Goal: Task Accomplishment & Management: Manage account settings

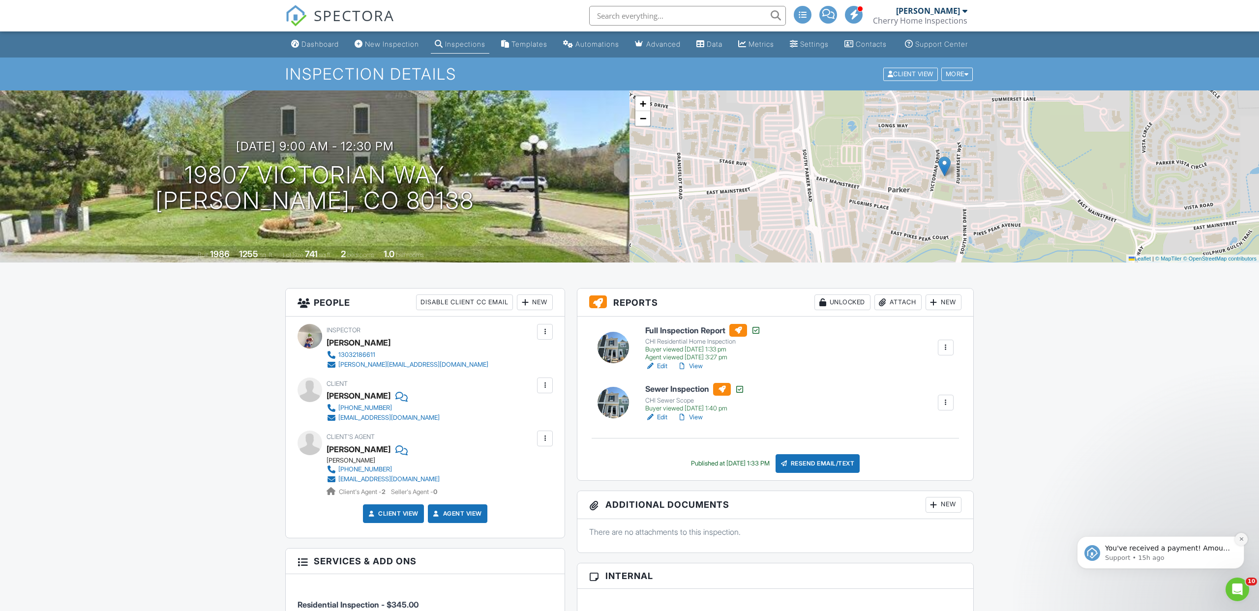
click at [1242, 540] on icon "Dismiss notification" at bounding box center [1240, 538] width 3 height 3
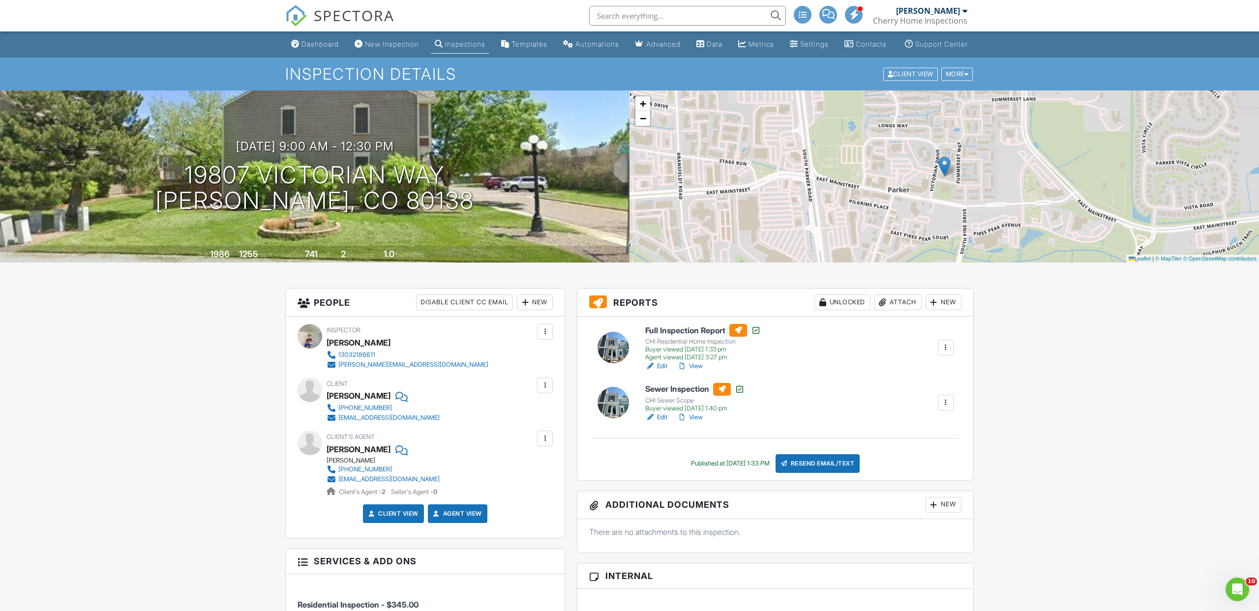
click at [372, 14] on span "SPECTORA" at bounding box center [354, 15] width 81 height 21
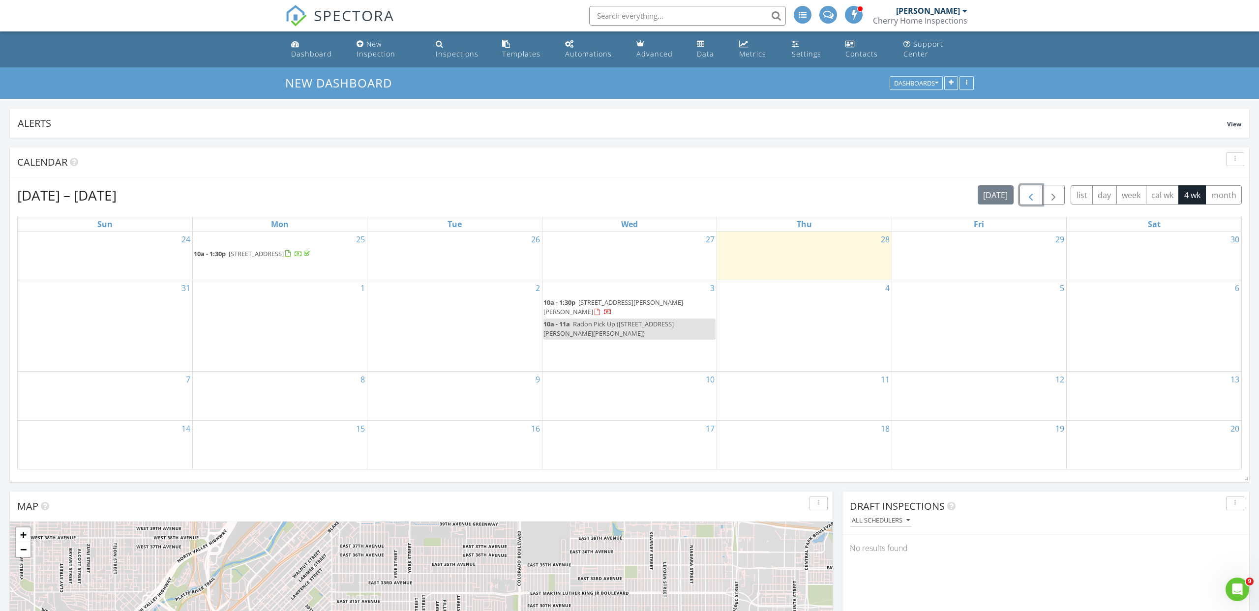
click at [1035, 198] on span "button" at bounding box center [1031, 195] width 12 height 12
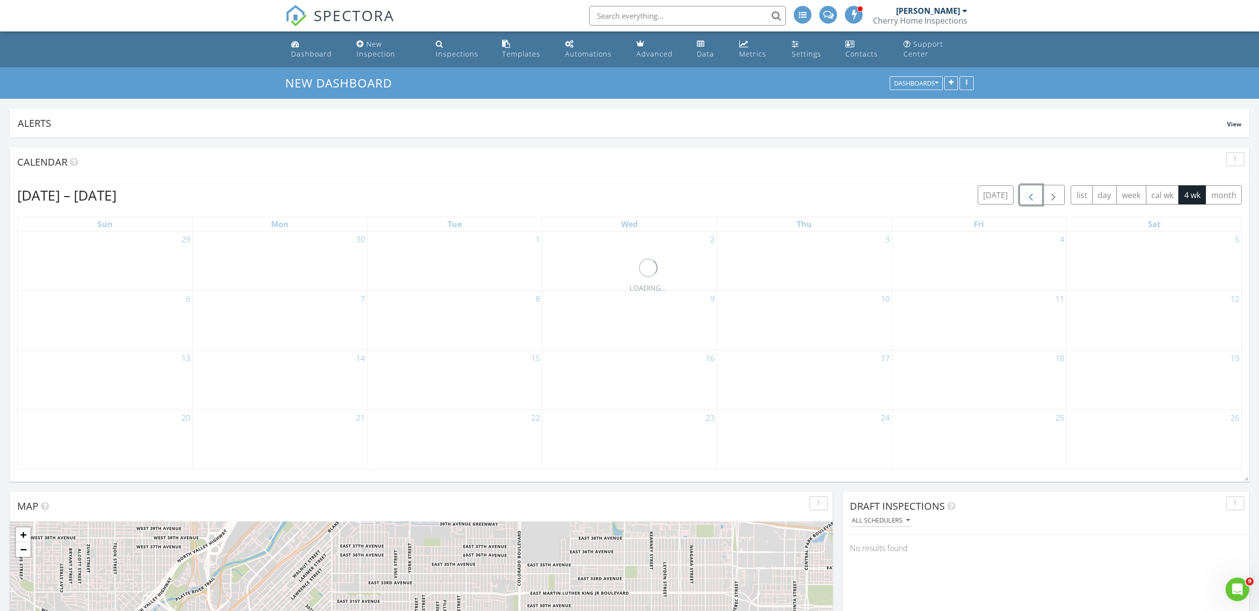
click at [1035, 198] on span "button" at bounding box center [1031, 195] width 12 height 12
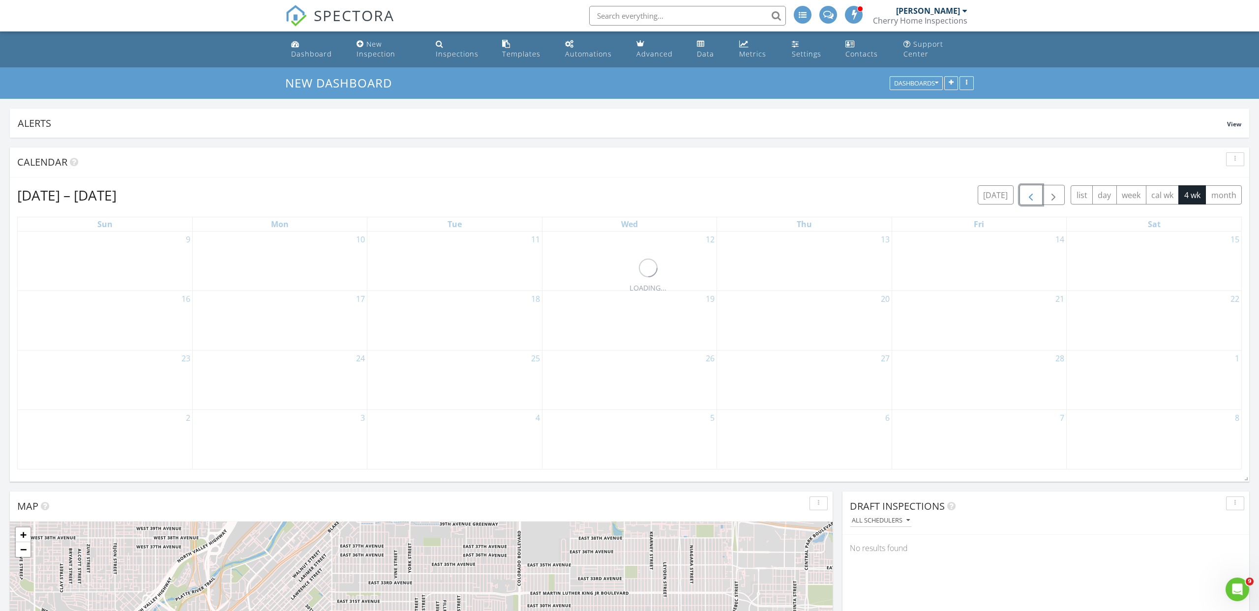
click at [1035, 198] on span "button" at bounding box center [1031, 195] width 12 height 12
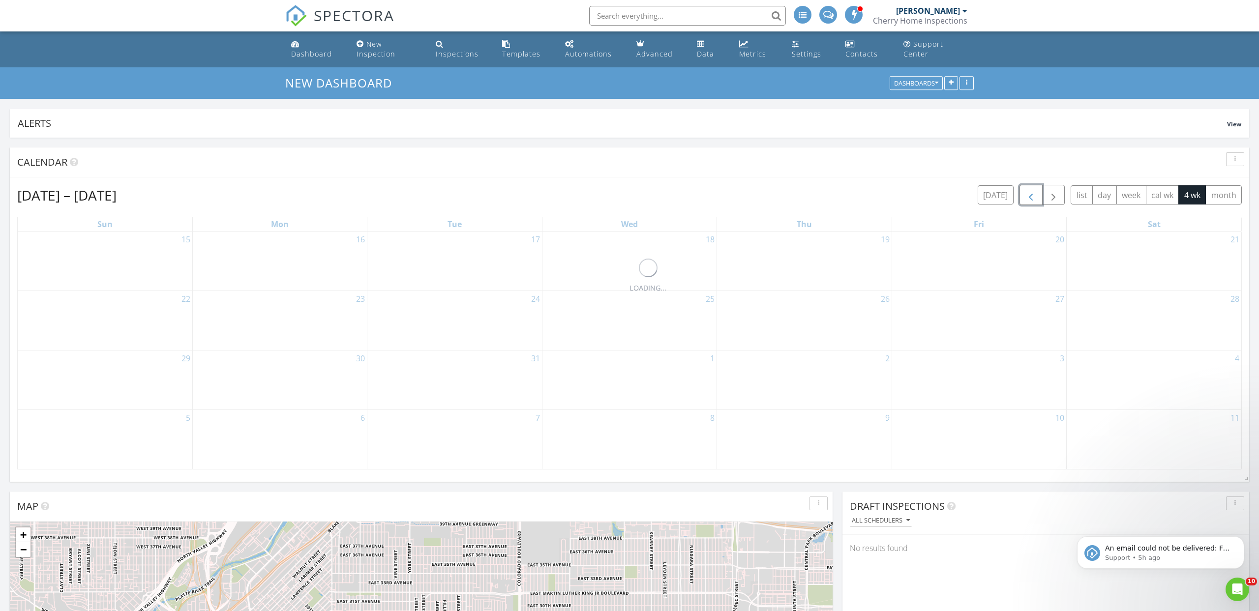
click at [1035, 198] on span "button" at bounding box center [1031, 195] width 12 height 12
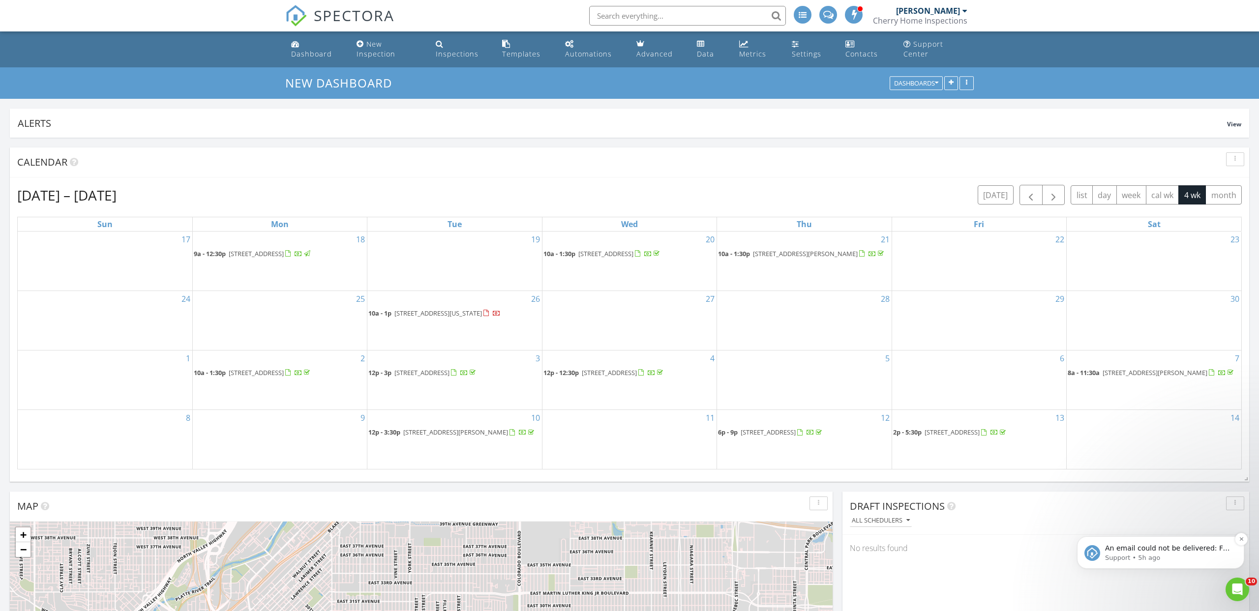
click at [1165, 557] on p "Support • 5h ago" at bounding box center [1168, 558] width 127 height 9
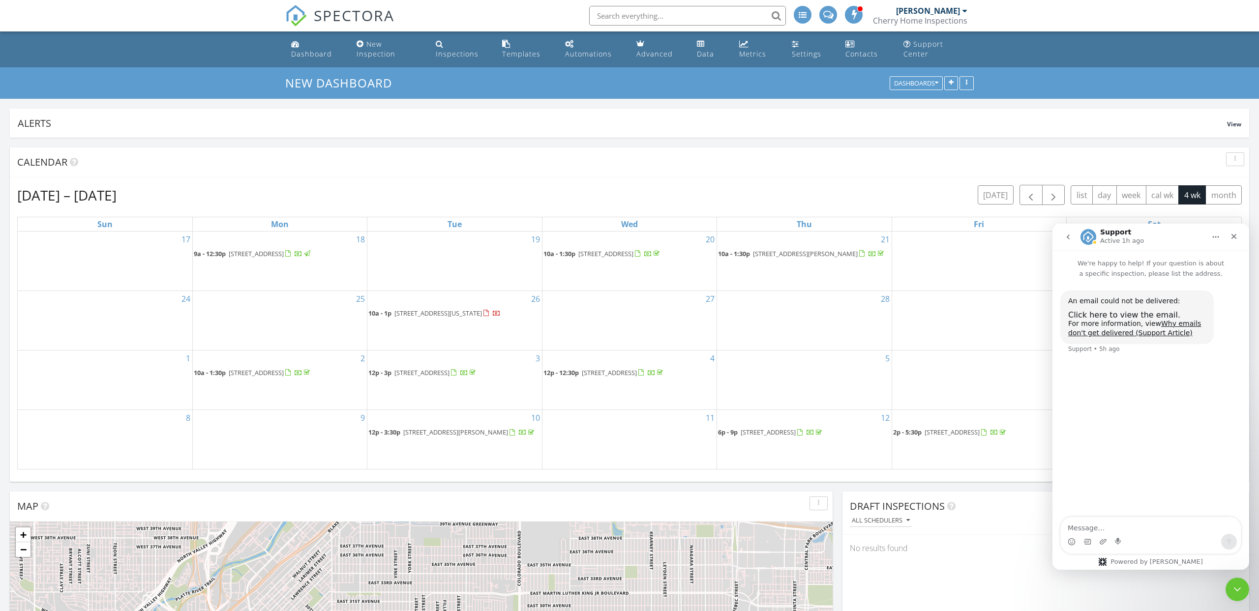
click at [1007, 586] on div "Draft Inspections All schedulers No results found" at bounding box center [1045, 597] width 407 height 211
click at [1233, 240] on div "Close" at bounding box center [1234, 237] width 18 height 18
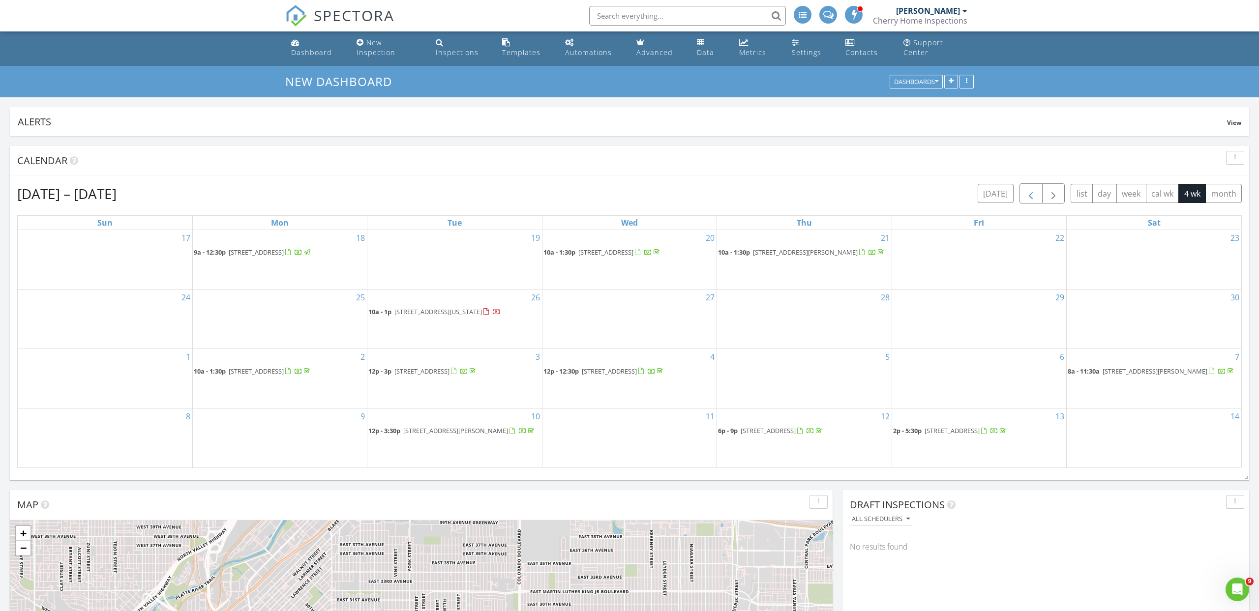
scroll to position [0, 0]
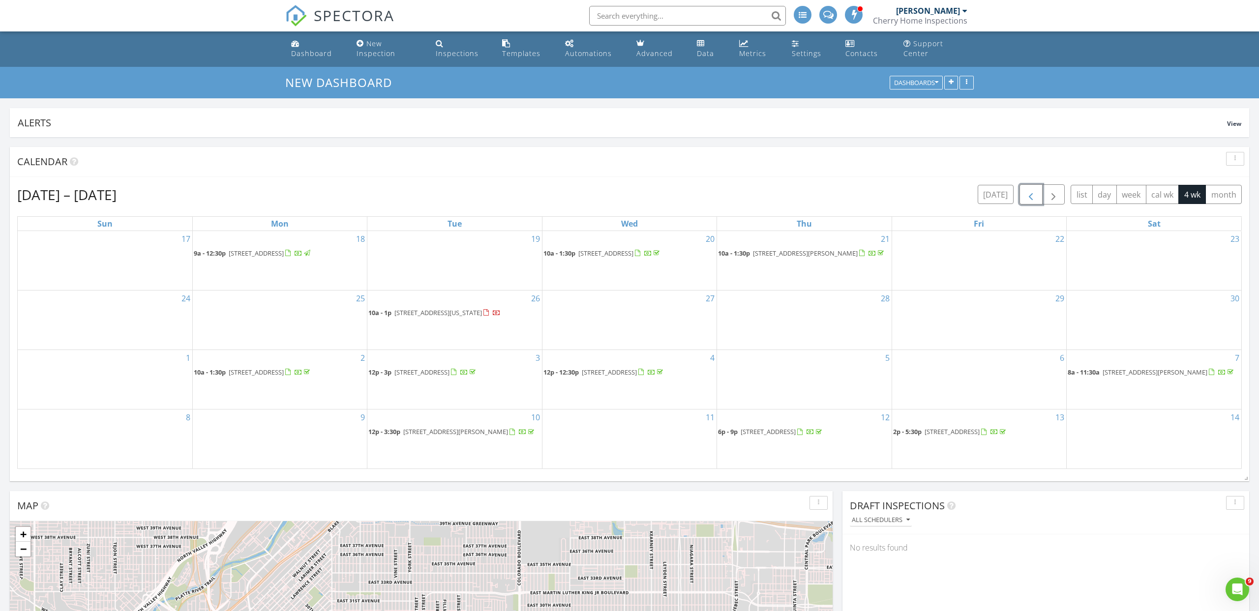
click at [1029, 194] on span "button" at bounding box center [1031, 195] width 12 height 12
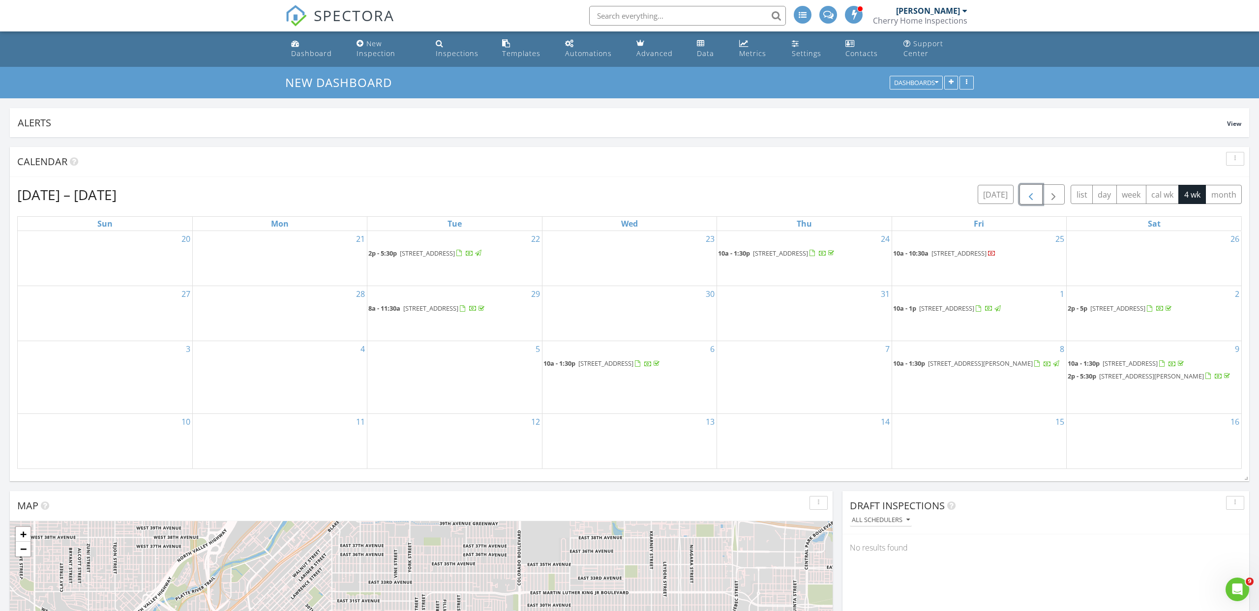
click at [1029, 194] on span "button" at bounding box center [1031, 195] width 12 height 12
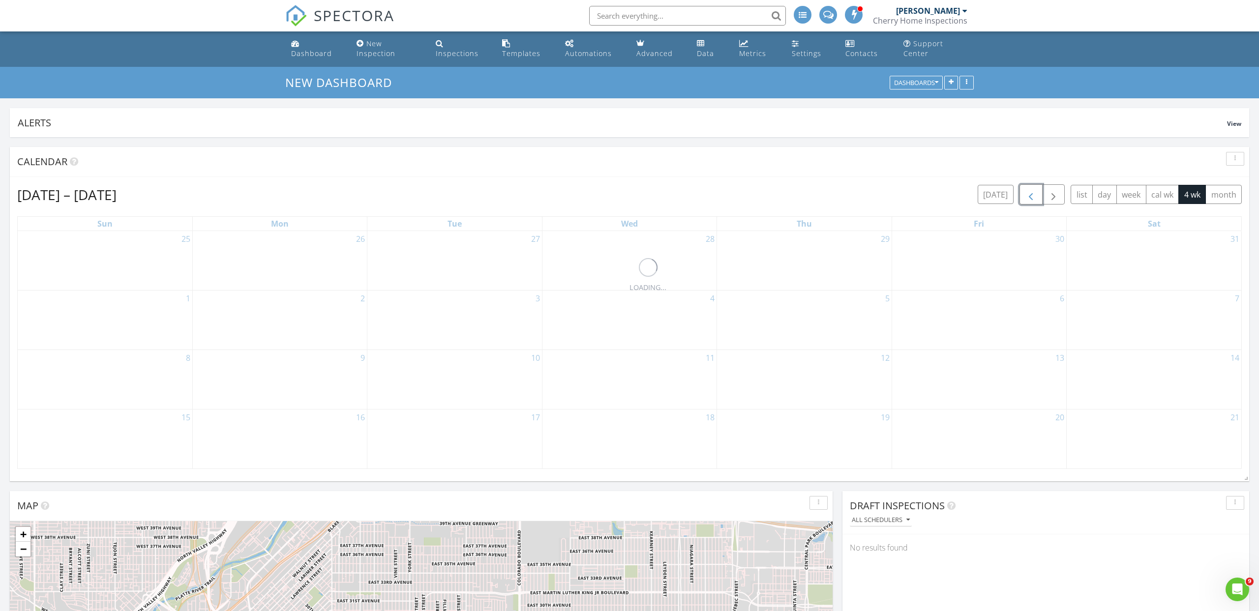
click at [1029, 194] on span "button" at bounding box center [1031, 195] width 12 height 12
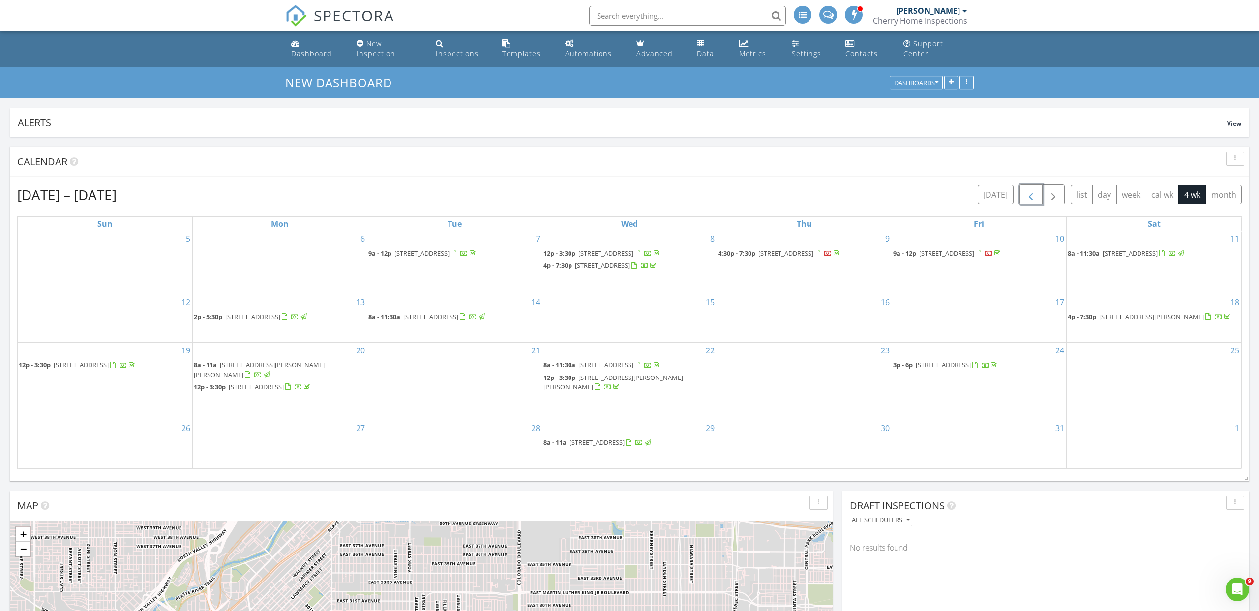
click at [1029, 194] on span "button" at bounding box center [1031, 195] width 12 height 12
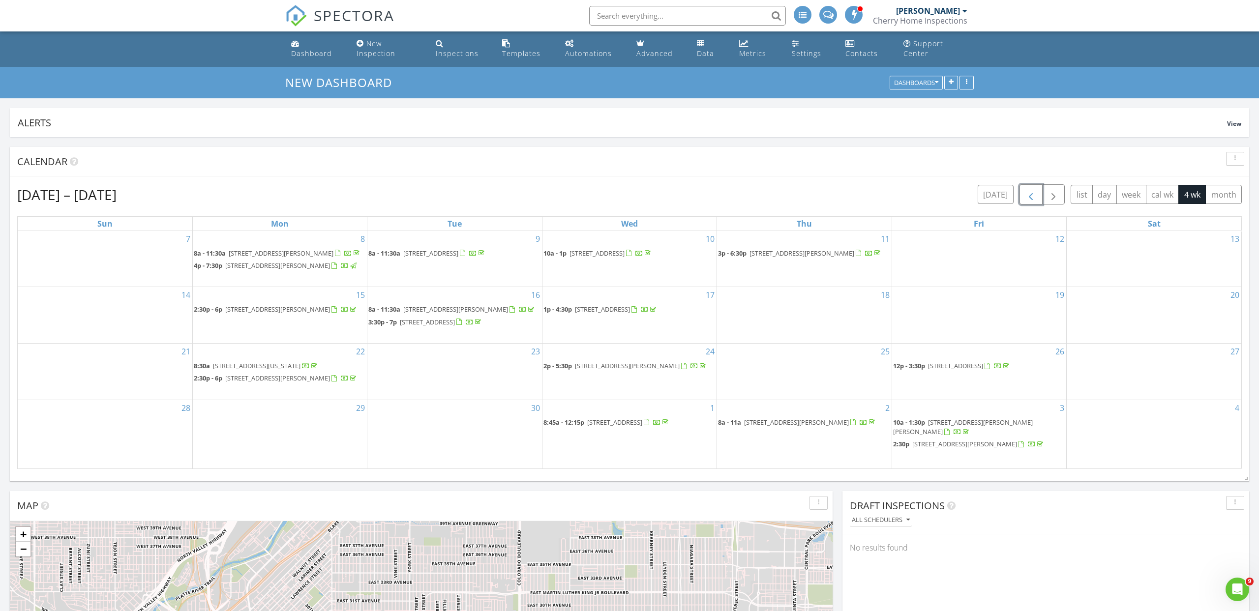
click at [1029, 194] on span "button" at bounding box center [1031, 195] width 12 height 12
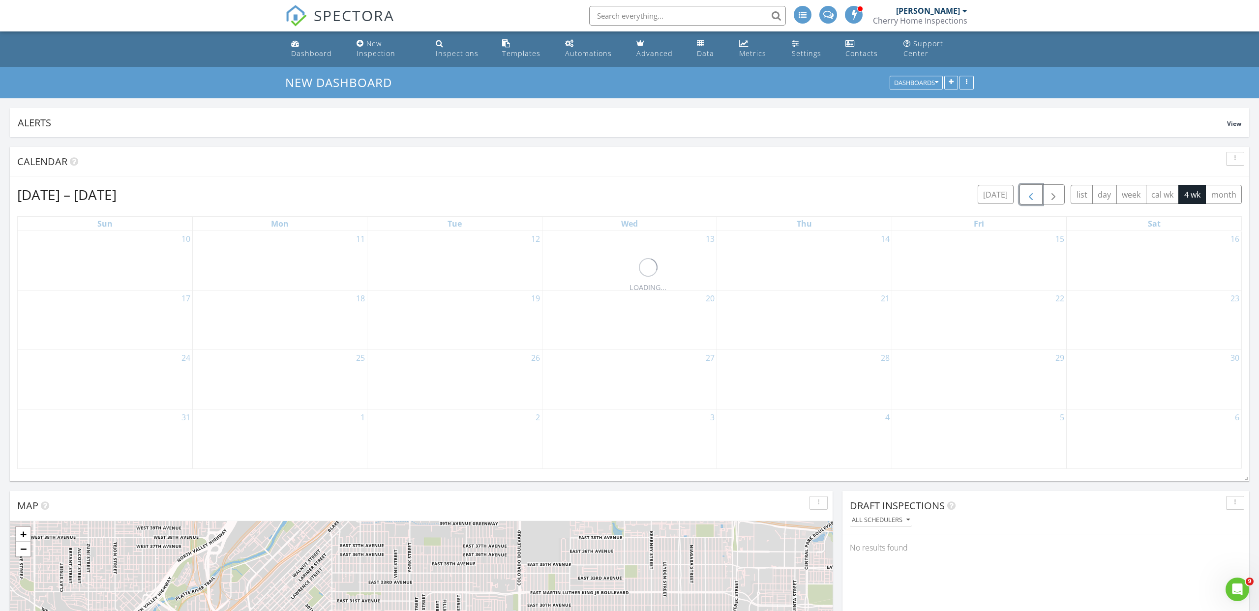
click at [1029, 194] on span "button" at bounding box center [1031, 195] width 12 height 12
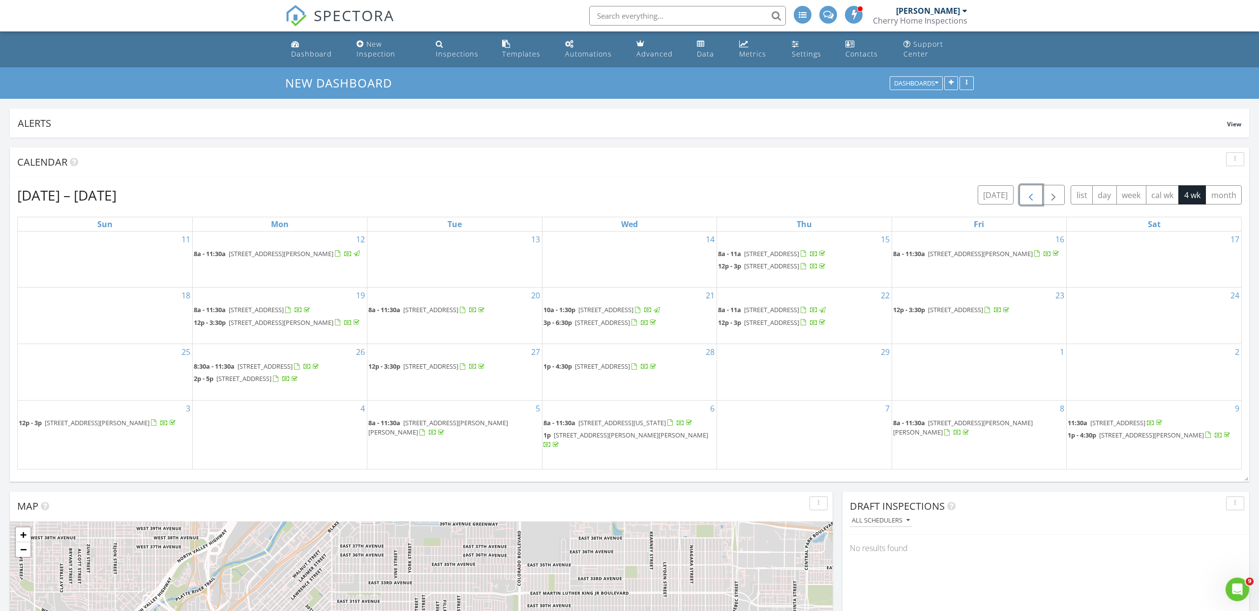
click at [1029, 194] on span "button" at bounding box center [1031, 195] width 12 height 12
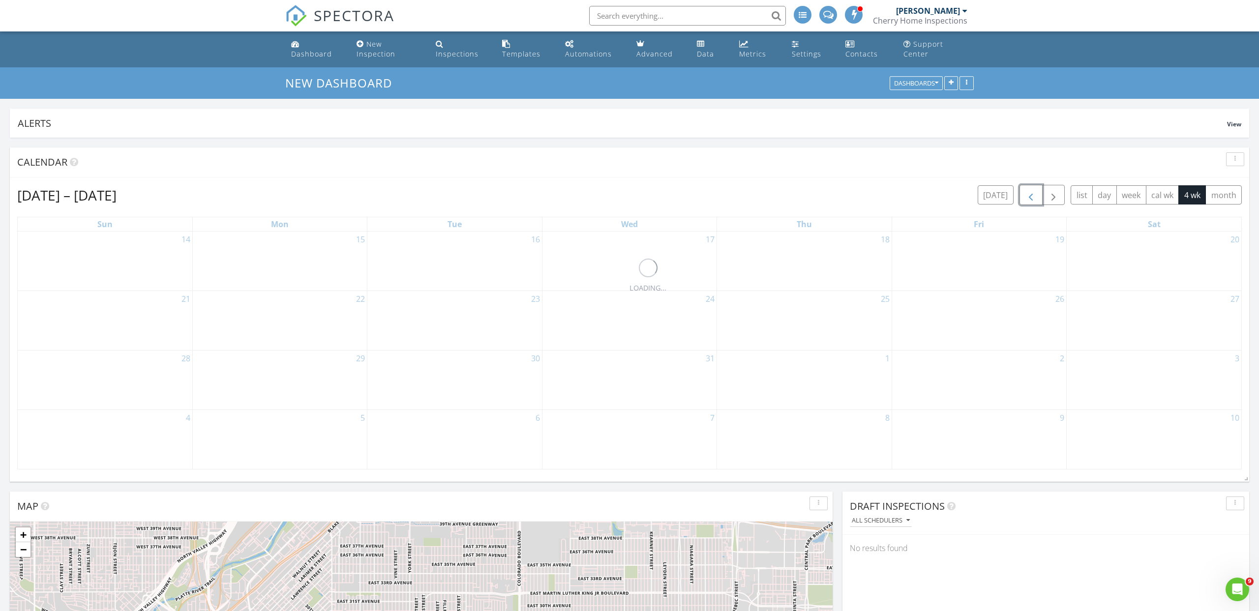
scroll to position [3, 0]
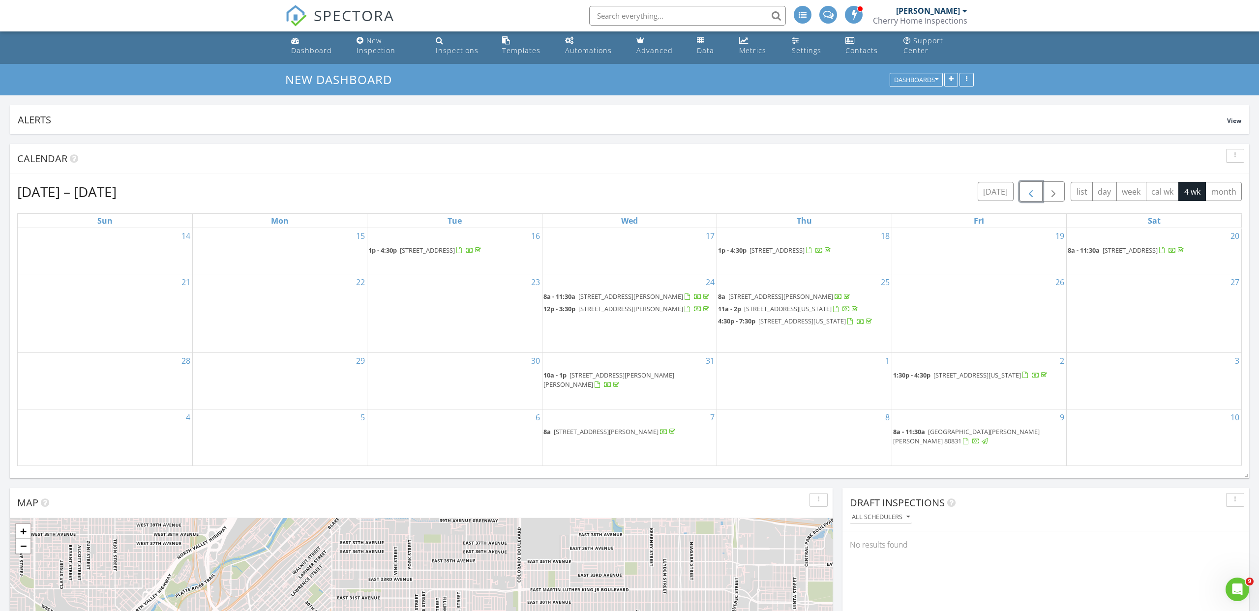
click at [959, 445] on span "[GEOGRAPHIC_DATA][PERSON_NAME][PERSON_NAME] 80831" at bounding box center [966, 436] width 147 height 18
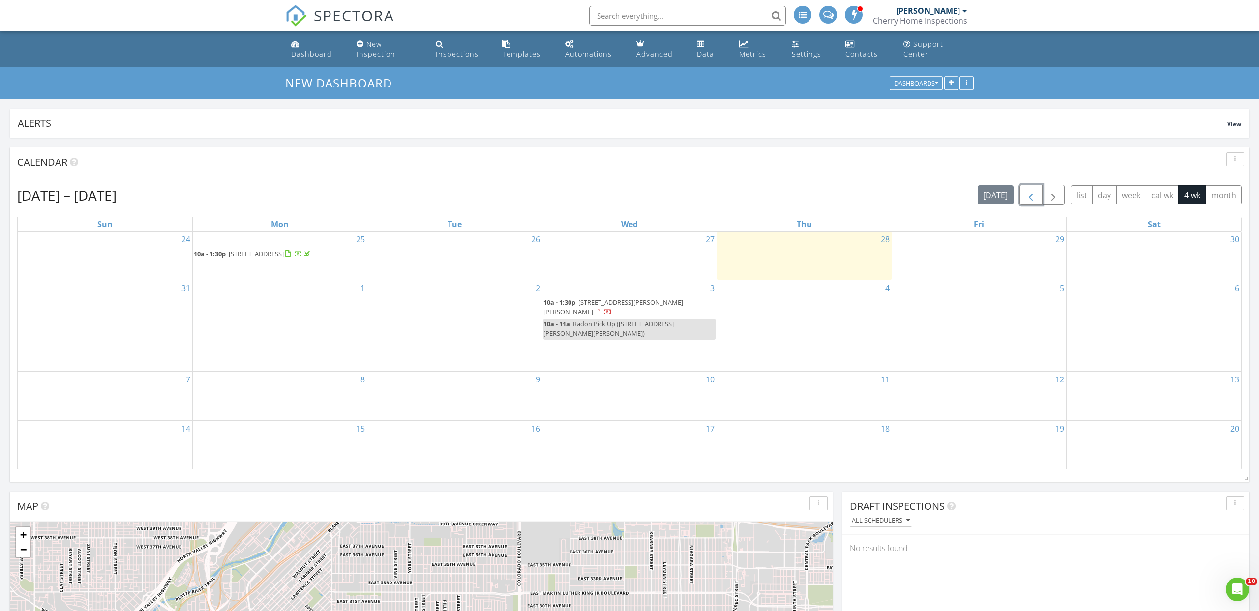
click at [1032, 196] on span "button" at bounding box center [1031, 195] width 12 height 12
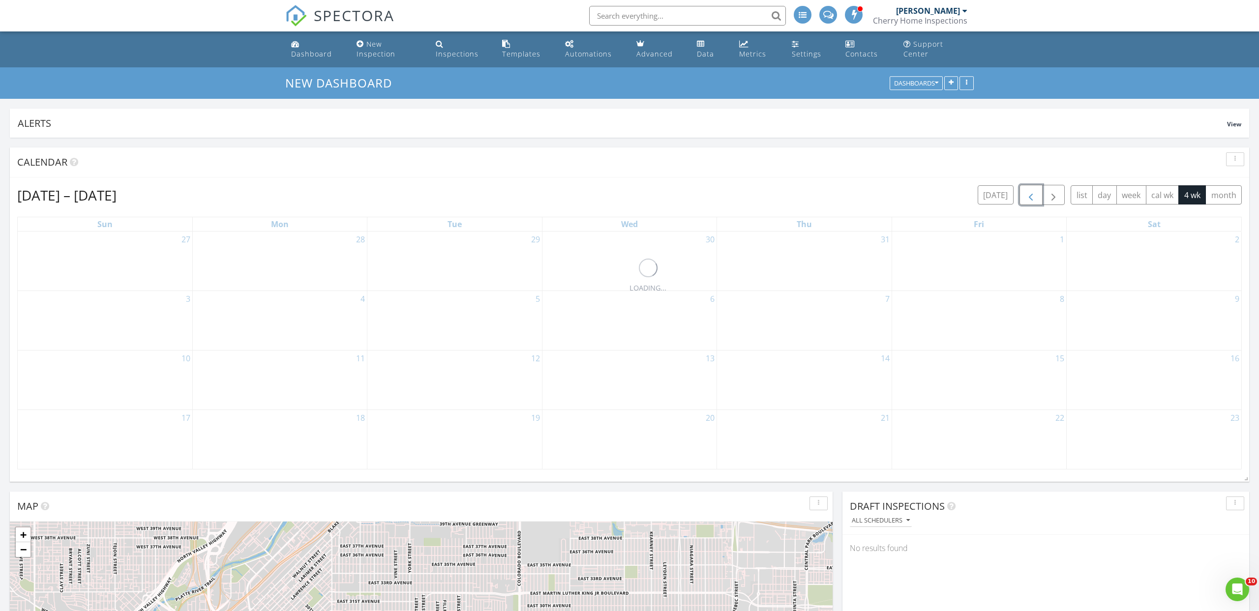
click at [1032, 197] on span "button" at bounding box center [1031, 195] width 12 height 12
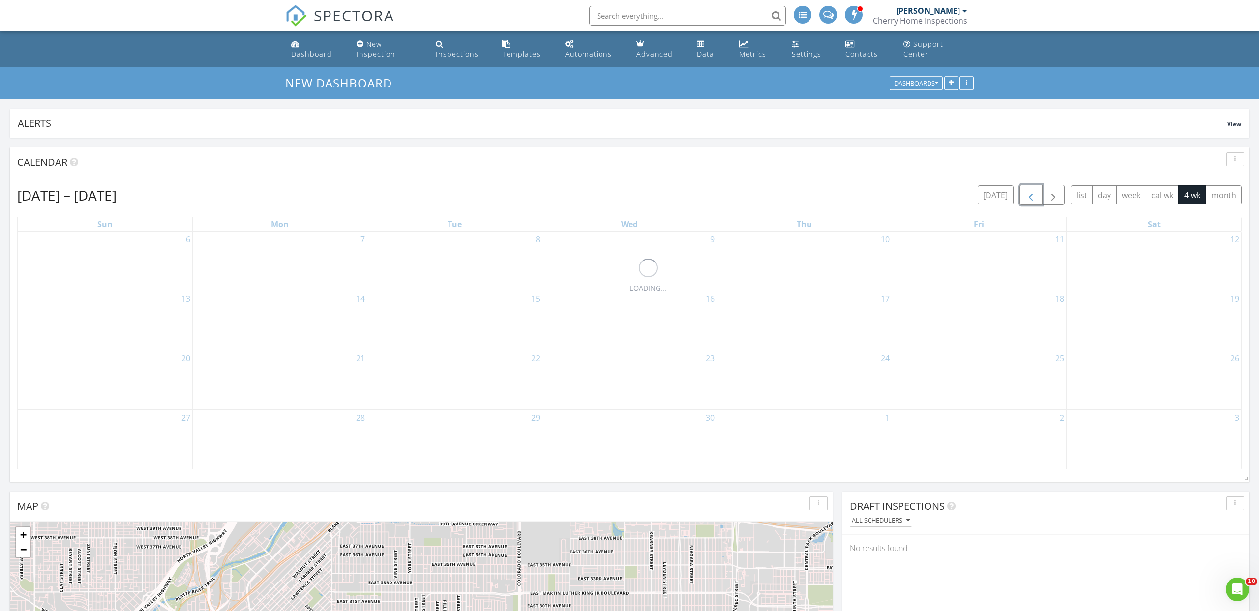
click at [1032, 197] on span "button" at bounding box center [1031, 195] width 12 height 12
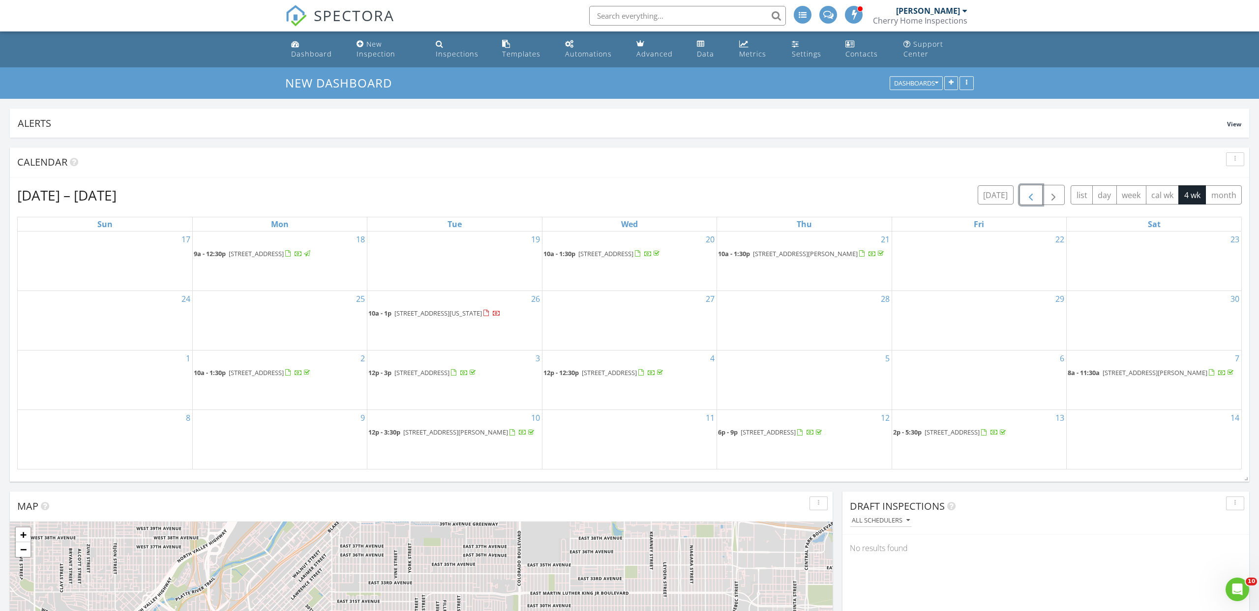
click at [1032, 197] on span "button" at bounding box center [1031, 195] width 12 height 12
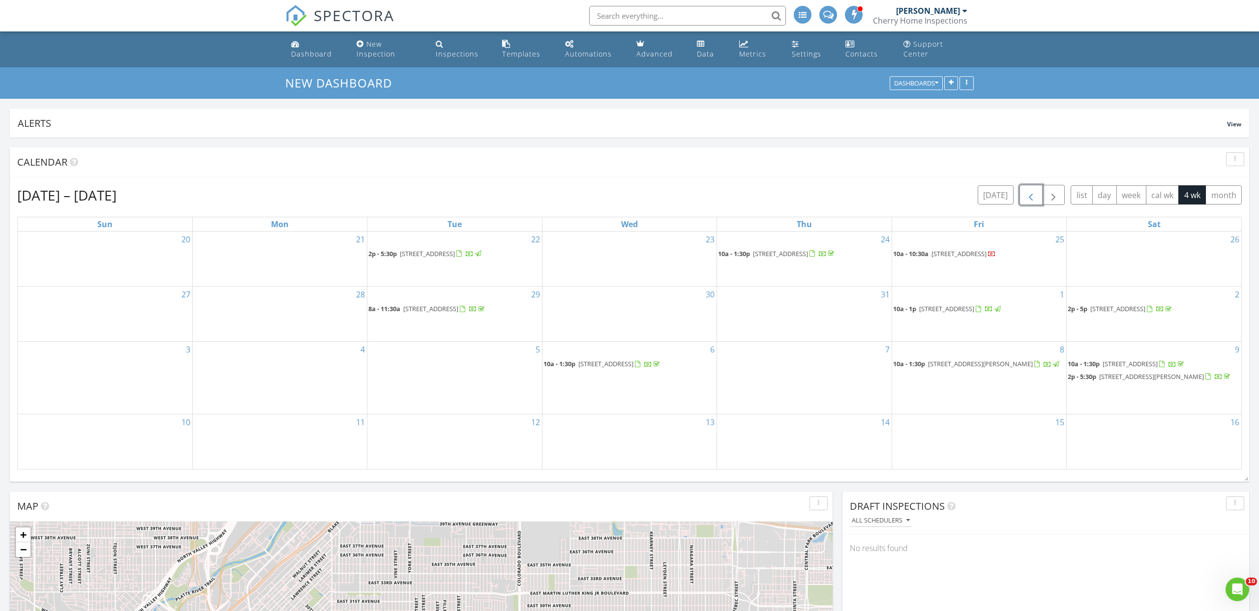
click at [1032, 197] on span "button" at bounding box center [1031, 195] width 12 height 12
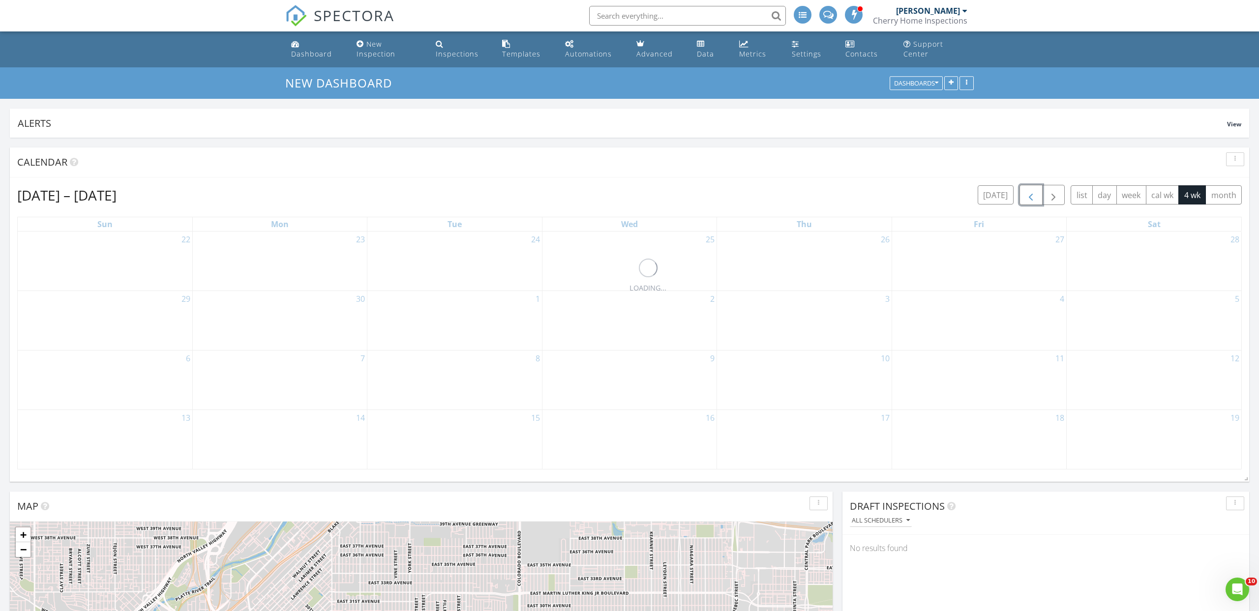
click at [1032, 197] on span "button" at bounding box center [1031, 195] width 12 height 12
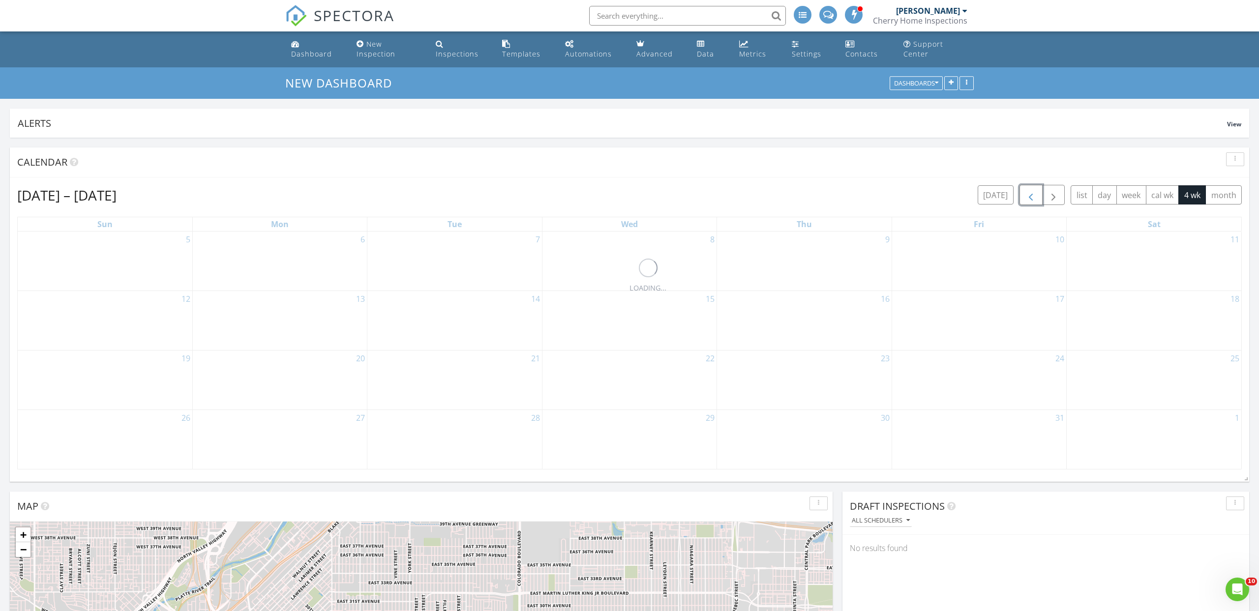
click at [1032, 197] on span "button" at bounding box center [1031, 195] width 12 height 12
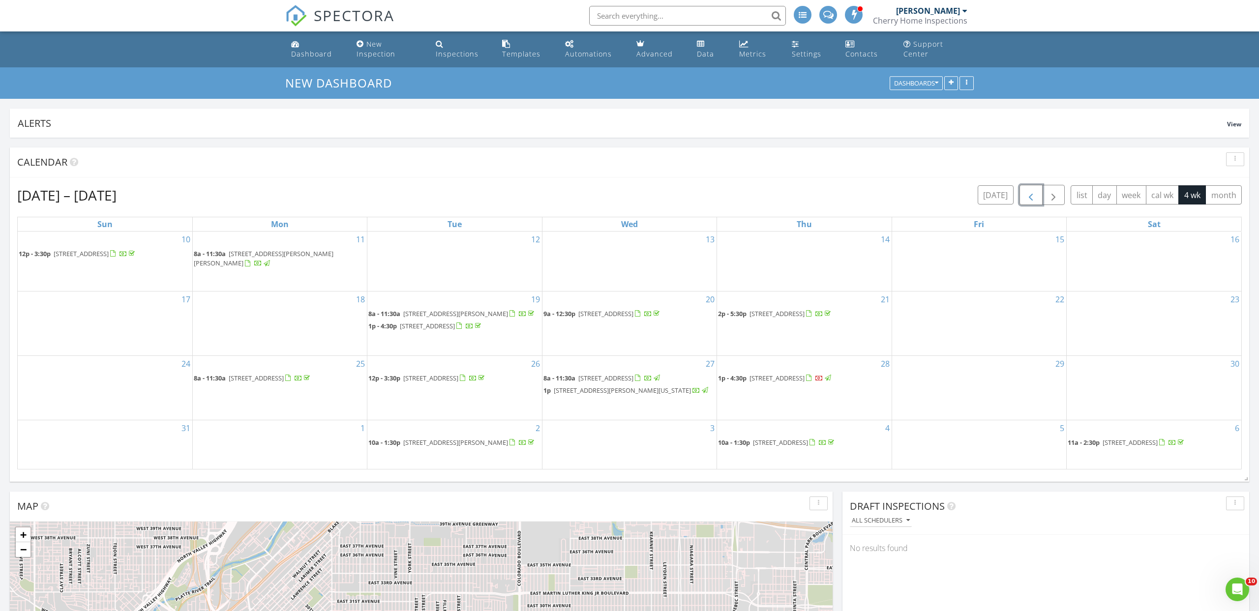
click at [1032, 197] on span "button" at bounding box center [1031, 195] width 12 height 12
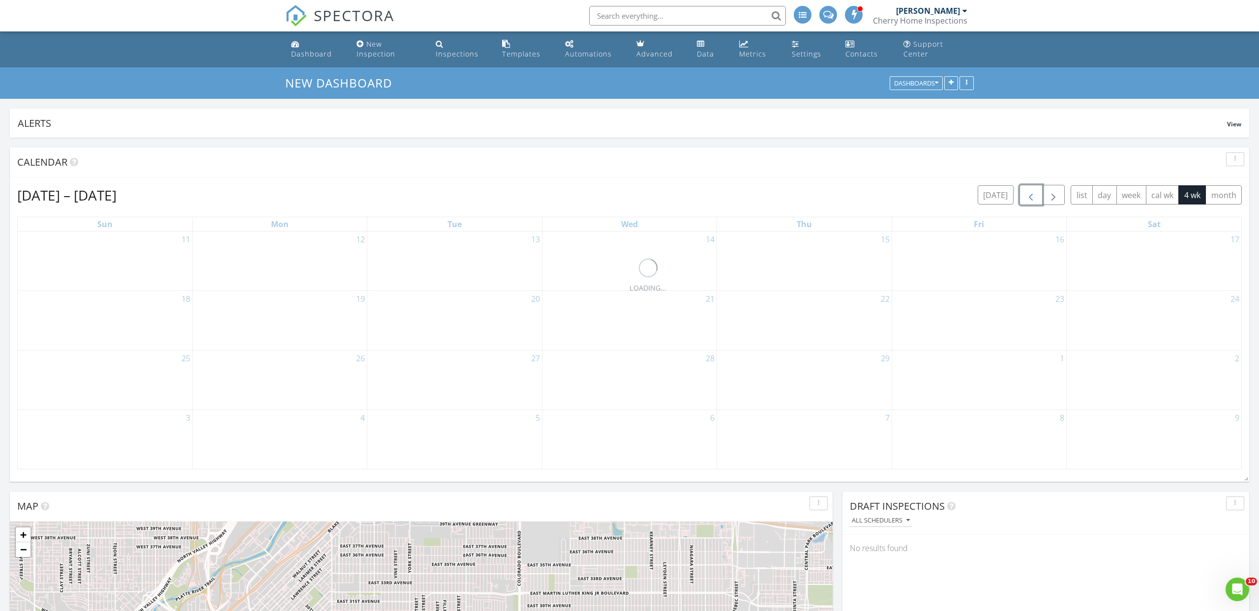
click at [1032, 197] on span "button" at bounding box center [1031, 195] width 12 height 12
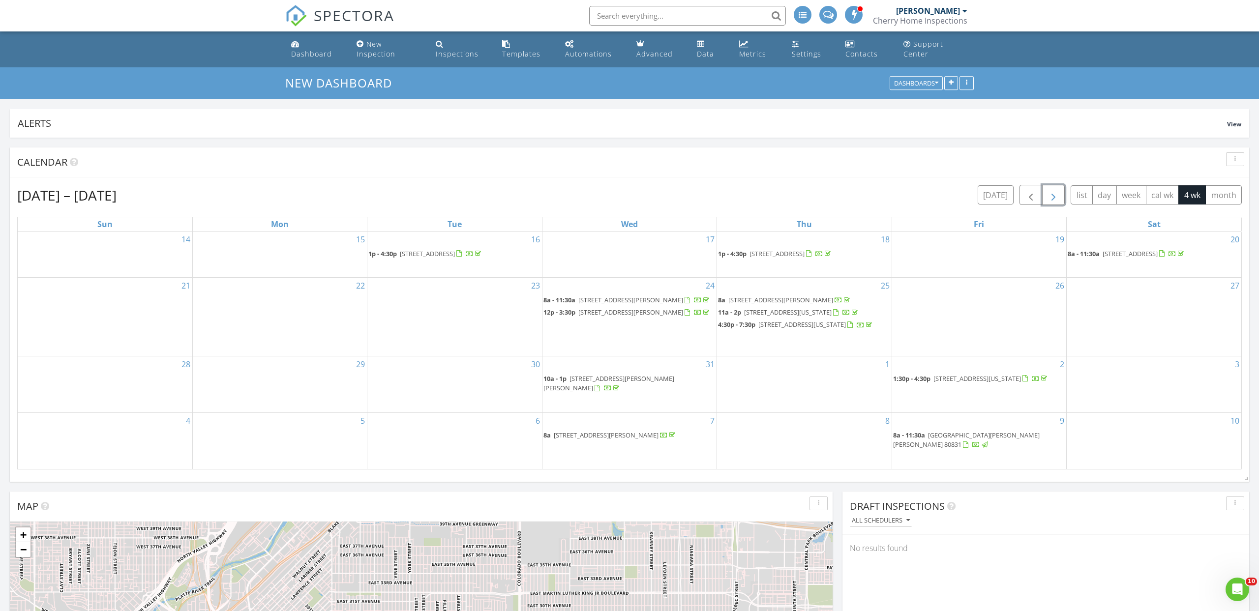
click at [1053, 194] on span "button" at bounding box center [1053, 195] width 12 height 12
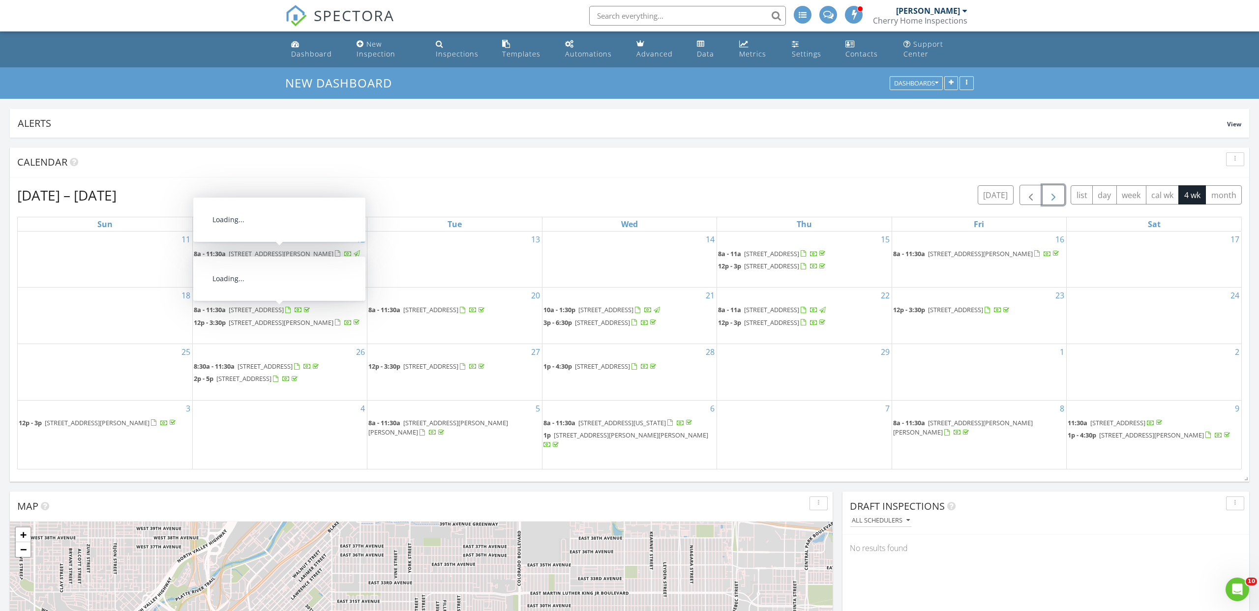
click at [301, 254] on span "[STREET_ADDRESS][PERSON_NAME]" at bounding box center [281, 253] width 105 height 9
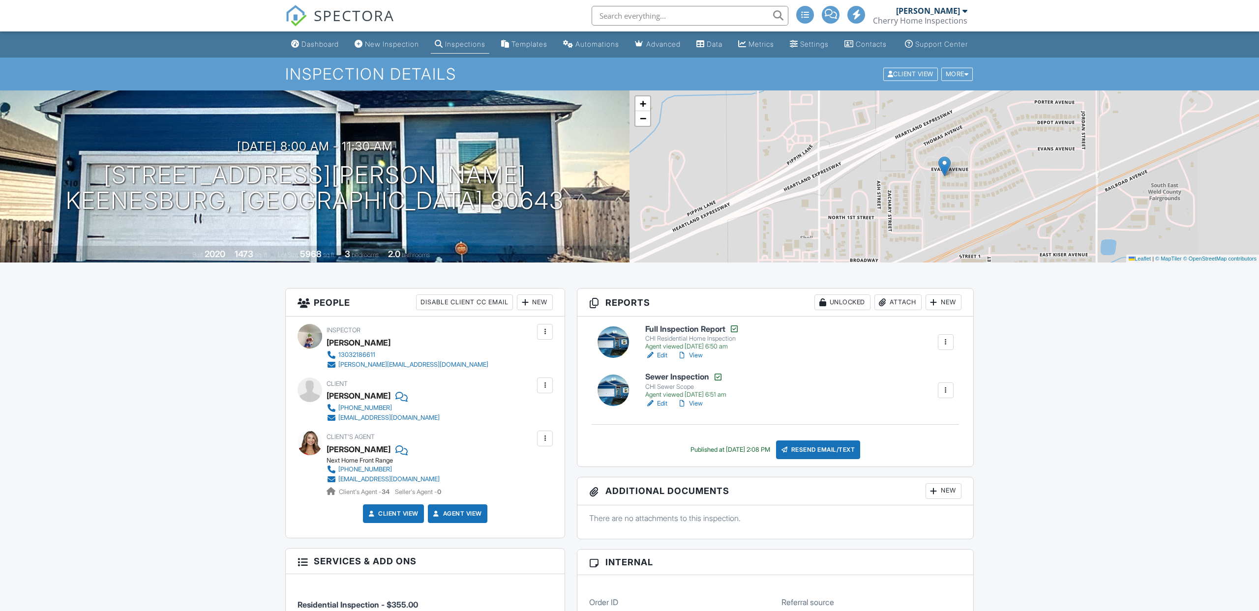
click at [356, 9] on span "SPECTORA" at bounding box center [354, 15] width 81 height 21
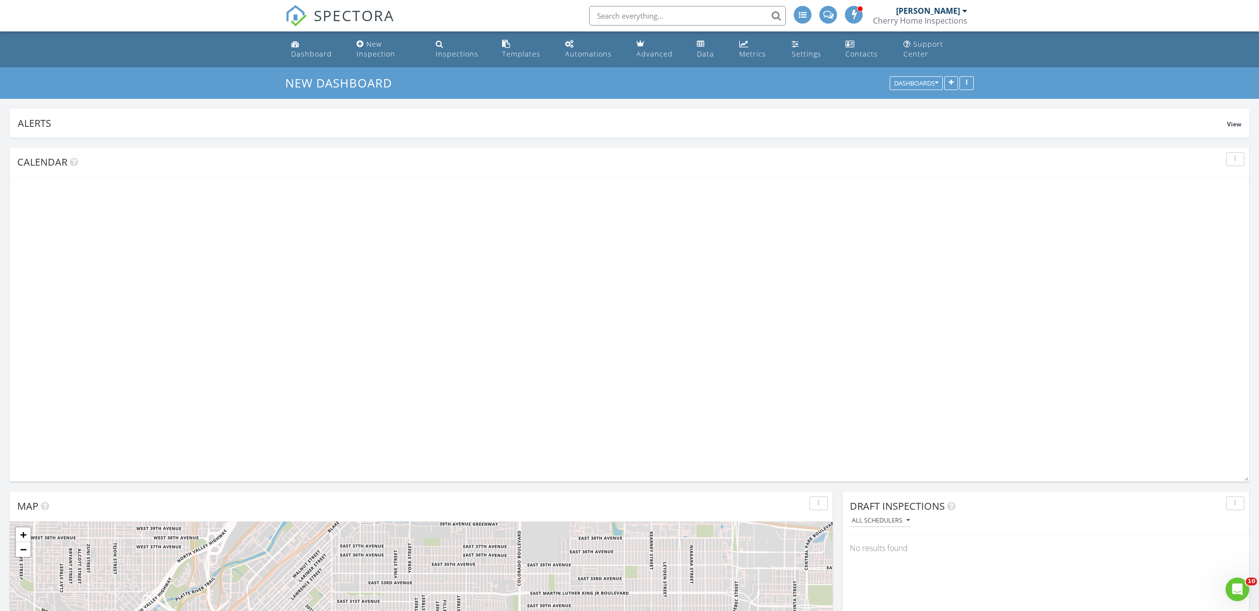
scroll to position [211, 407]
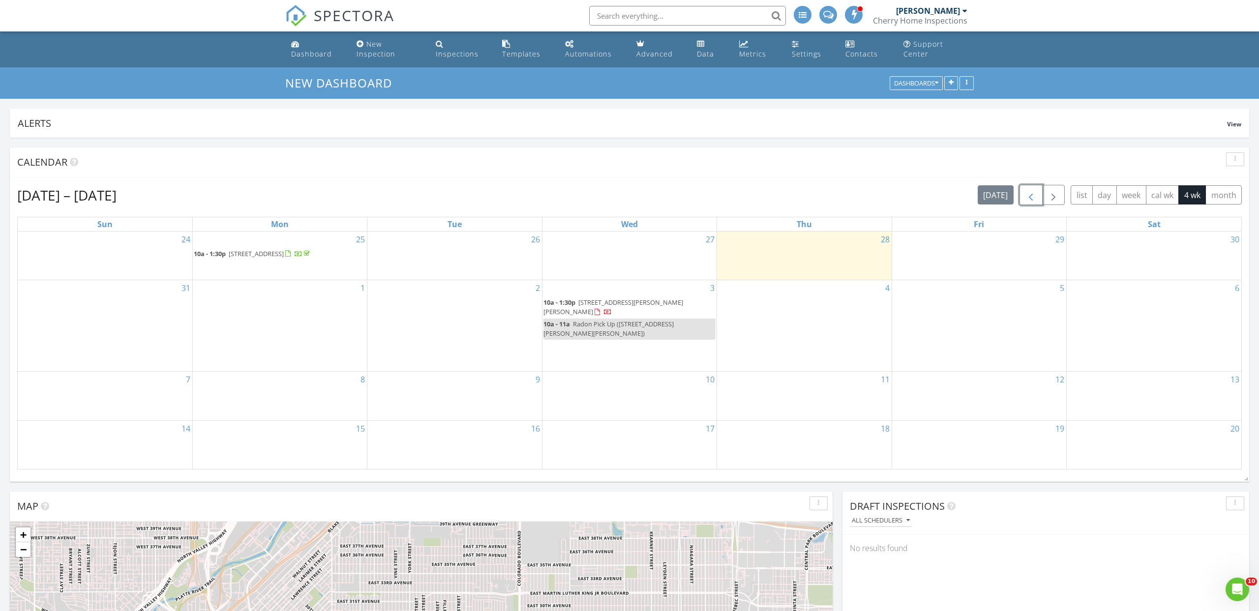
click at [1031, 196] on span "button" at bounding box center [1031, 195] width 12 height 12
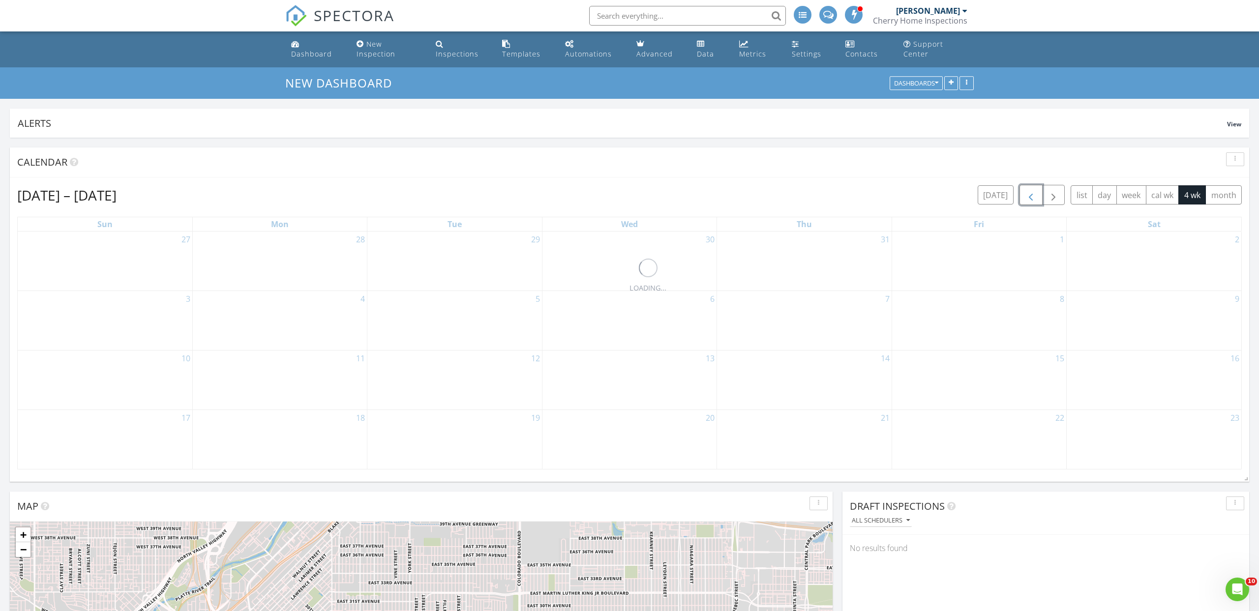
click at [1031, 196] on span "button" at bounding box center [1031, 195] width 12 height 12
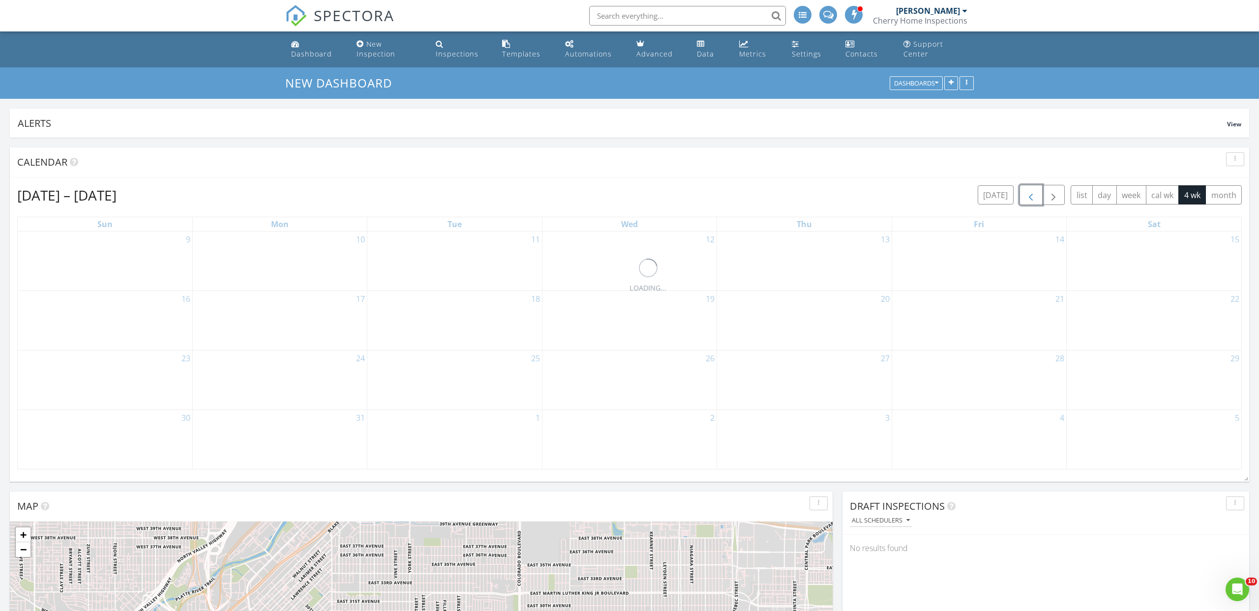
click at [1031, 196] on span "button" at bounding box center [1031, 195] width 12 height 12
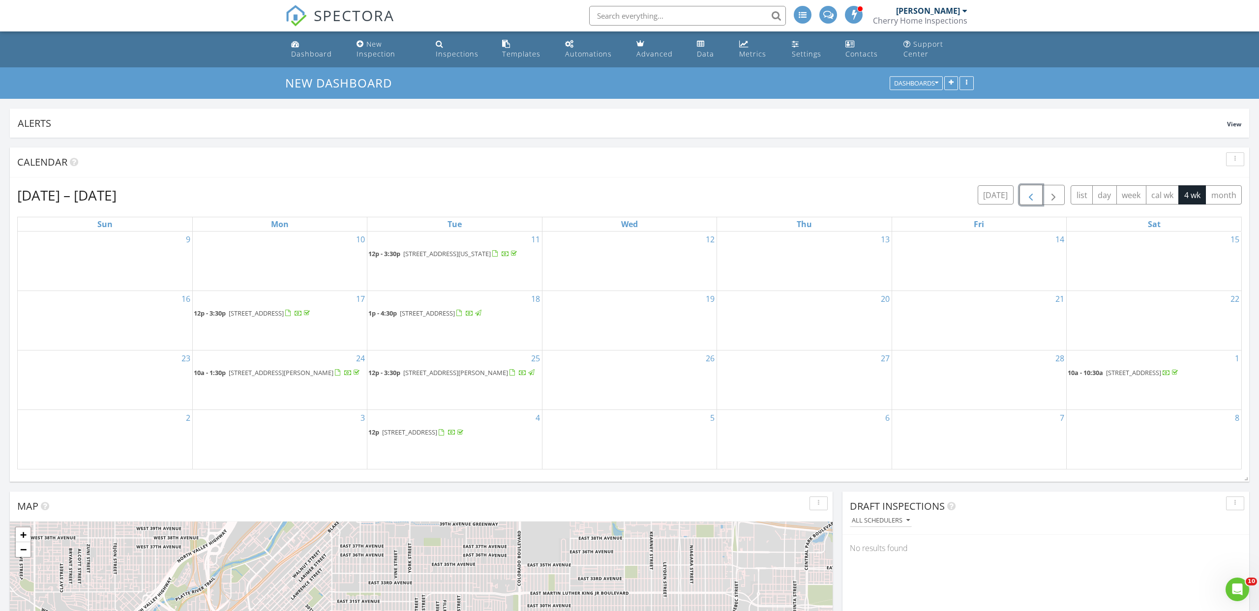
click at [1031, 196] on span "button" at bounding box center [1031, 195] width 12 height 12
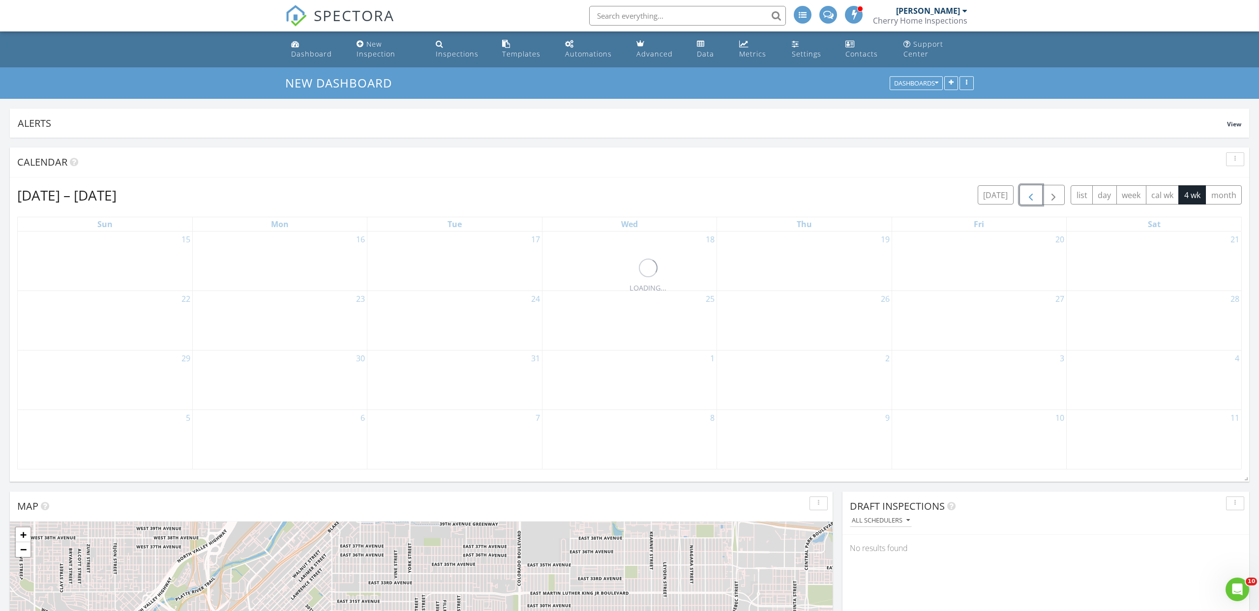
click at [1031, 196] on span "button" at bounding box center [1031, 195] width 12 height 12
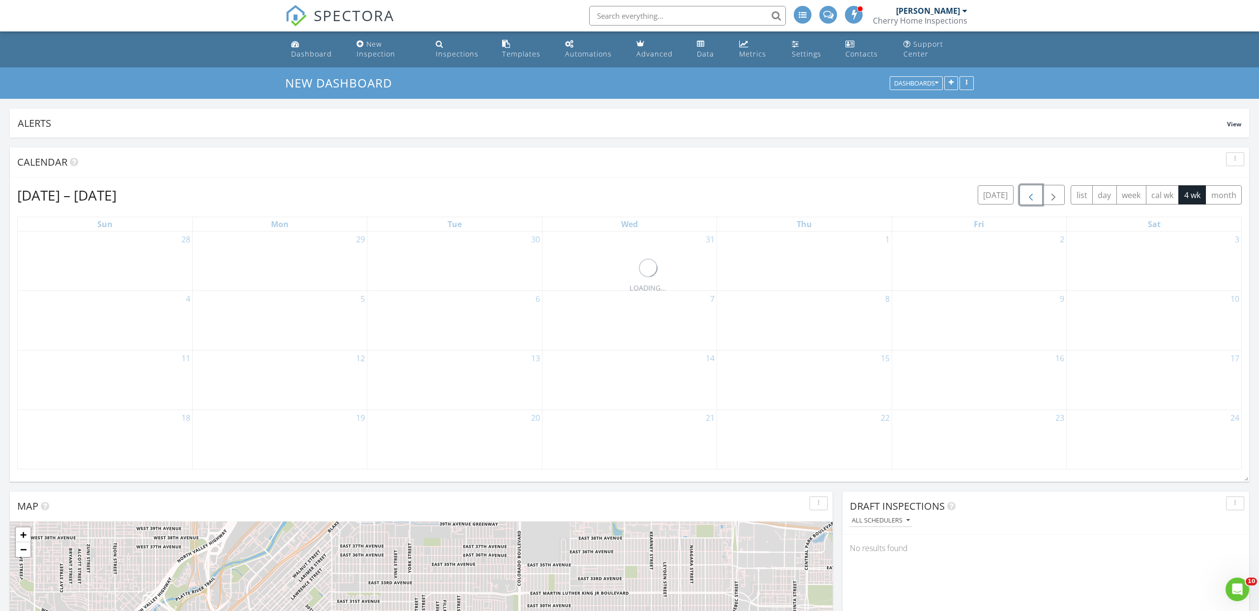
click at [1031, 196] on span "button" at bounding box center [1031, 195] width 12 height 12
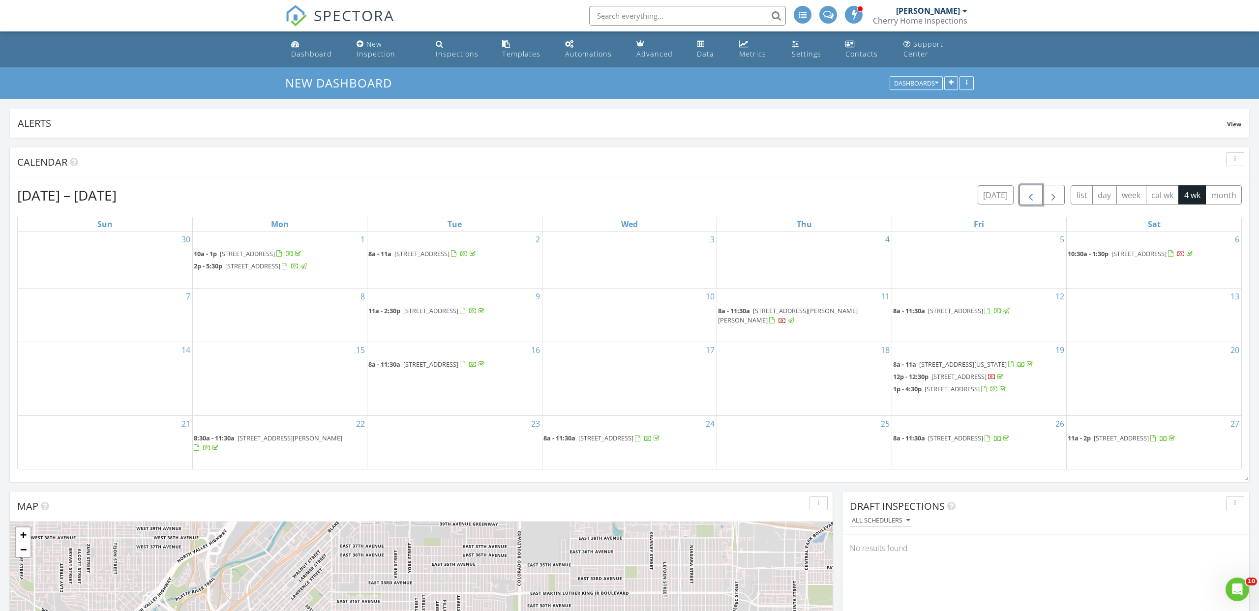
click at [1031, 196] on span "button" at bounding box center [1031, 195] width 12 height 12
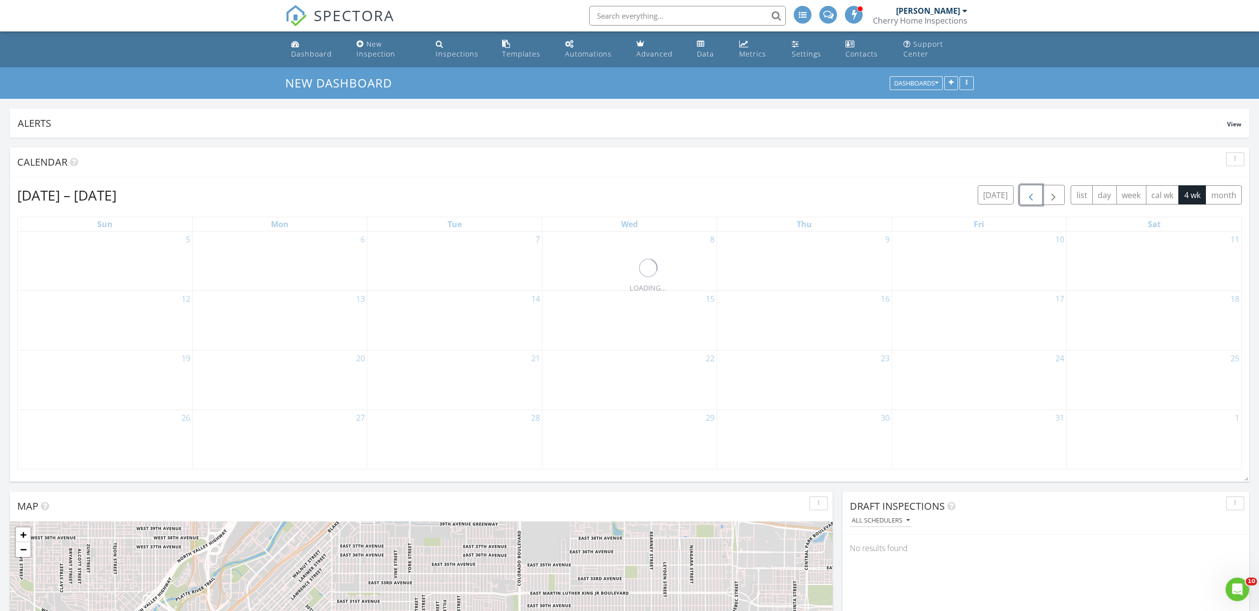
click at [1031, 196] on span "button" at bounding box center [1031, 195] width 12 height 12
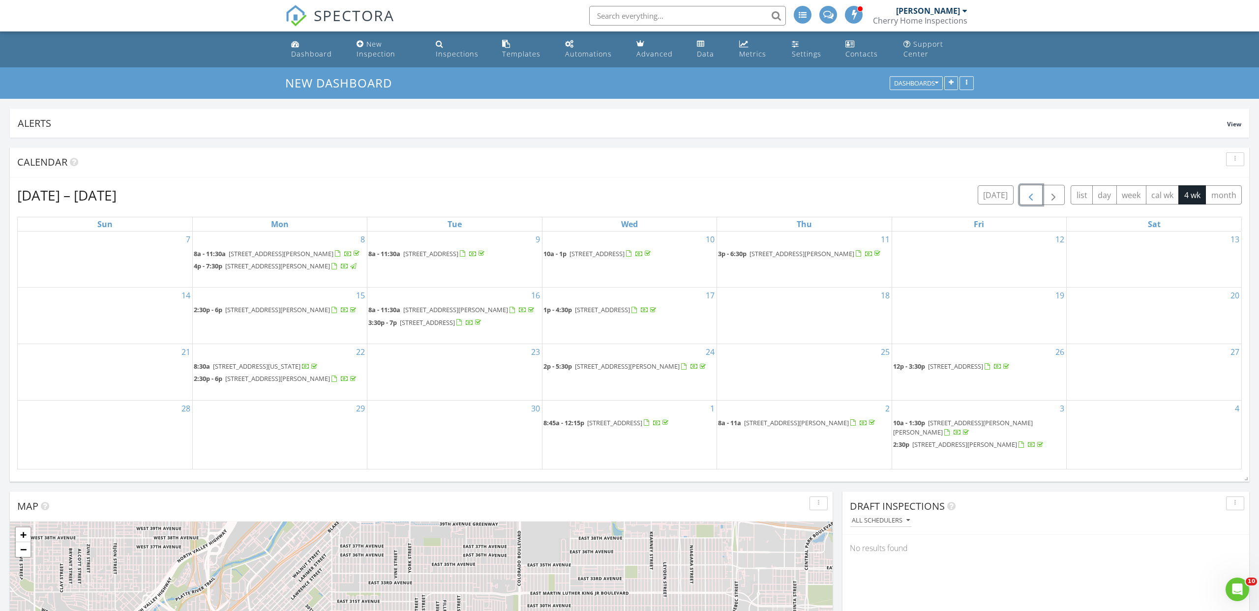
click at [1031, 196] on span "button" at bounding box center [1031, 195] width 12 height 12
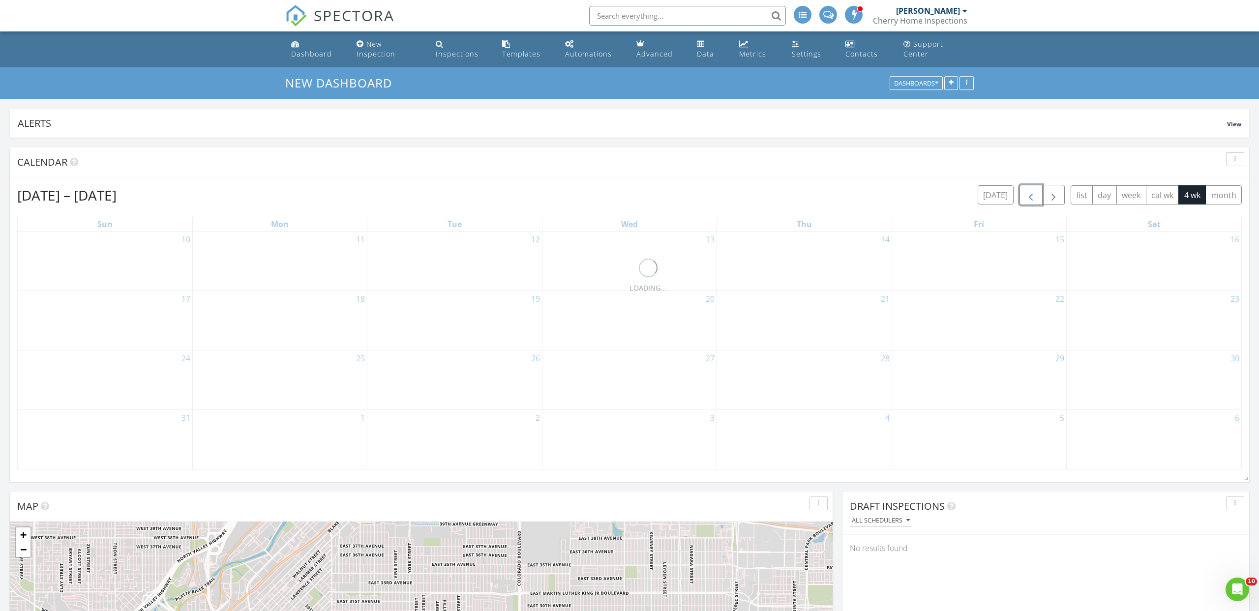
click at [1031, 196] on span "button" at bounding box center [1031, 195] width 12 height 12
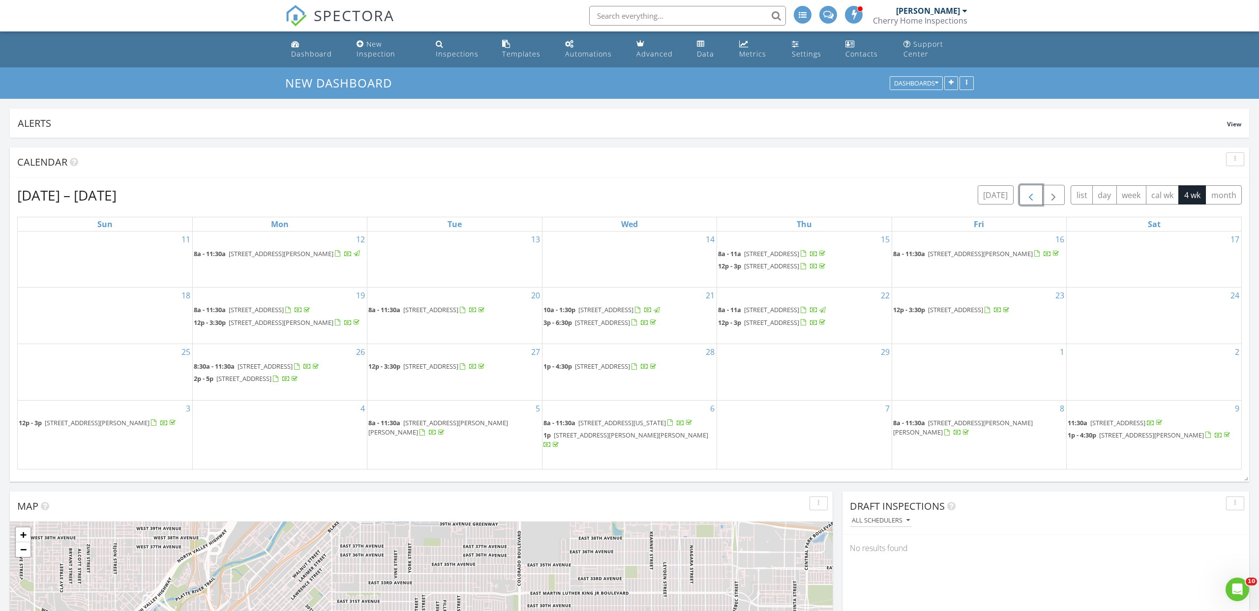
click at [796, 253] on span "6007 Yarrow St F, Arvada 80004" at bounding box center [771, 253] width 55 height 9
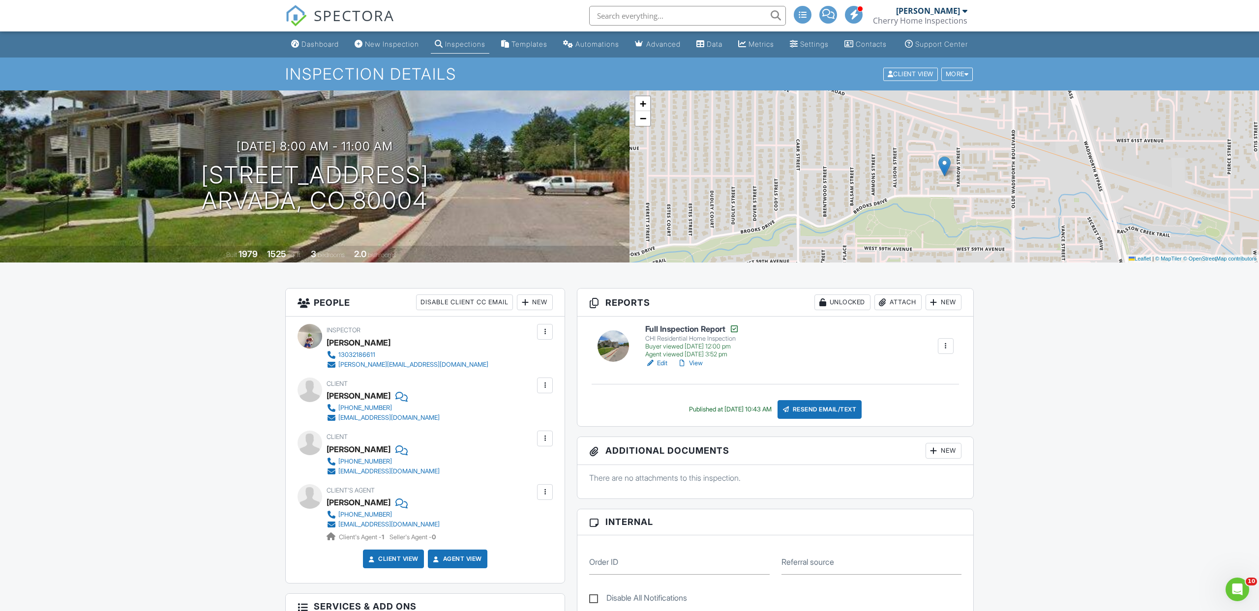
click at [343, 9] on span "SPECTORA" at bounding box center [354, 15] width 81 height 21
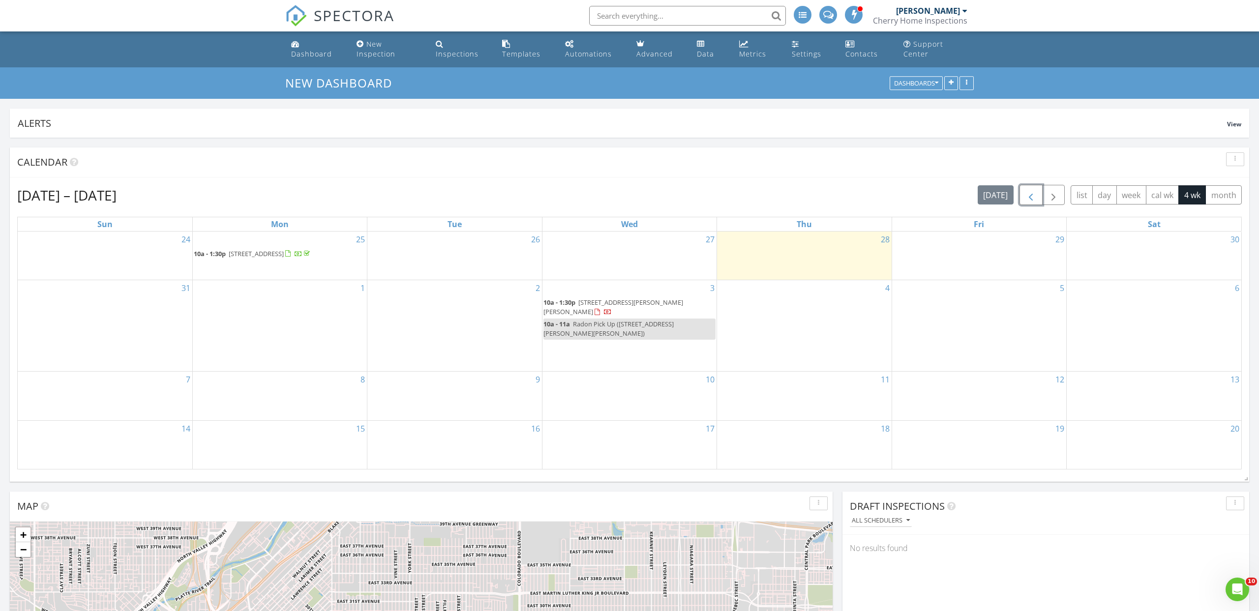
click at [1034, 199] on span "button" at bounding box center [1031, 195] width 12 height 12
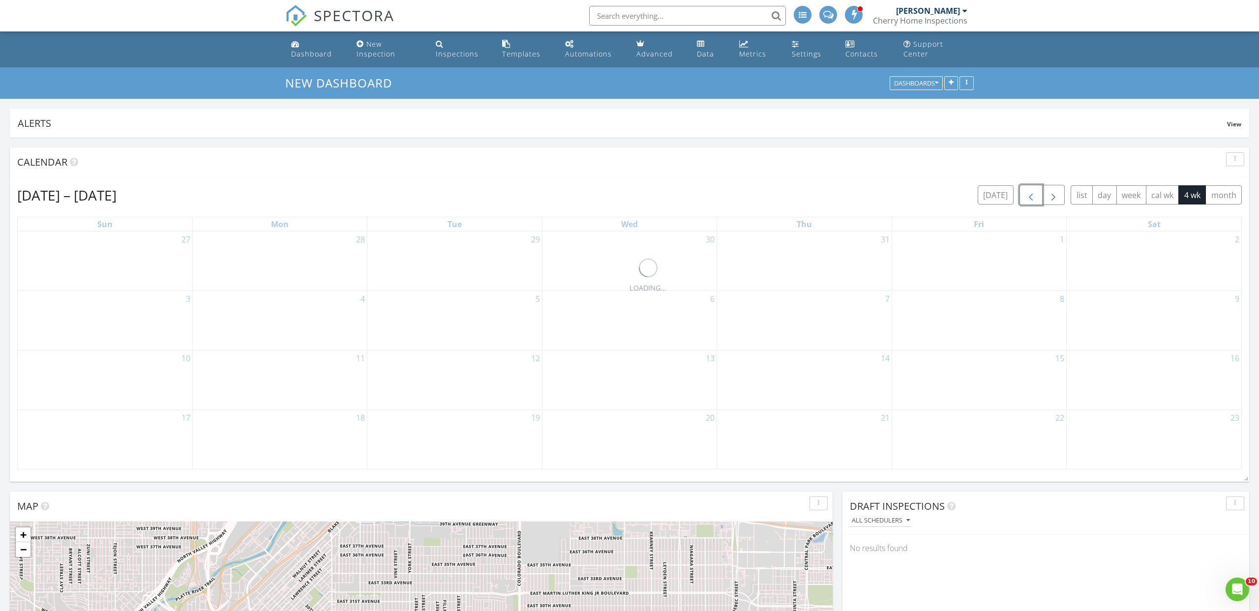
click at [1034, 198] on span "button" at bounding box center [1031, 195] width 12 height 12
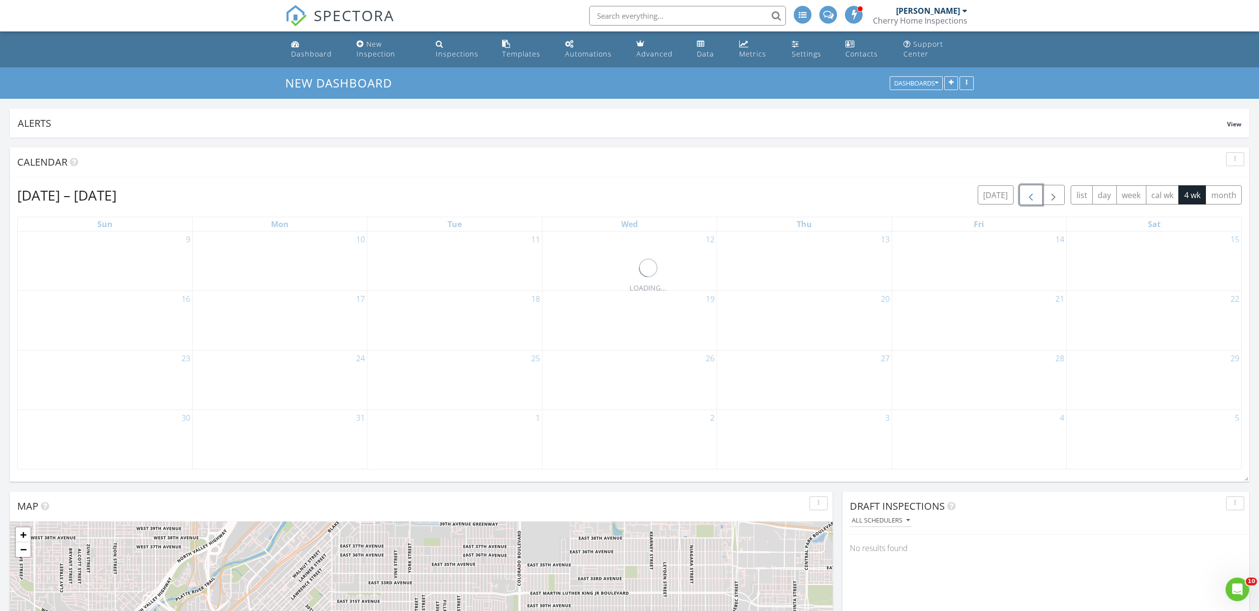
click at [1034, 198] on span "button" at bounding box center [1031, 195] width 12 height 12
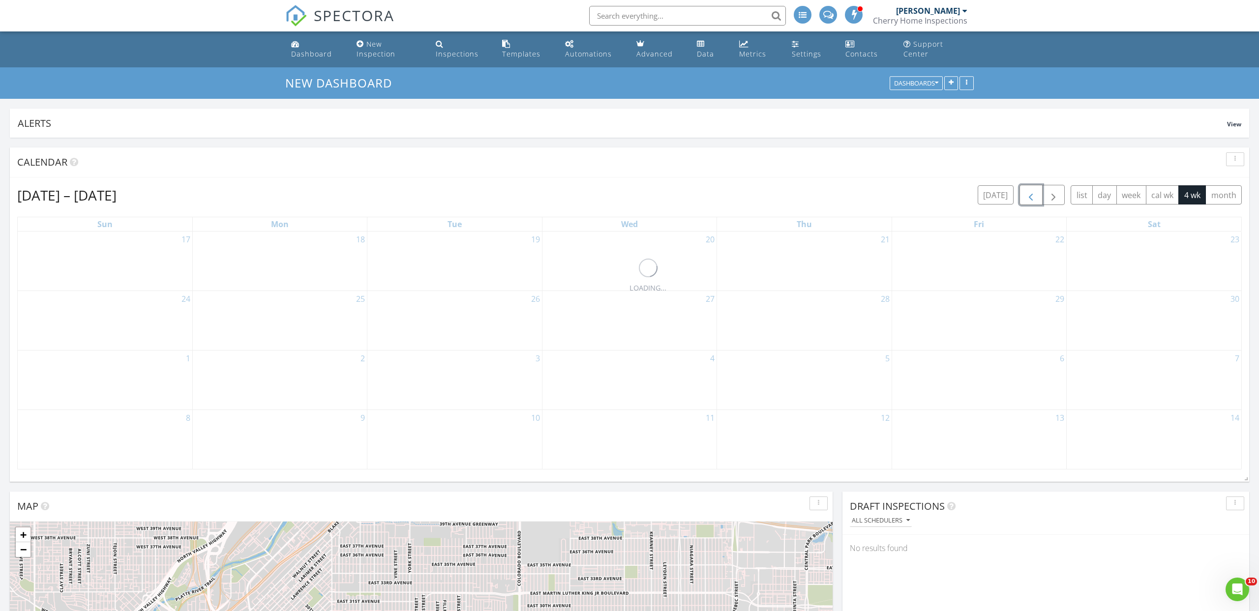
click at [1034, 198] on span "button" at bounding box center [1031, 195] width 12 height 12
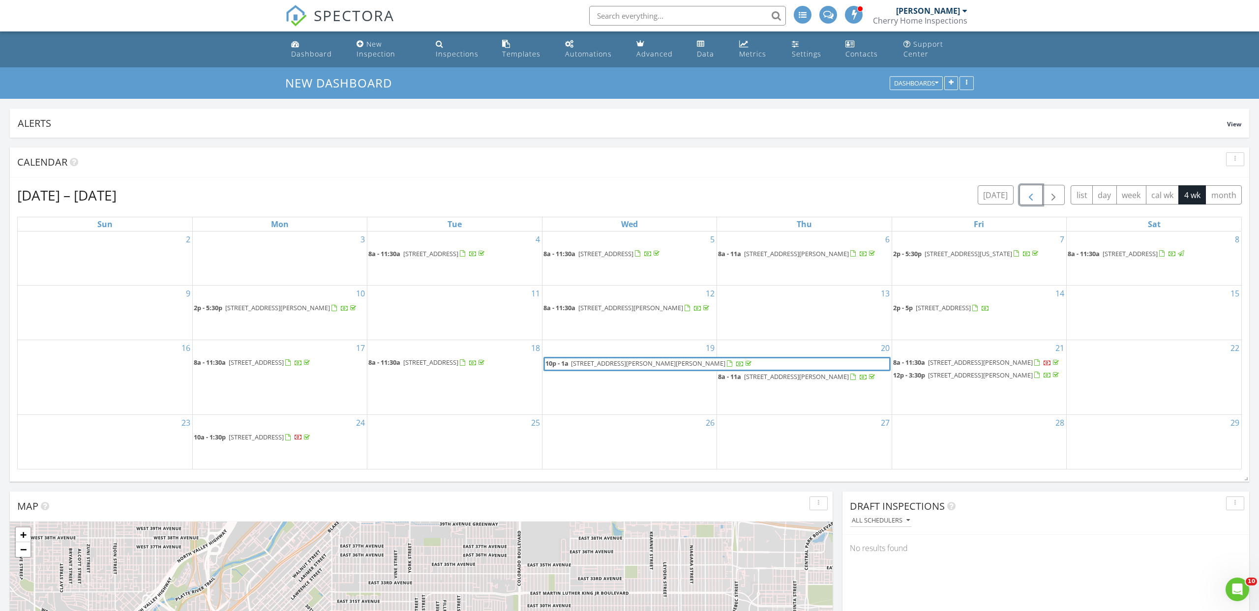
click at [1034, 198] on span "button" at bounding box center [1031, 195] width 12 height 12
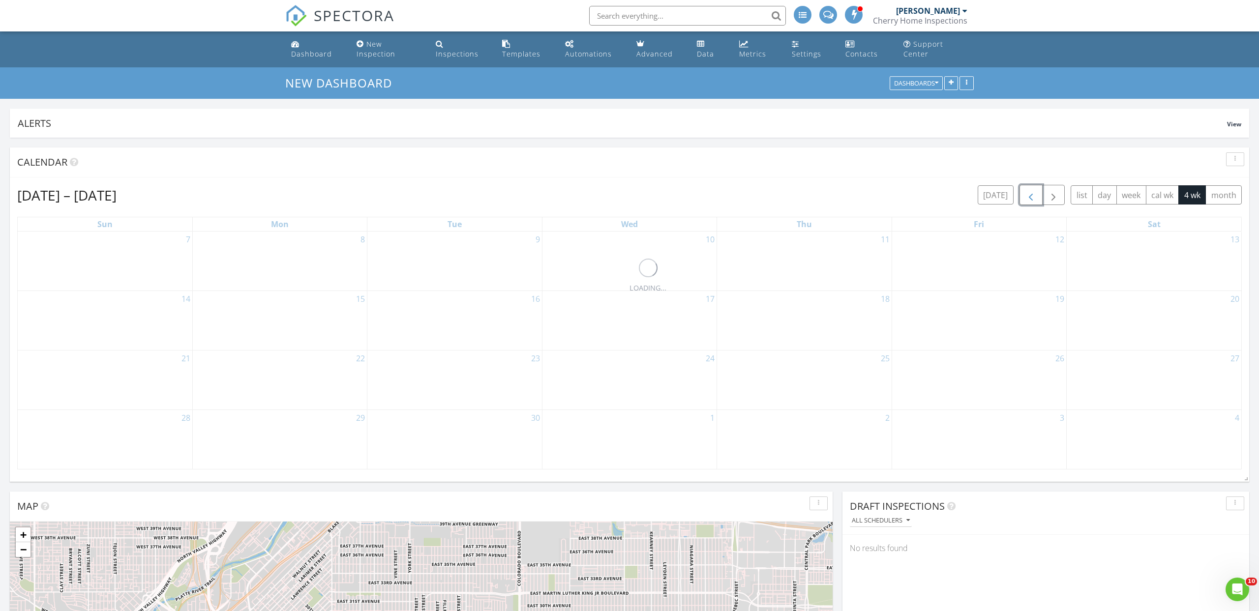
click at [1034, 198] on span "button" at bounding box center [1031, 195] width 12 height 12
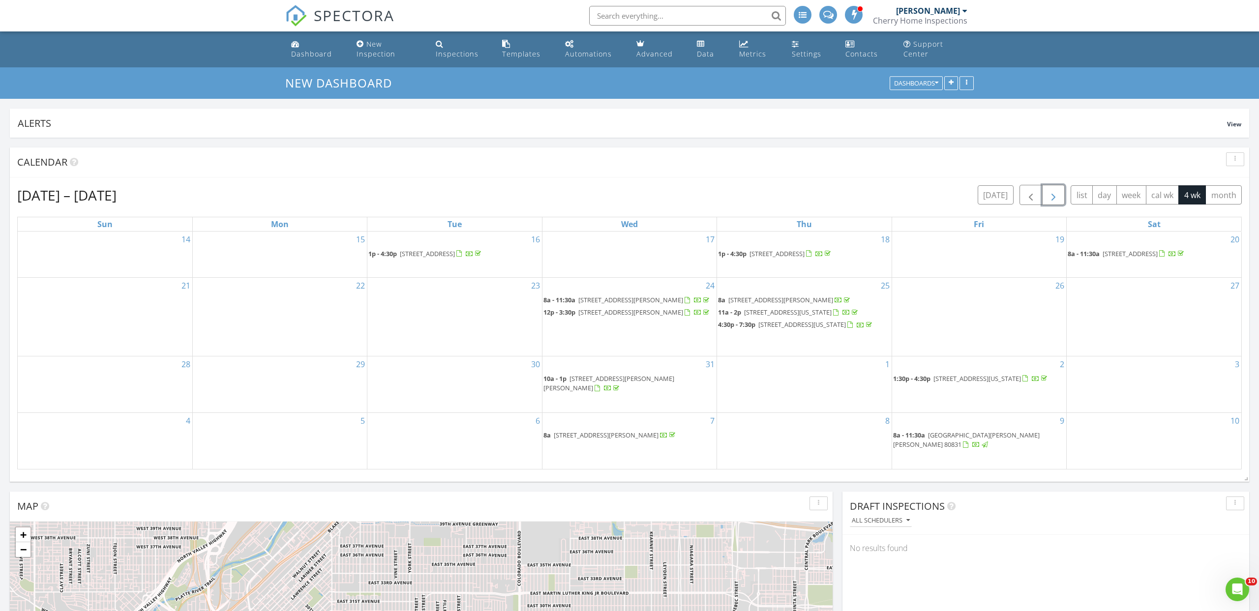
click at [1051, 198] on span "button" at bounding box center [1053, 195] width 12 height 12
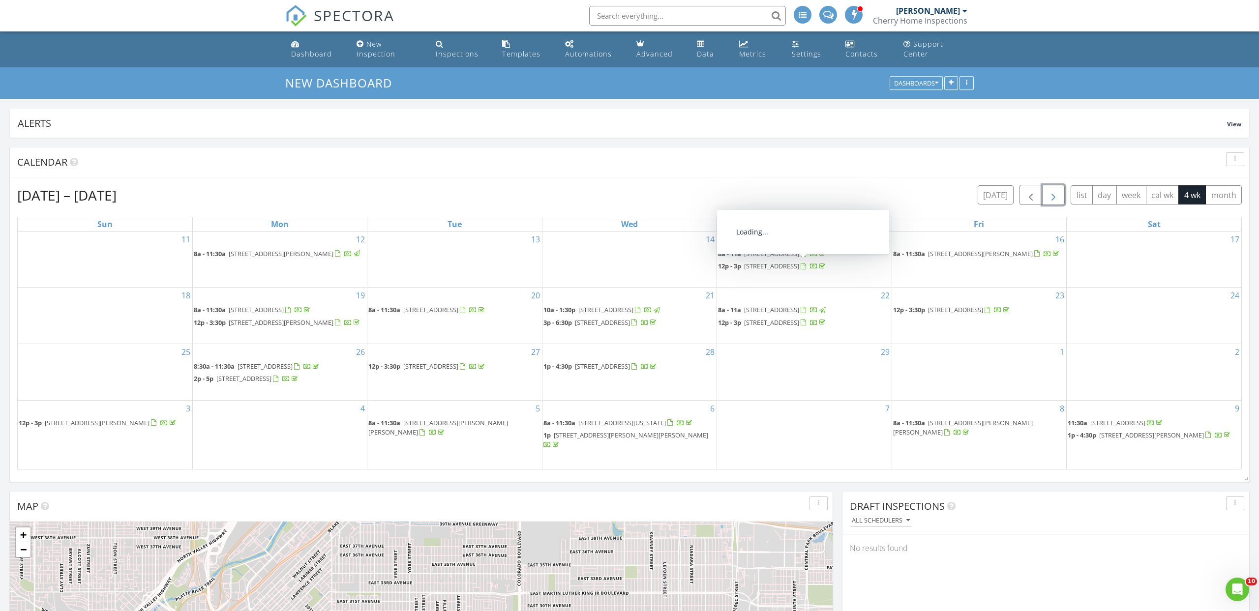
click at [783, 268] on span "8481 Arriba Dr, Littleton 80125" at bounding box center [771, 266] width 55 height 9
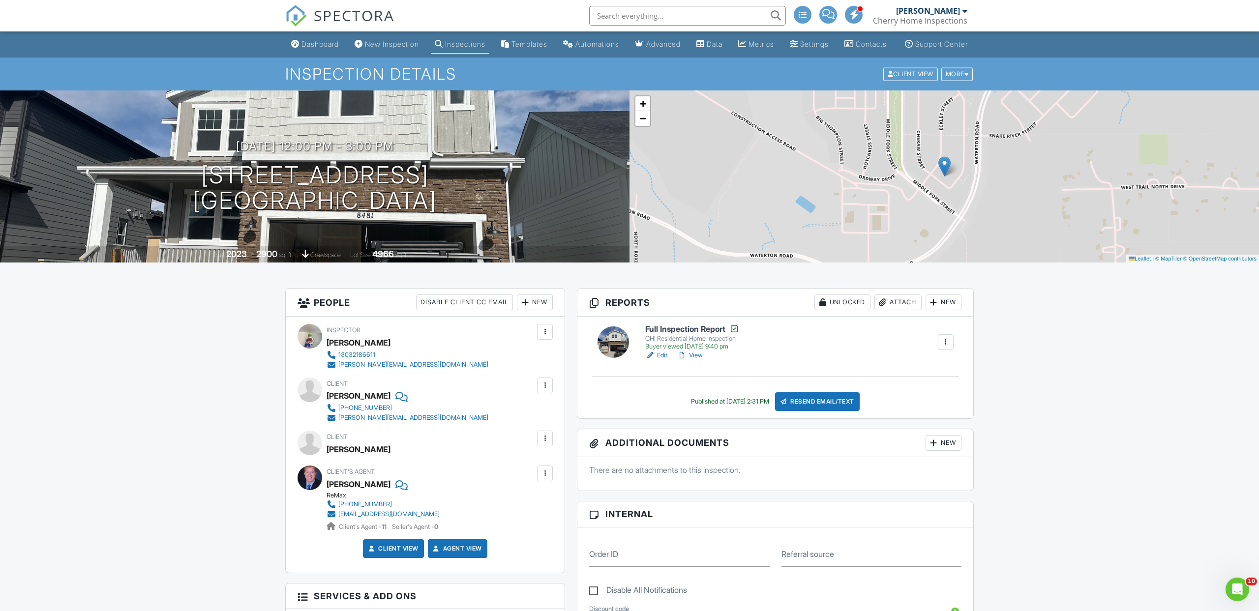
click at [375, 18] on span "SPECTORA" at bounding box center [354, 15] width 81 height 21
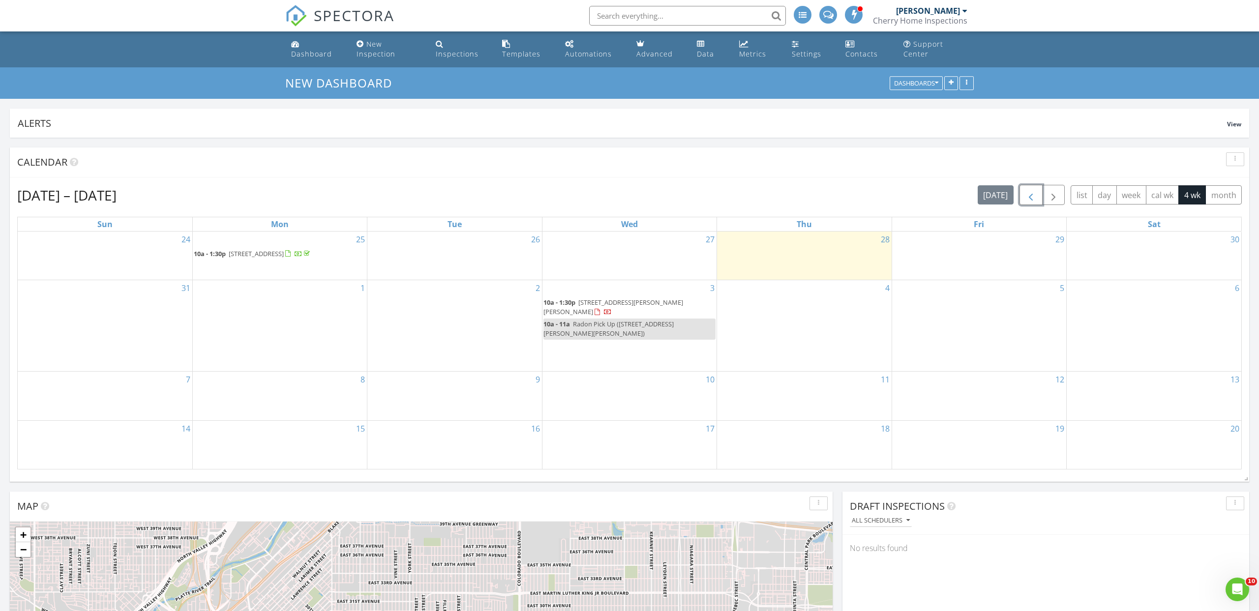
click at [1027, 195] on span "button" at bounding box center [1031, 195] width 12 height 12
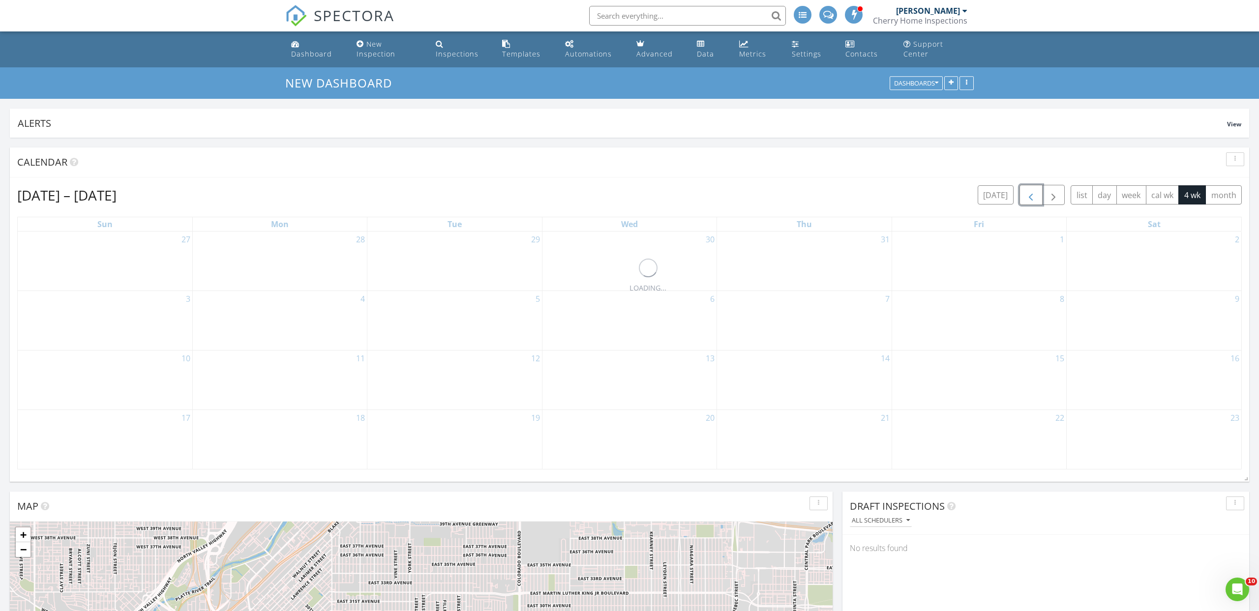
click at [1027, 195] on span "button" at bounding box center [1031, 195] width 12 height 12
click at [1028, 195] on span "button" at bounding box center [1031, 195] width 12 height 12
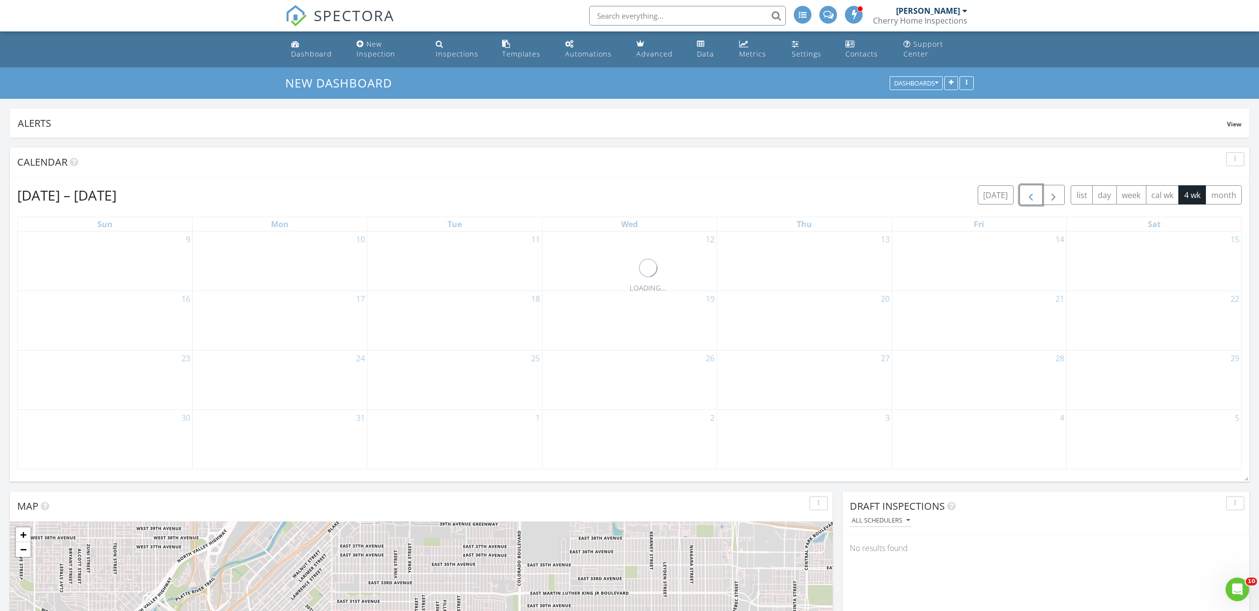
click at [1028, 195] on span "button" at bounding box center [1031, 195] width 12 height 12
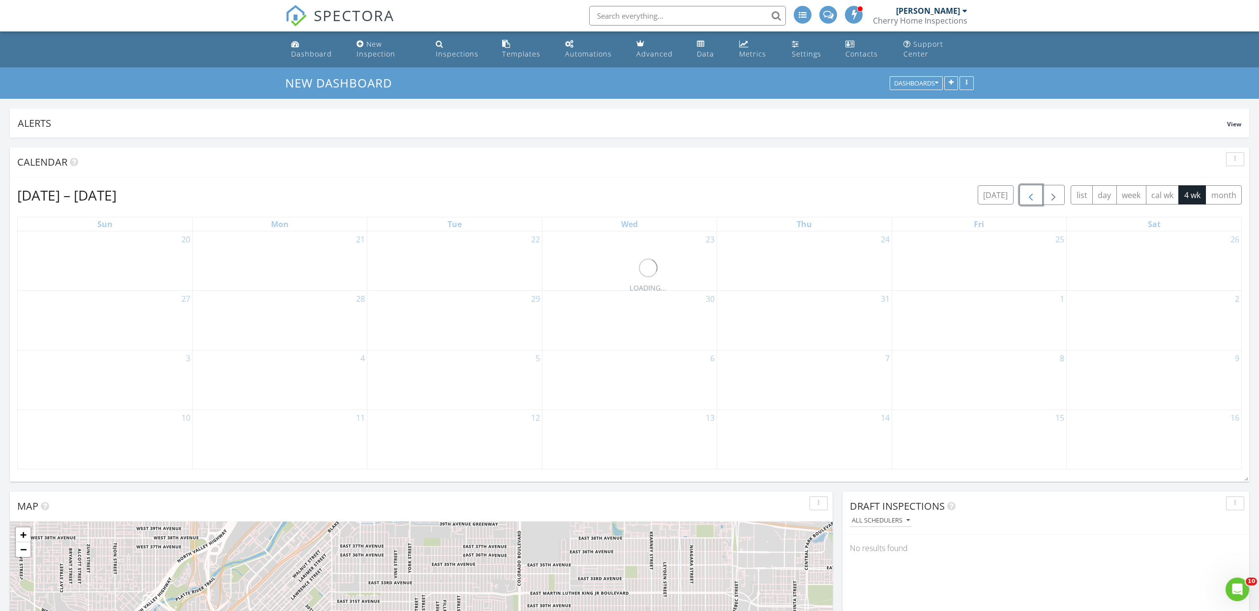
click at [1028, 195] on span "button" at bounding box center [1031, 195] width 12 height 12
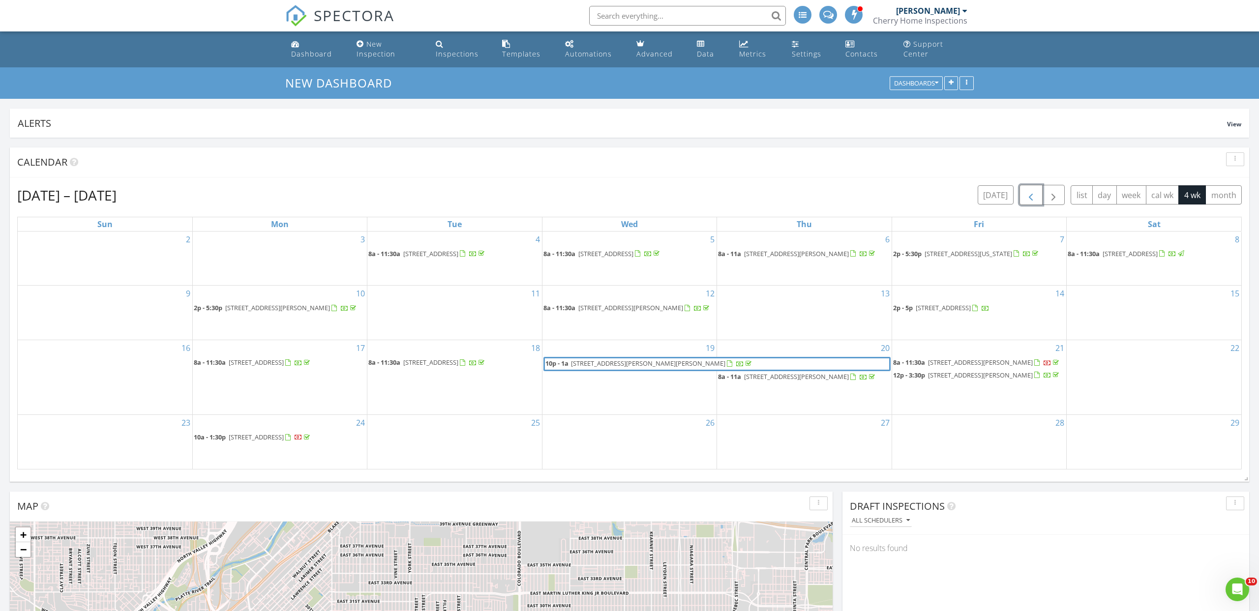
click at [1028, 195] on span "button" at bounding box center [1031, 195] width 12 height 12
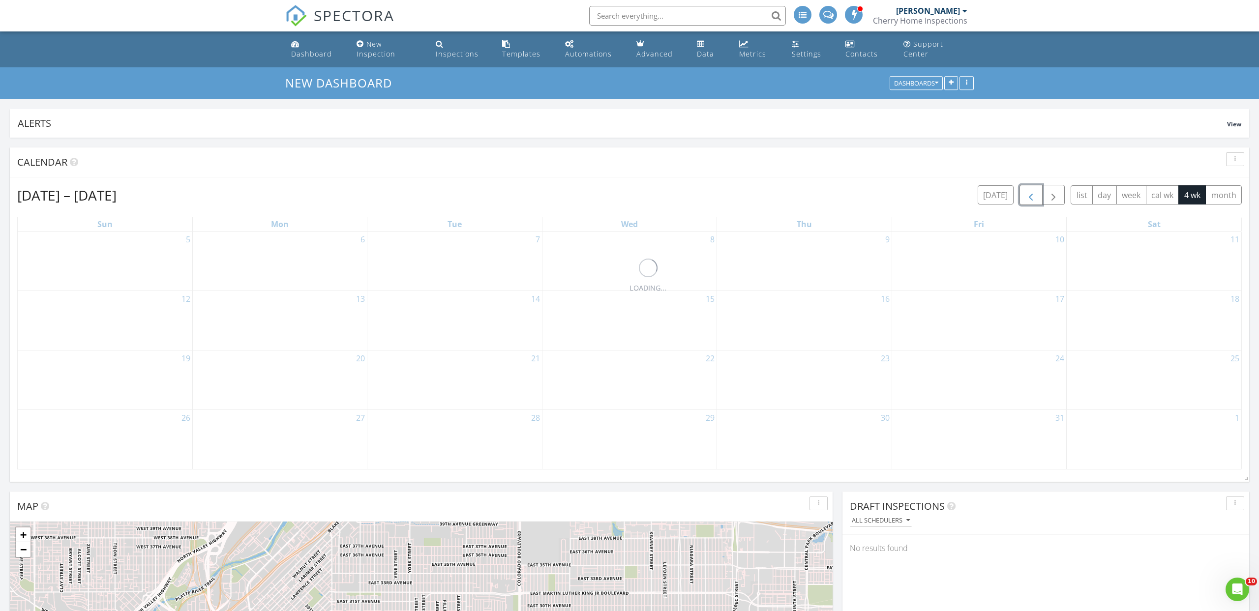
click at [1028, 195] on span "button" at bounding box center [1031, 195] width 12 height 12
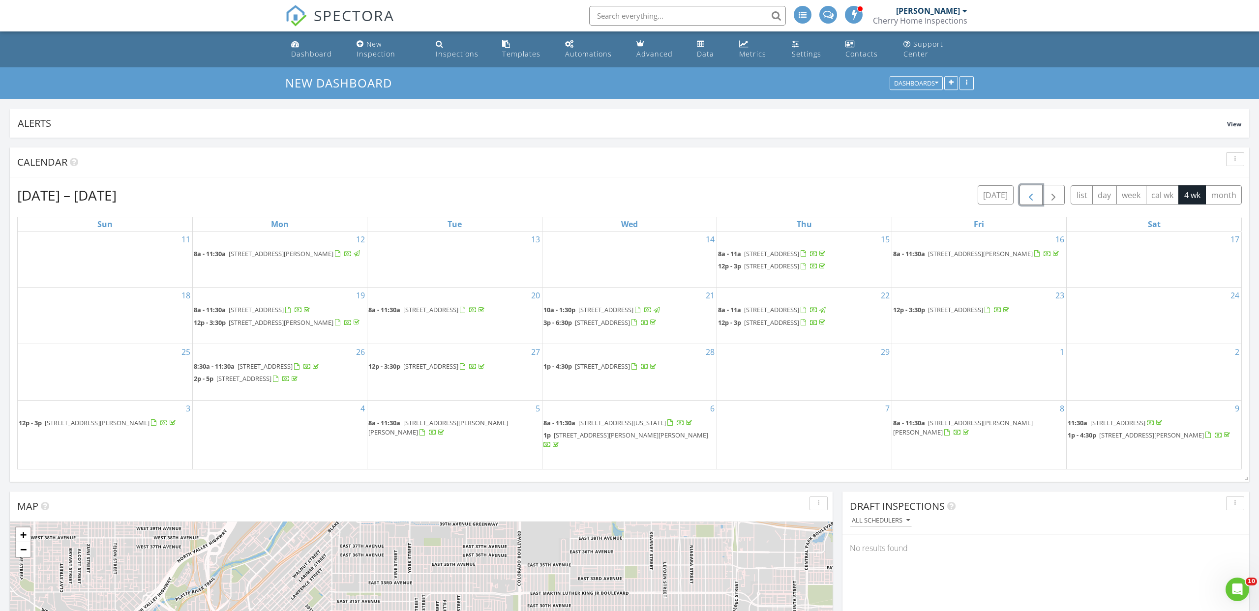
click at [993, 255] on span "365 S Gaylord St, Denver 80209" at bounding box center [980, 253] width 105 height 9
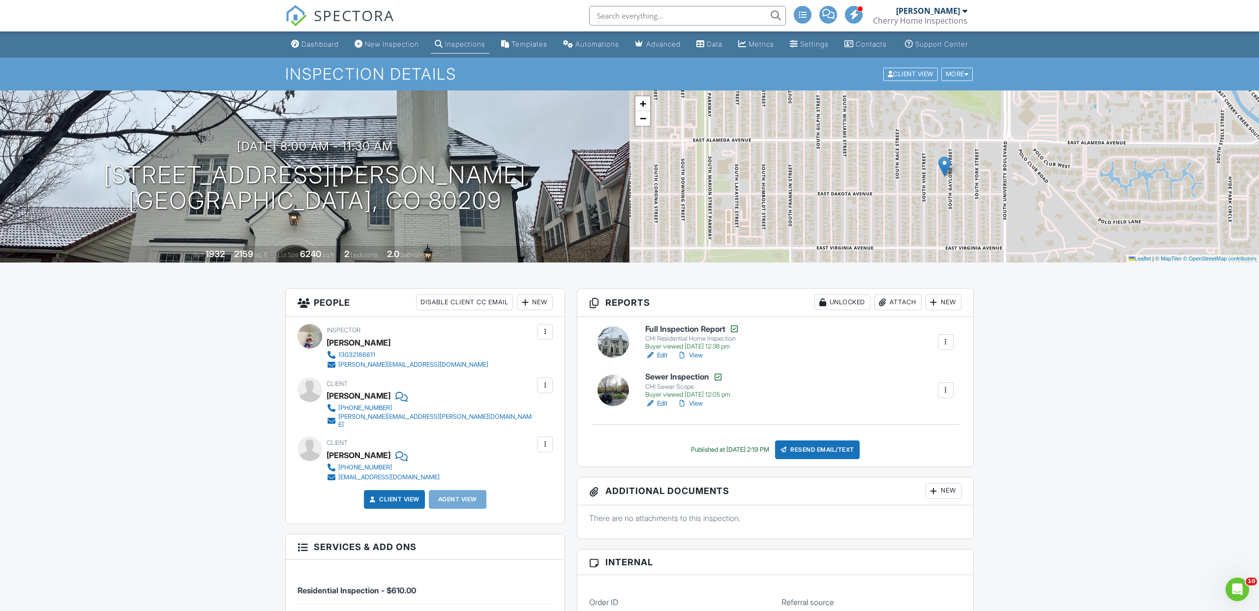
click at [362, 18] on span "SPECTORA" at bounding box center [354, 15] width 81 height 21
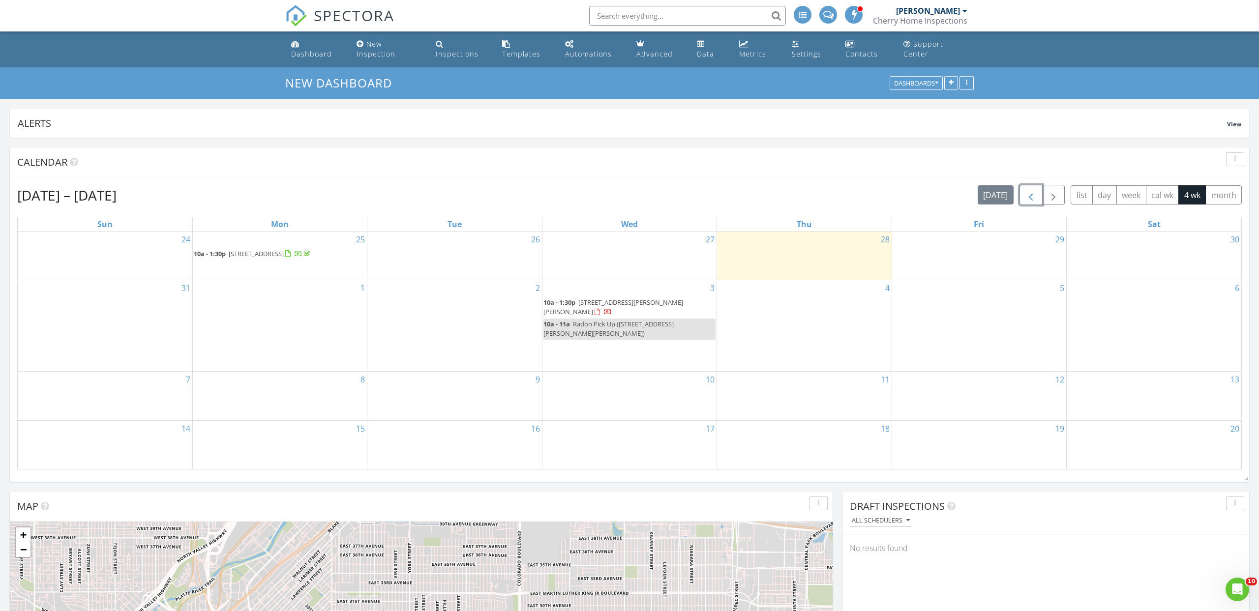
click at [1025, 194] on span "button" at bounding box center [1031, 195] width 12 height 12
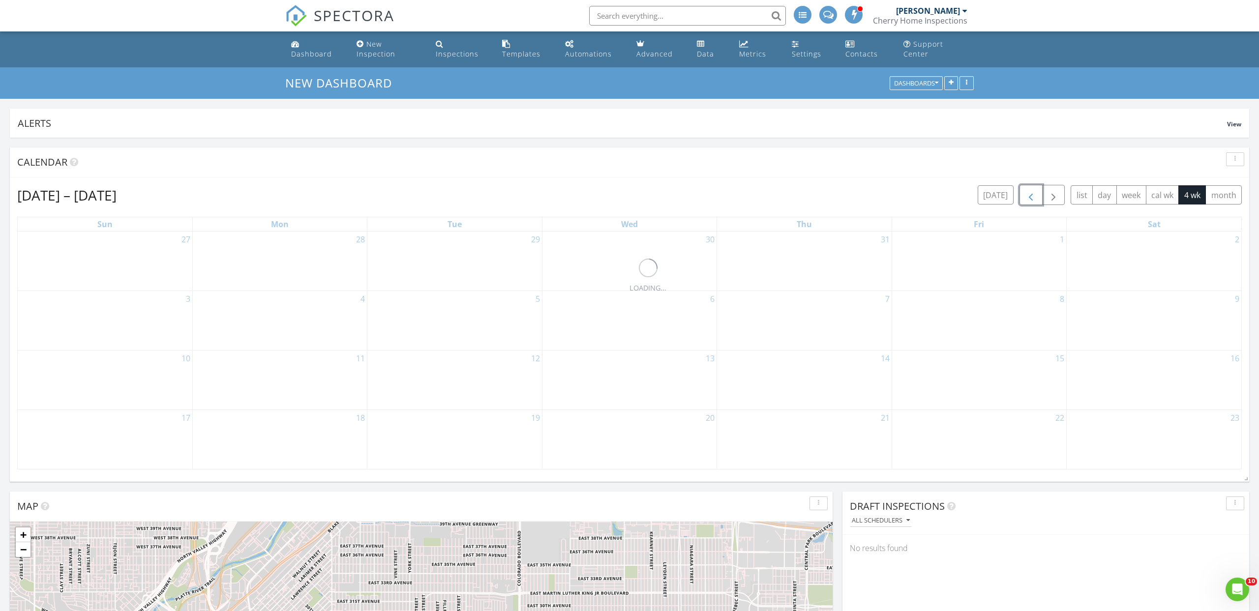
click at [1025, 194] on span "button" at bounding box center [1031, 195] width 12 height 12
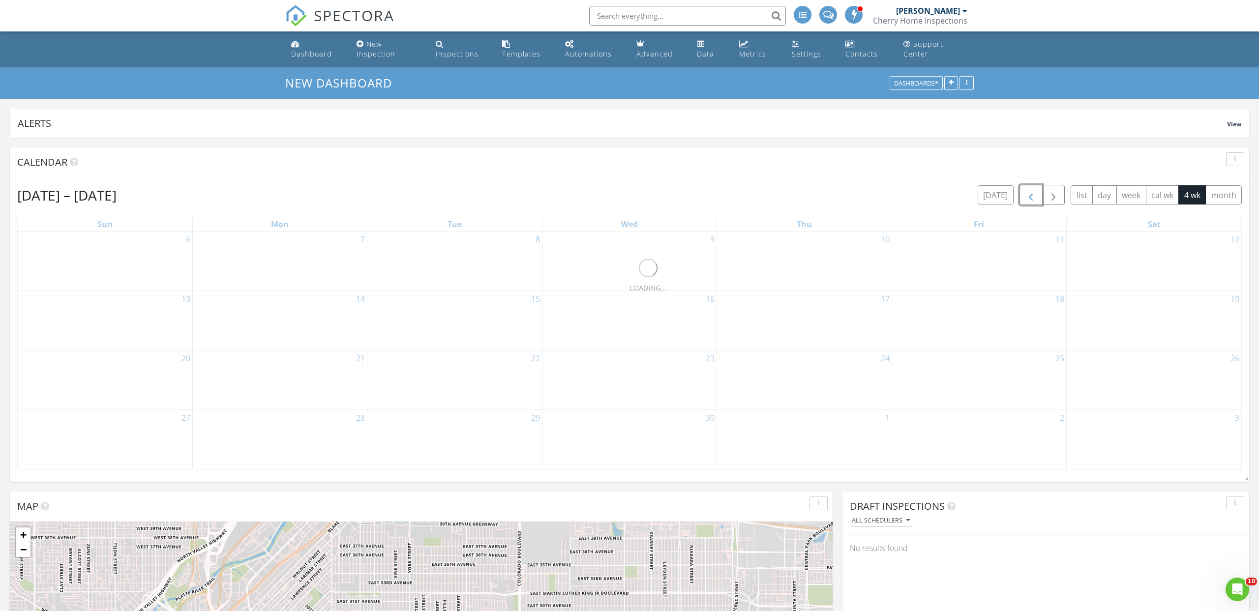
click at [1025, 194] on span "button" at bounding box center [1031, 195] width 12 height 12
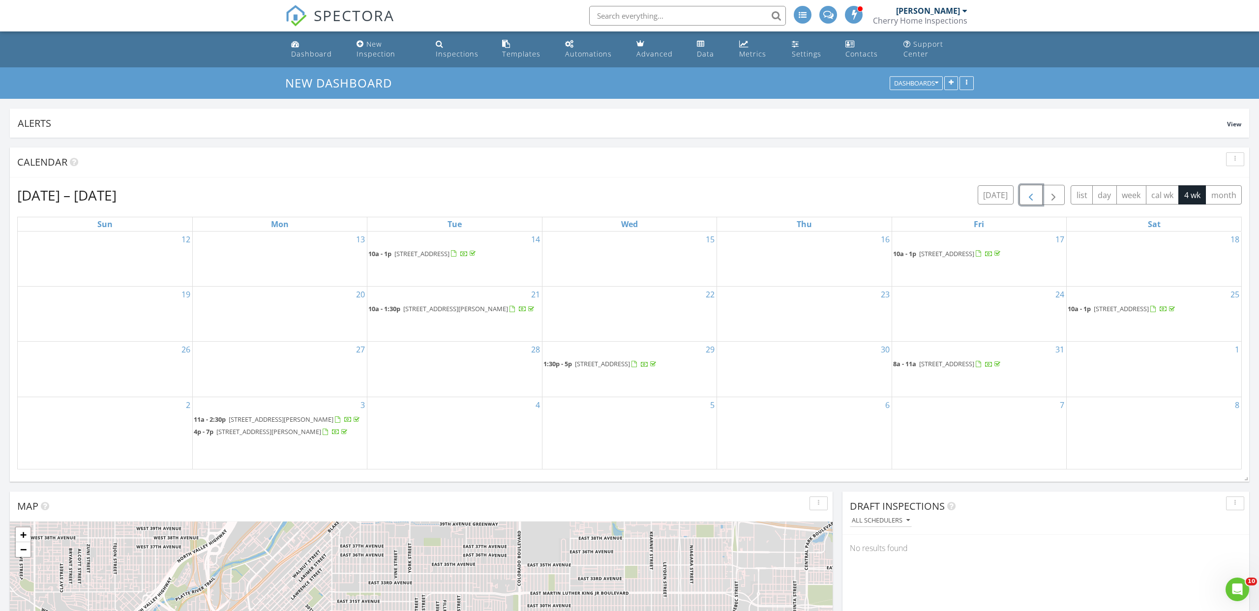
click at [1025, 194] on span "button" at bounding box center [1031, 195] width 12 height 12
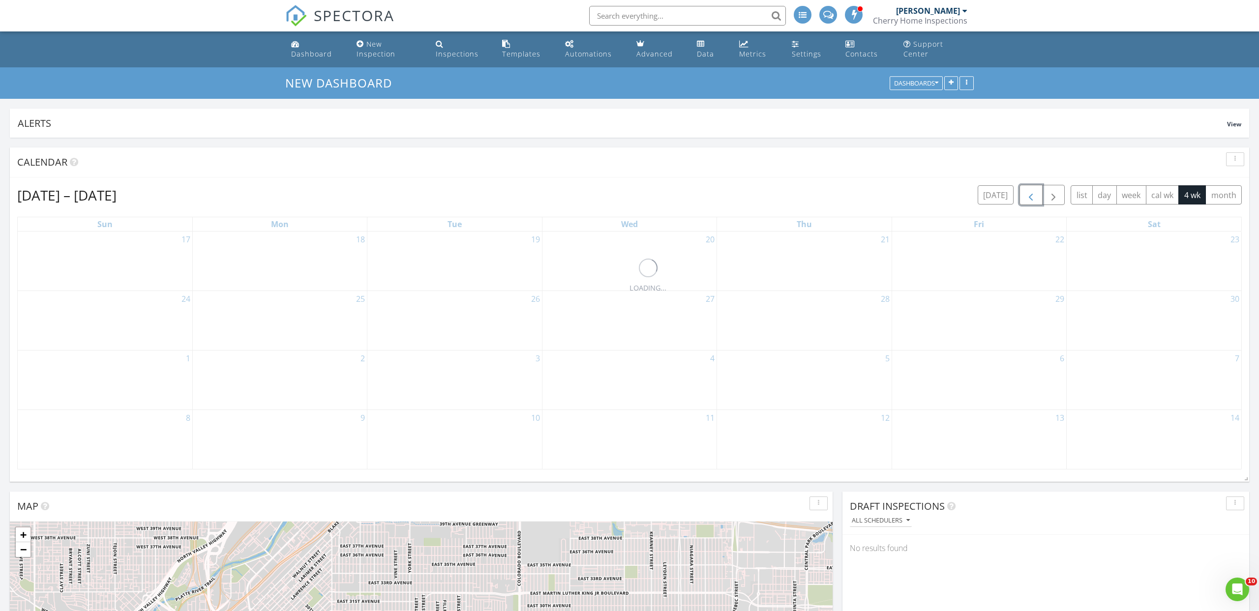
click at [1025, 194] on span "button" at bounding box center [1031, 195] width 12 height 12
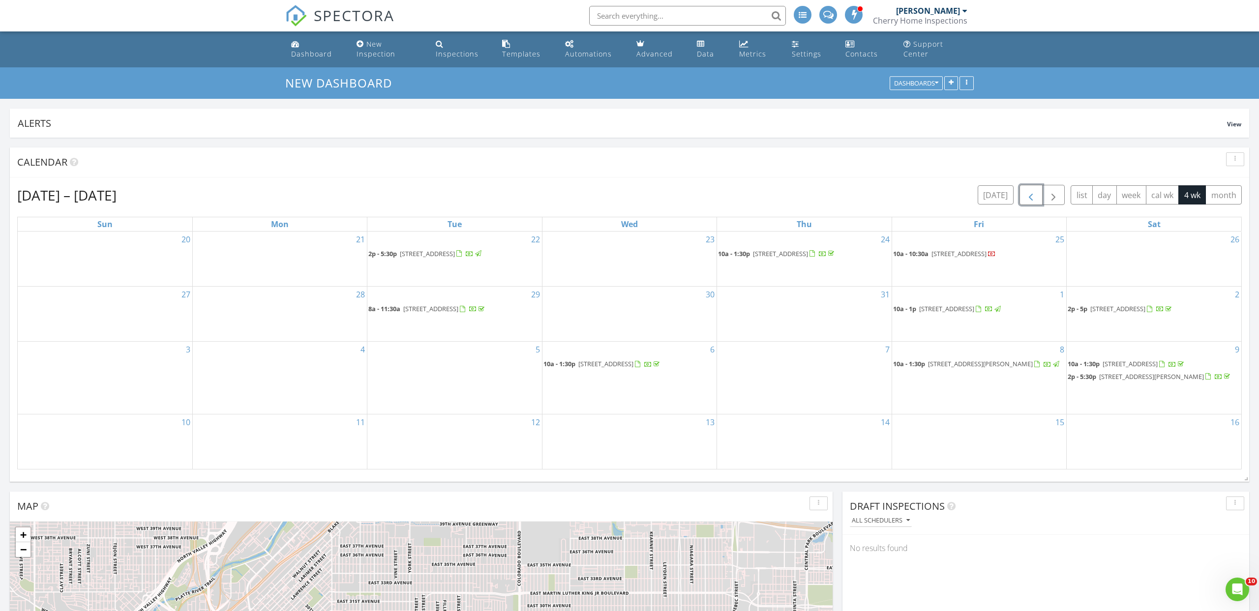
click at [1025, 194] on span "button" at bounding box center [1031, 195] width 12 height 12
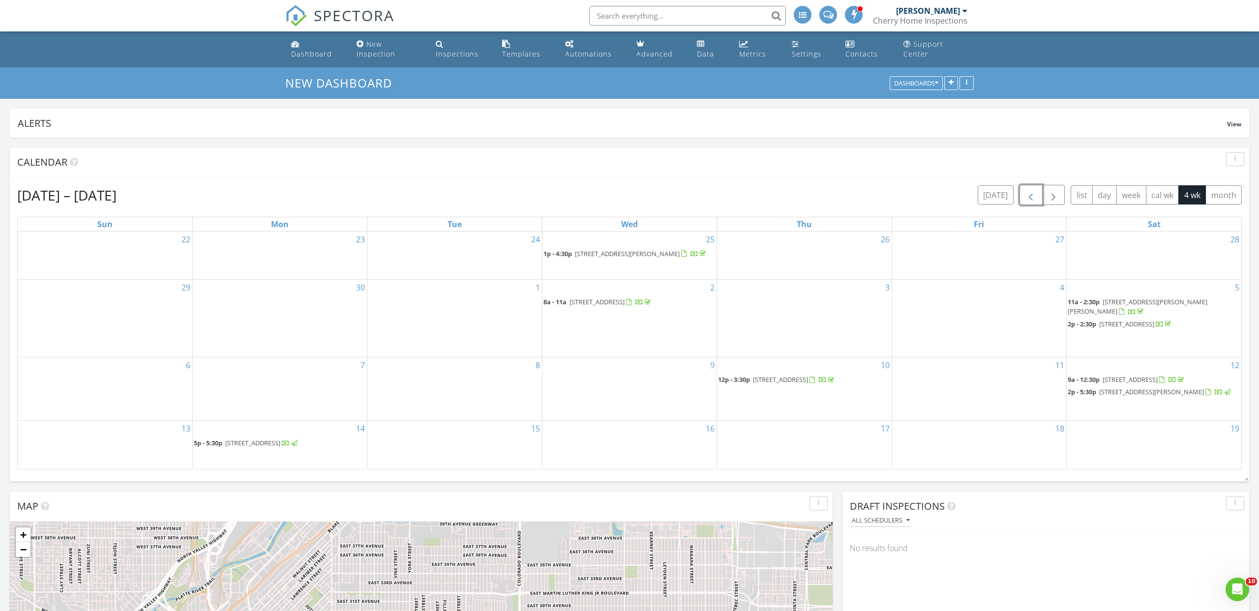
click at [1025, 194] on span "button" at bounding box center [1031, 195] width 12 height 12
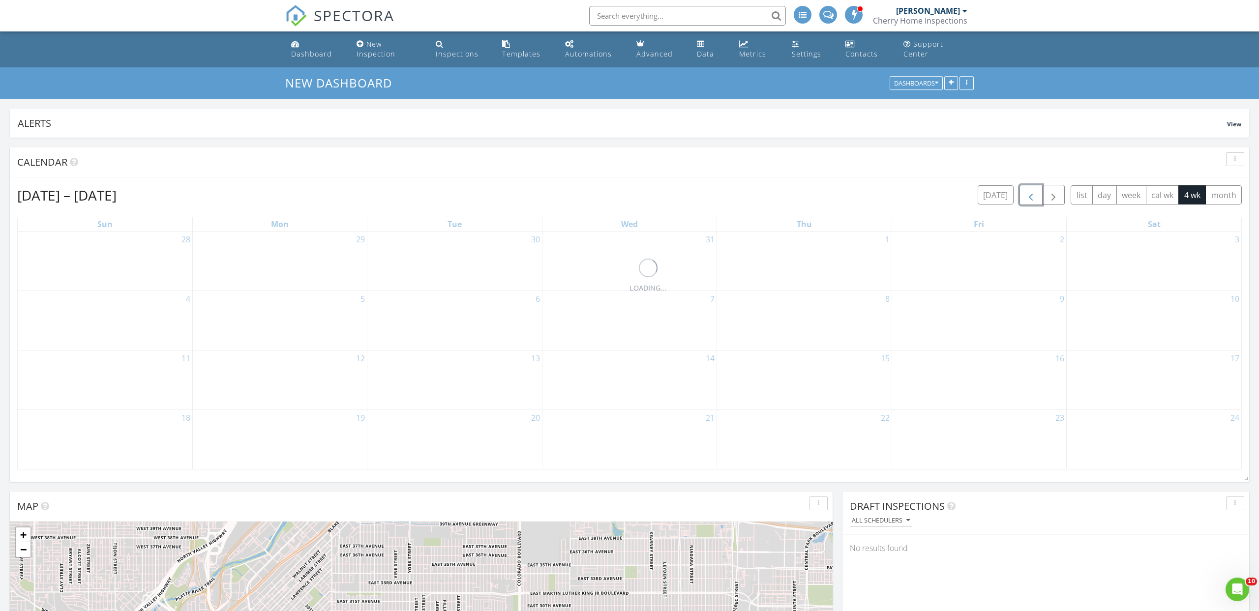
click at [1025, 194] on span "button" at bounding box center [1031, 195] width 12 height 12
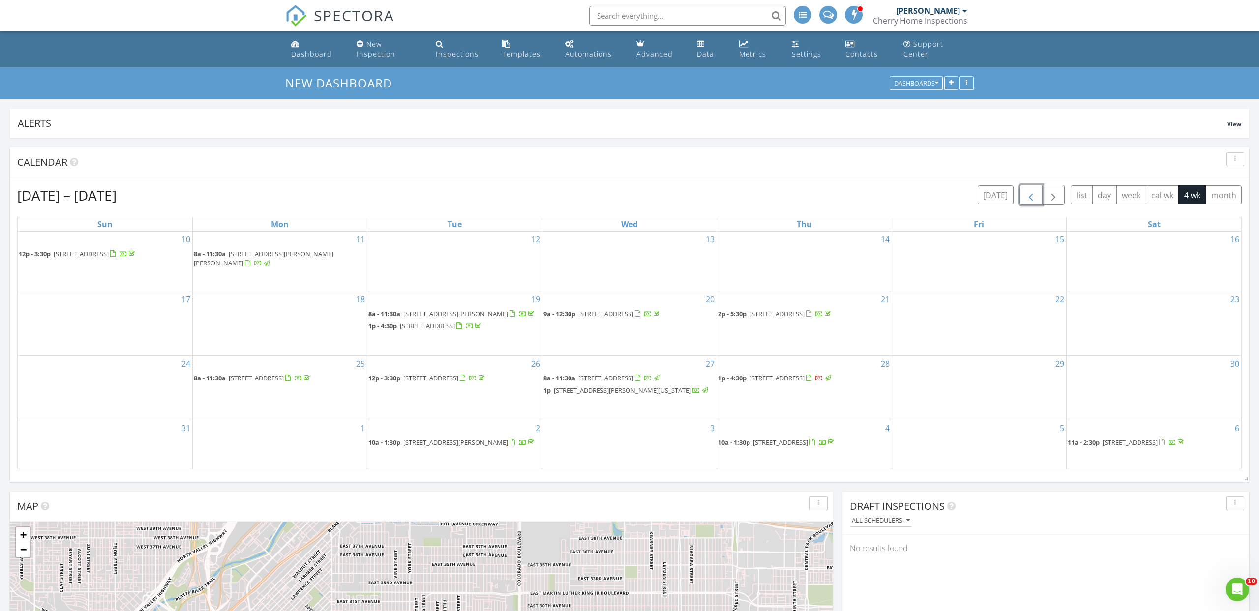
click at [1025, 194] on span "button" at bounding box center [1031, 195] width 12 height 12
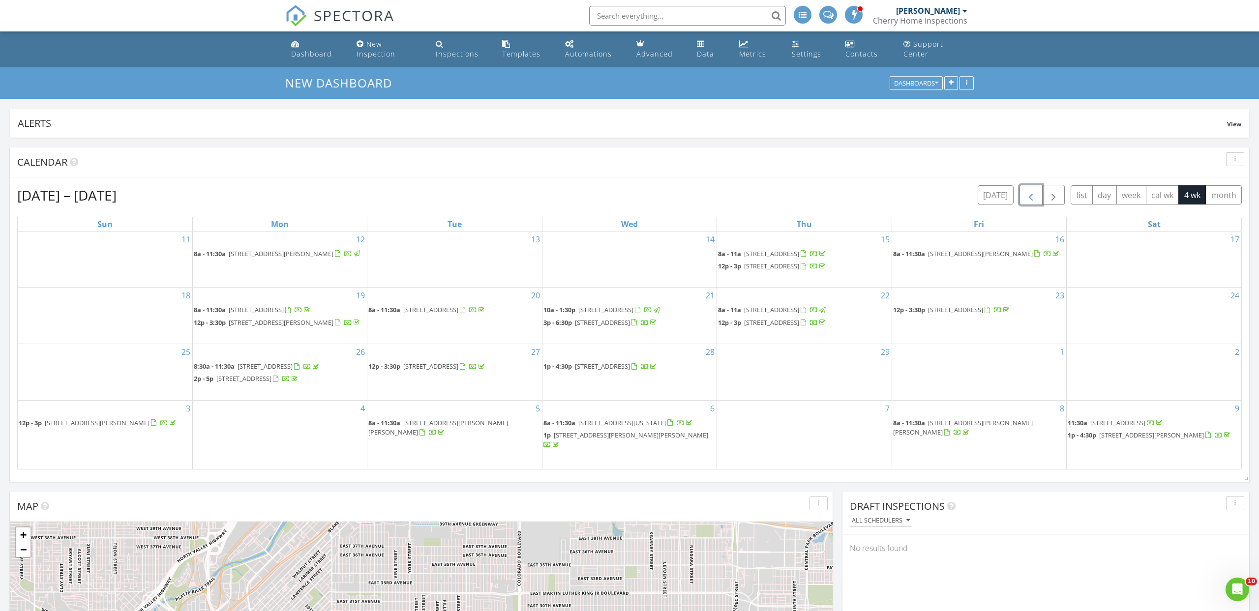
click at [952, 257] on span "[STREET_ADDRESS][PERSON_NAME]" at bounding box center [980, 253] width 105 height 9
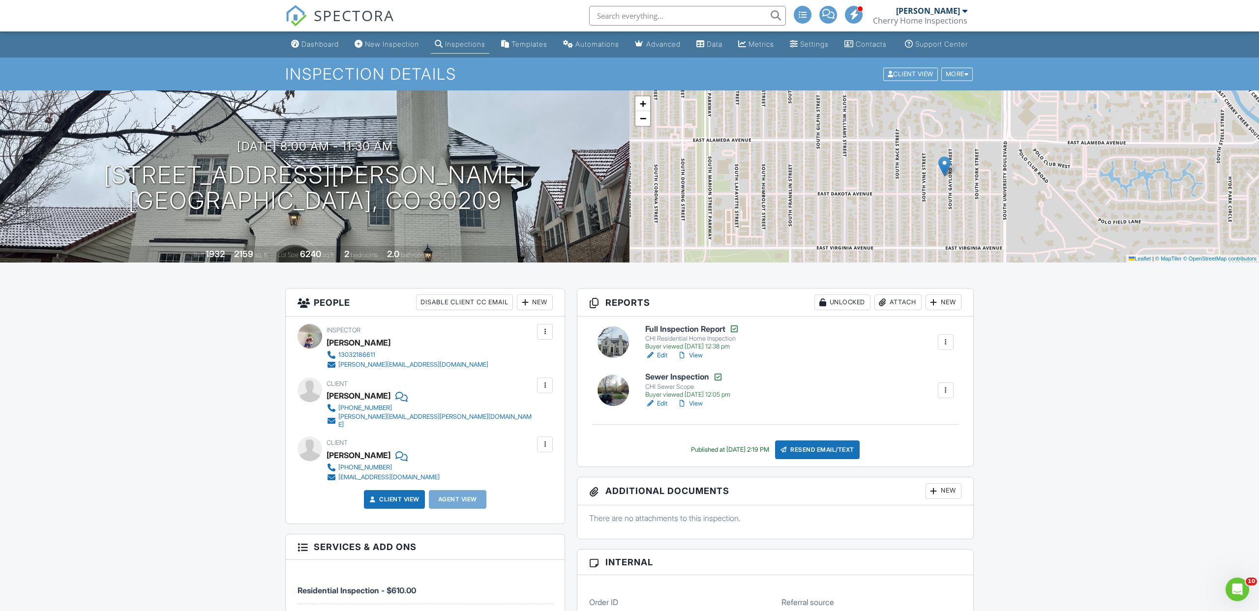
click at [380, 16] on span "SPECTORA" at bounding box center [354, 15] width 81 height 21
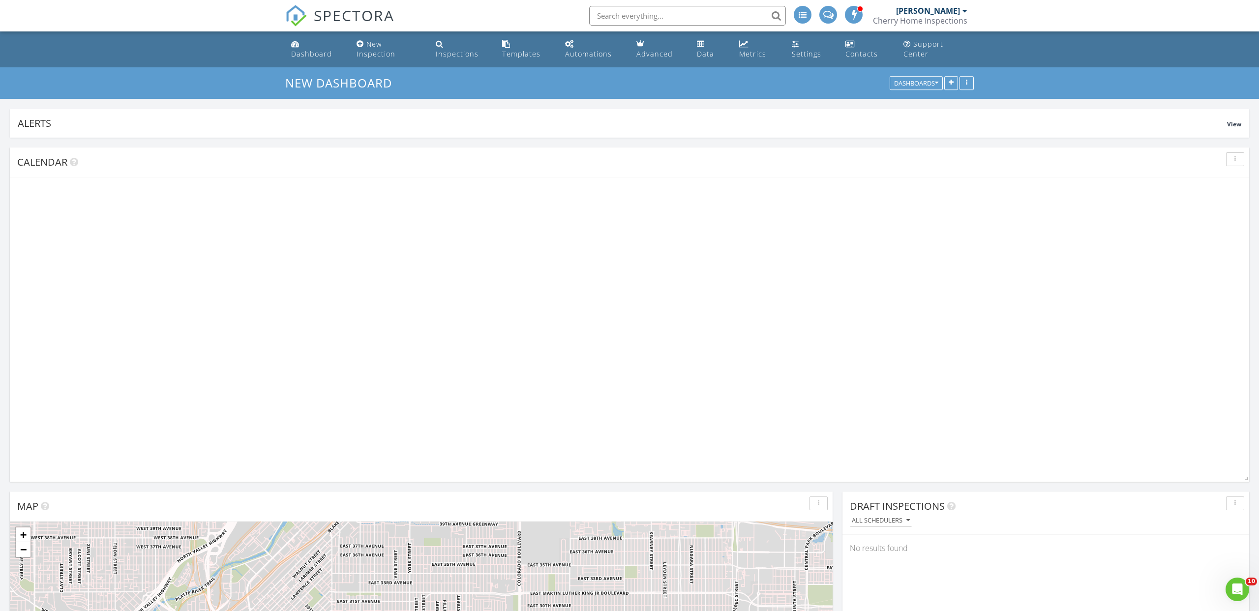
scroll to position [211, 407]
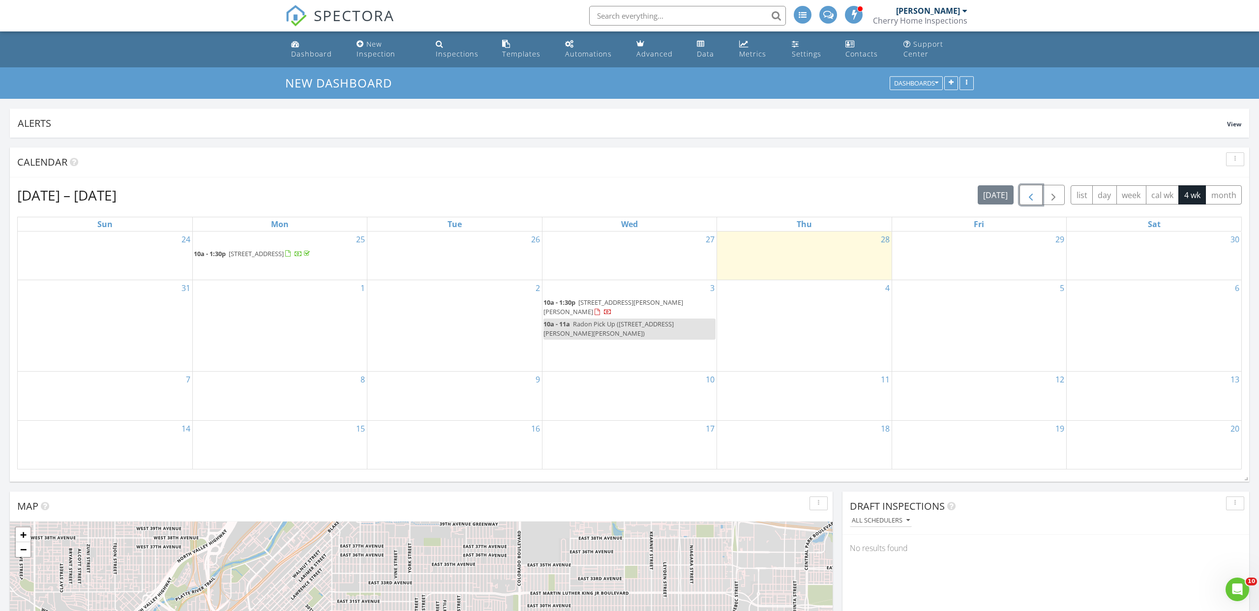
click at [1034, 196] on span "button" at bounding box center [1031, 195] width 12 height 12
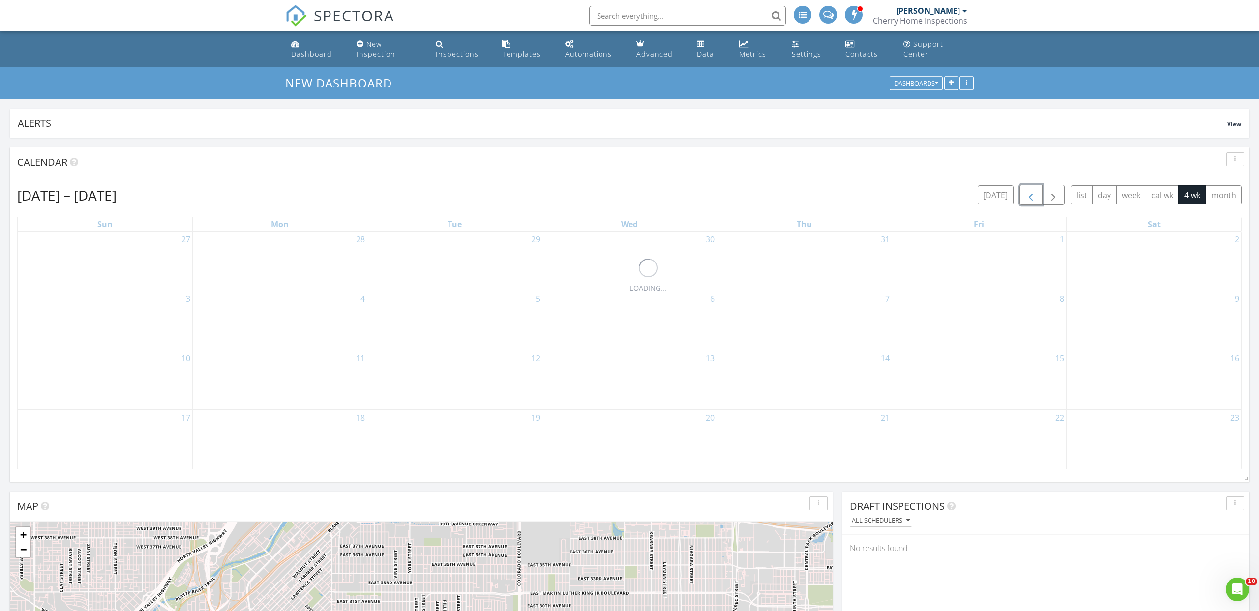
click at [1034, 196] on span "button" at bounding box center [1031, 195] width 12 height 12
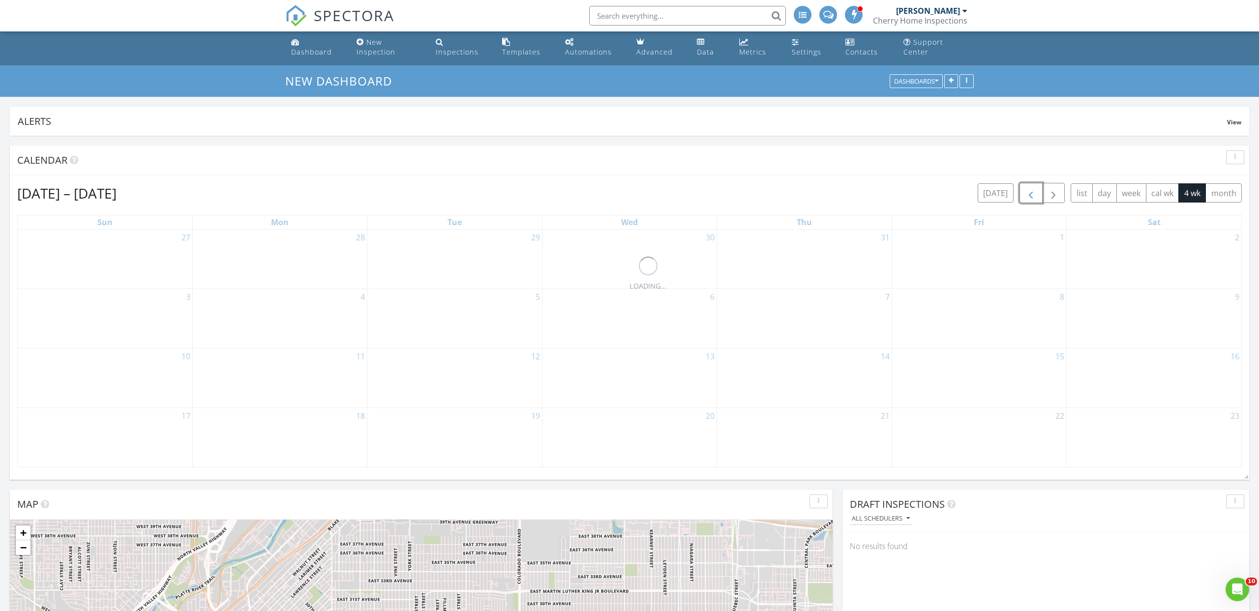
click at [1034, 196] on span "button" at bounding box center [1031, 193] width 12 height 12
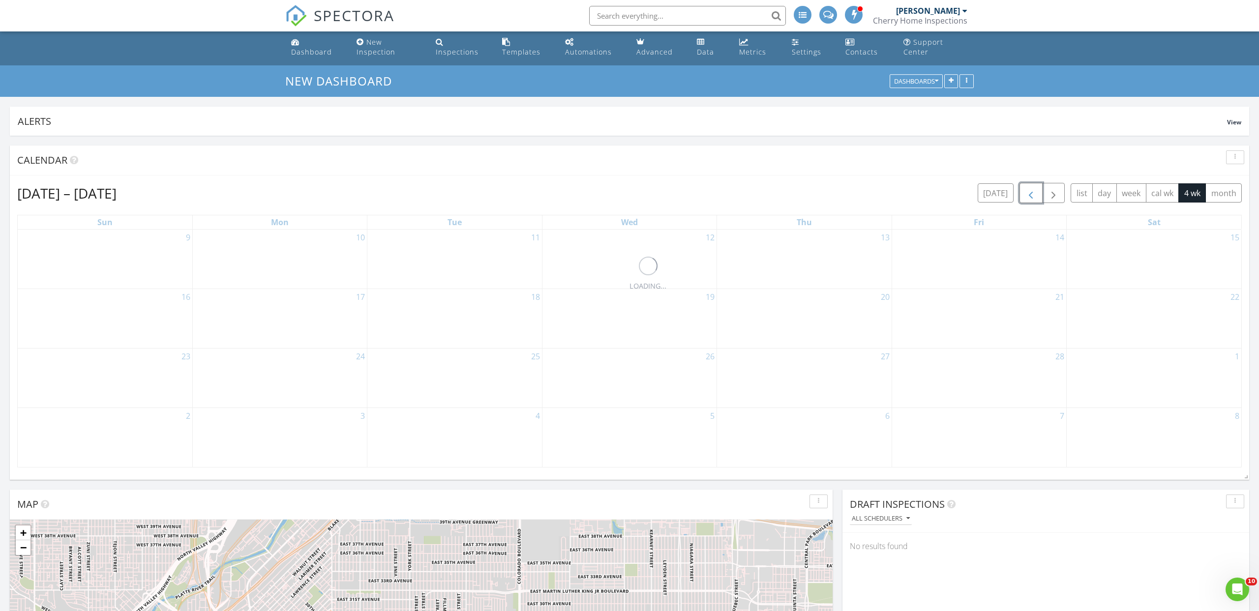
click at [1034, 196] on span "button" at bounding box center [1031, 193] width 12 height 12
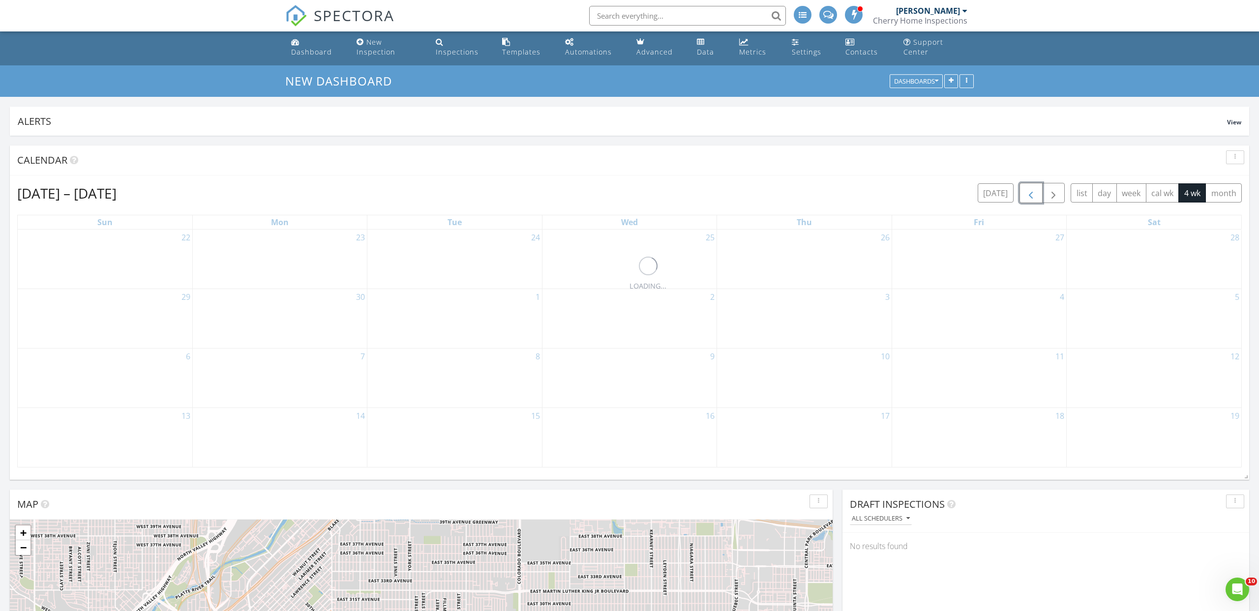
click at [1034, 196] on span "button" at bounding box center [1031, 193] width 12 height 12
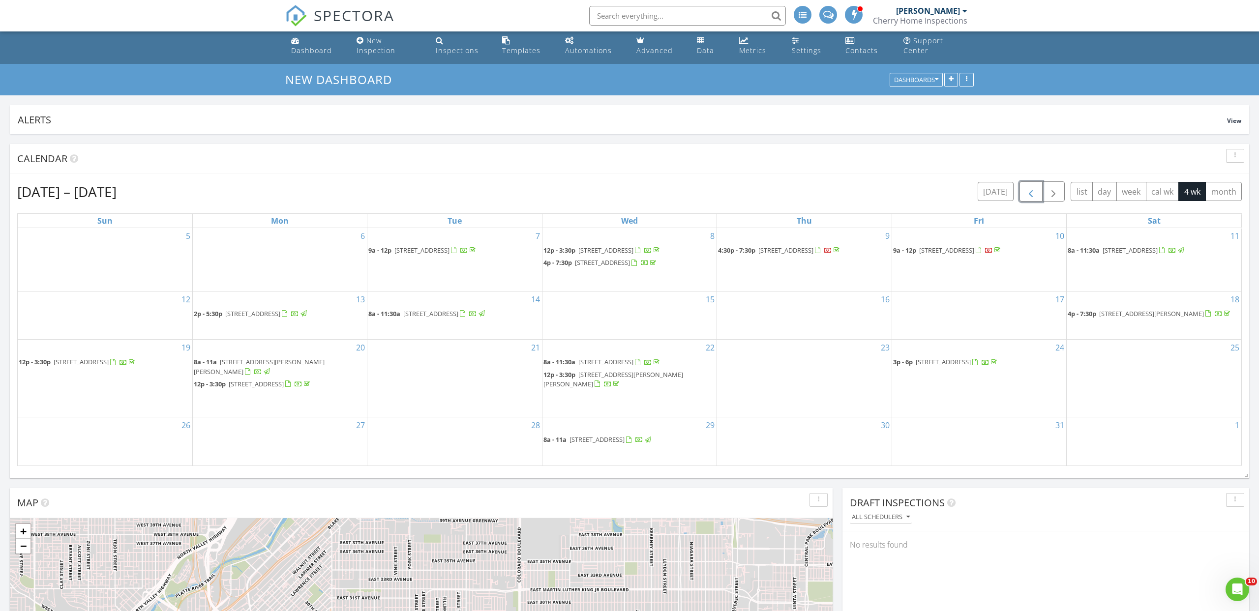
scroll to position [0, 0]
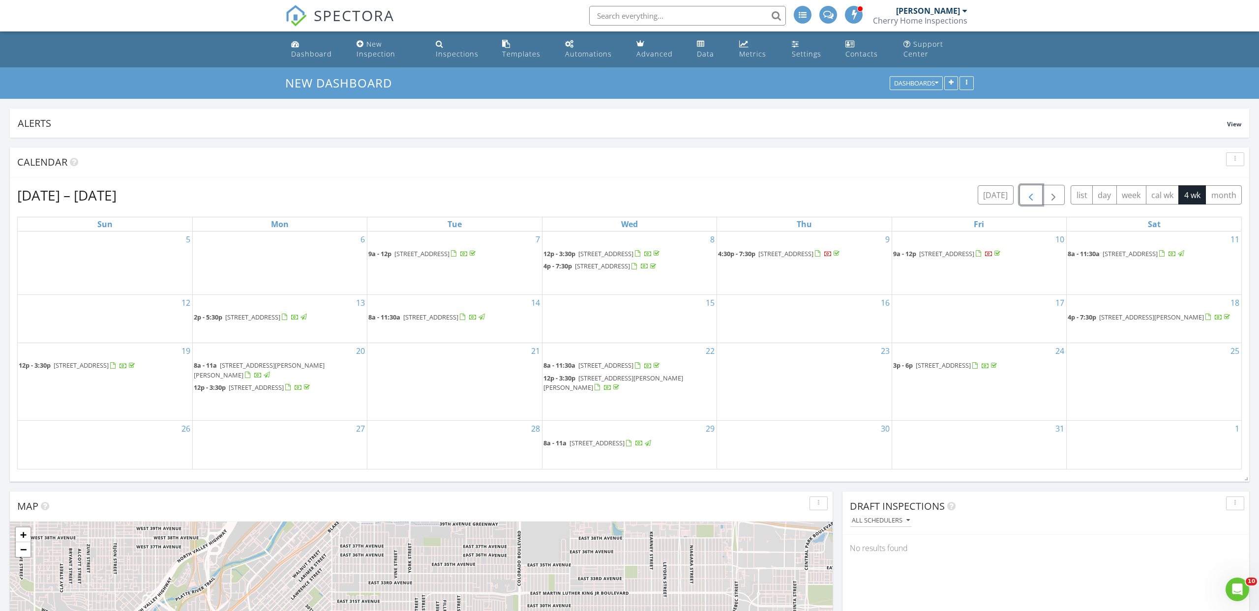
click at [1034, 196] on span "button" at bounding box center [1031, 195] width 12 height 12
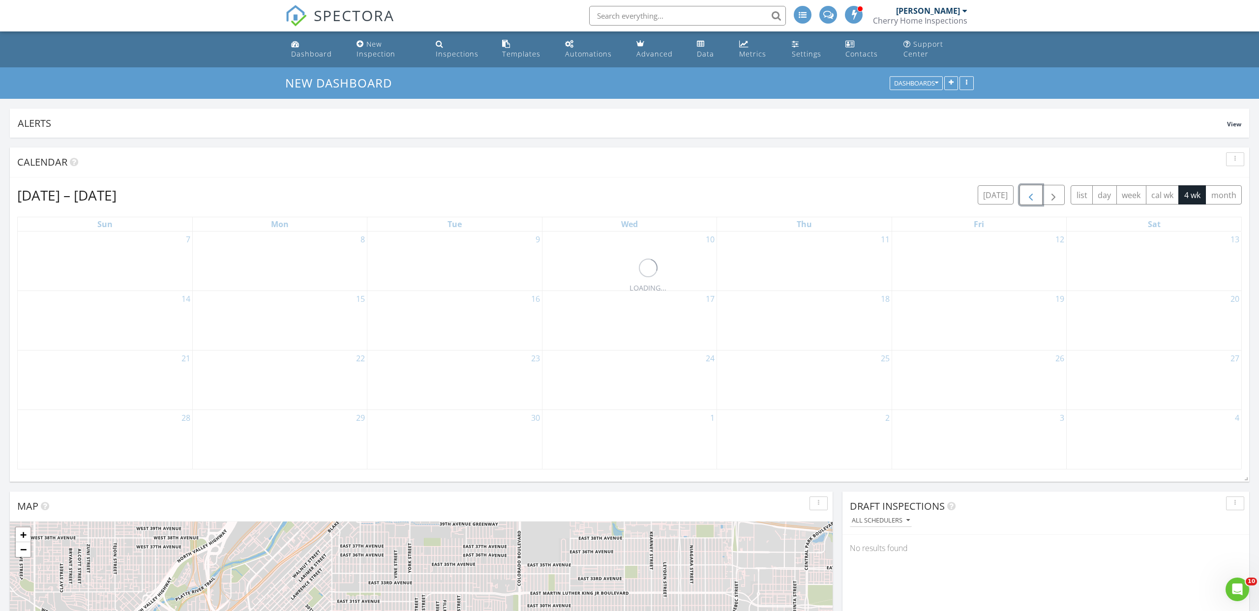
click at [1034, 196] on span "button" at bounding box center [1031, 195] width 12 height 12
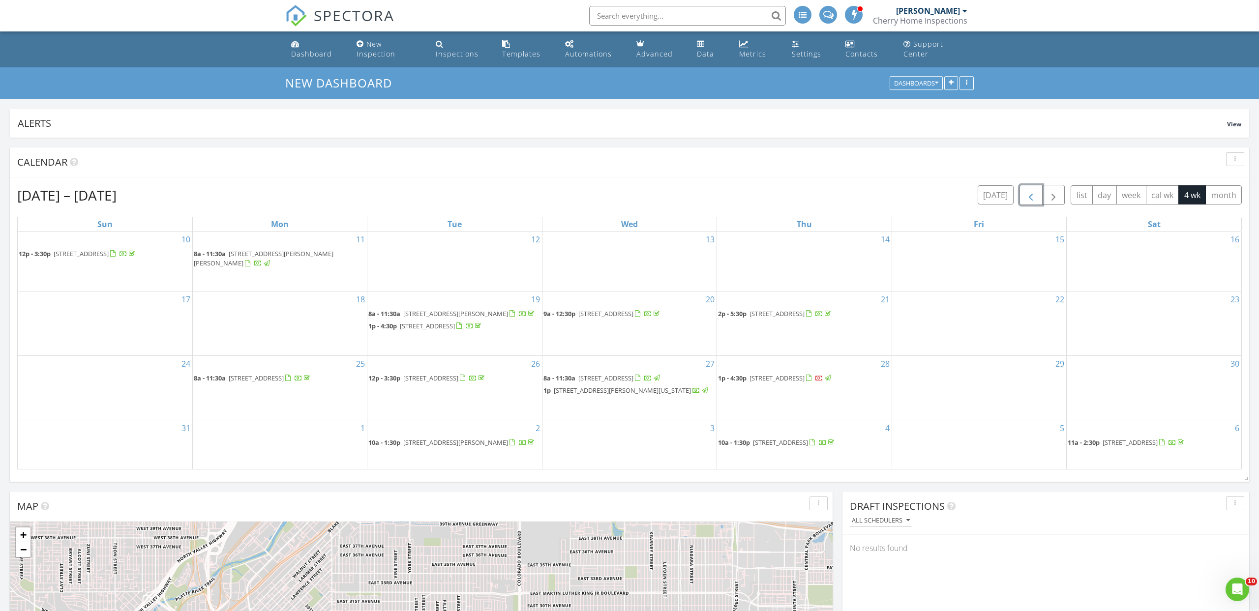
click at [1034, 196] on span "button" at bounding box center [1031, 195] width 12 height 12
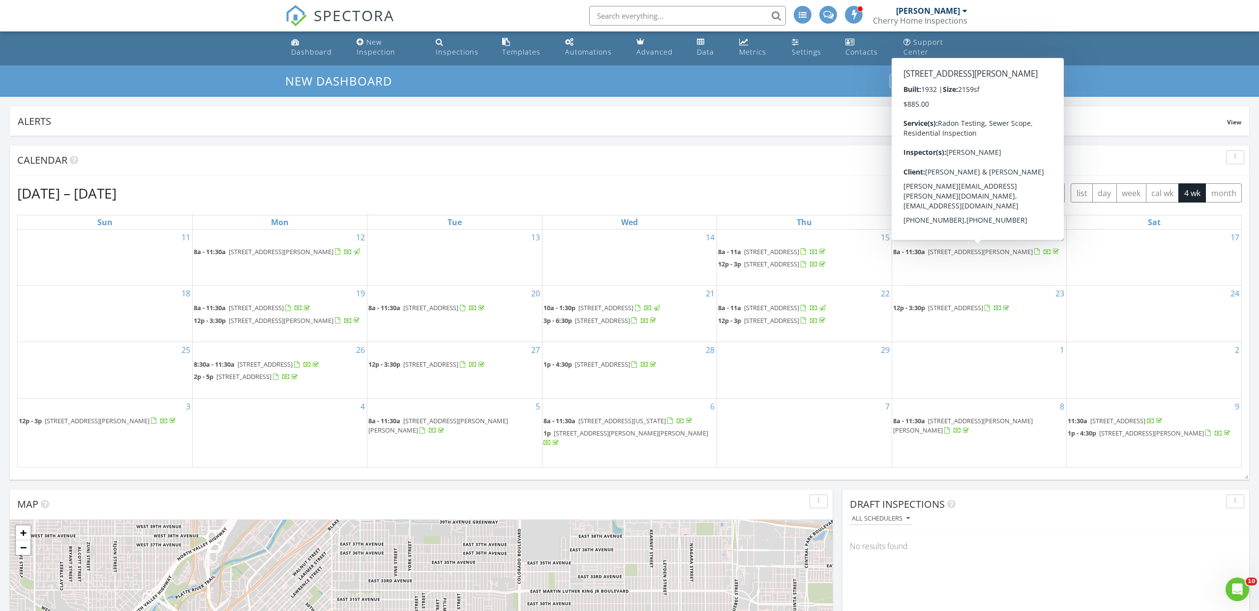
scroll to position [3, 0]
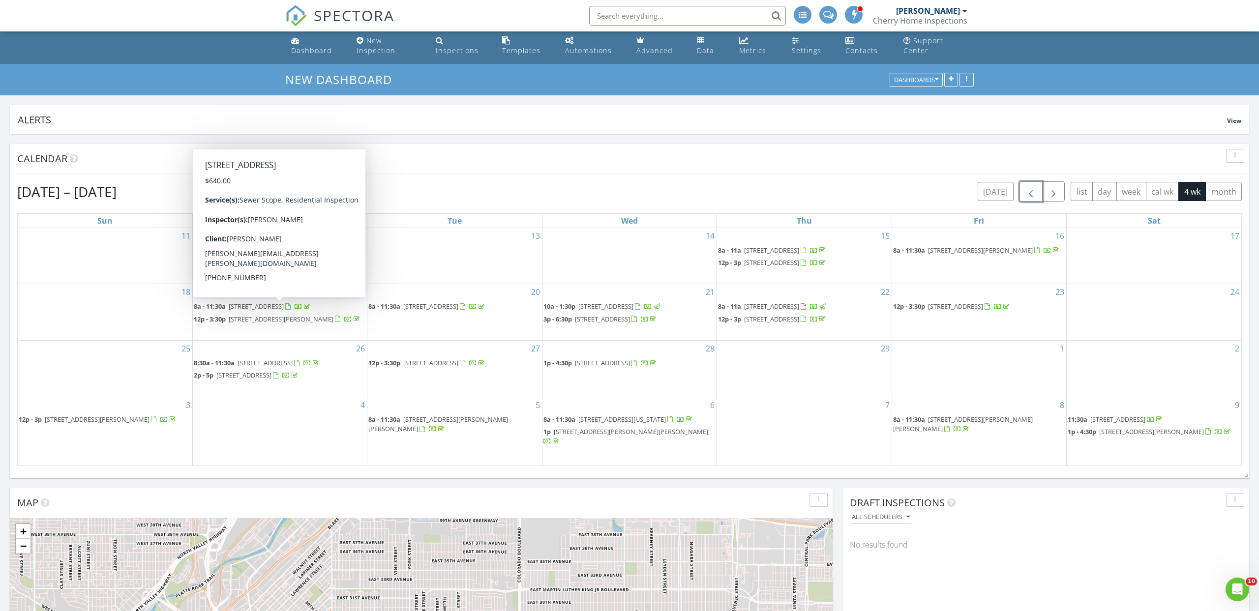
click at [284, 308] on span "5963 N Malta St, Aurora 80019" at bounding box center [256, 306] width 55 height 9
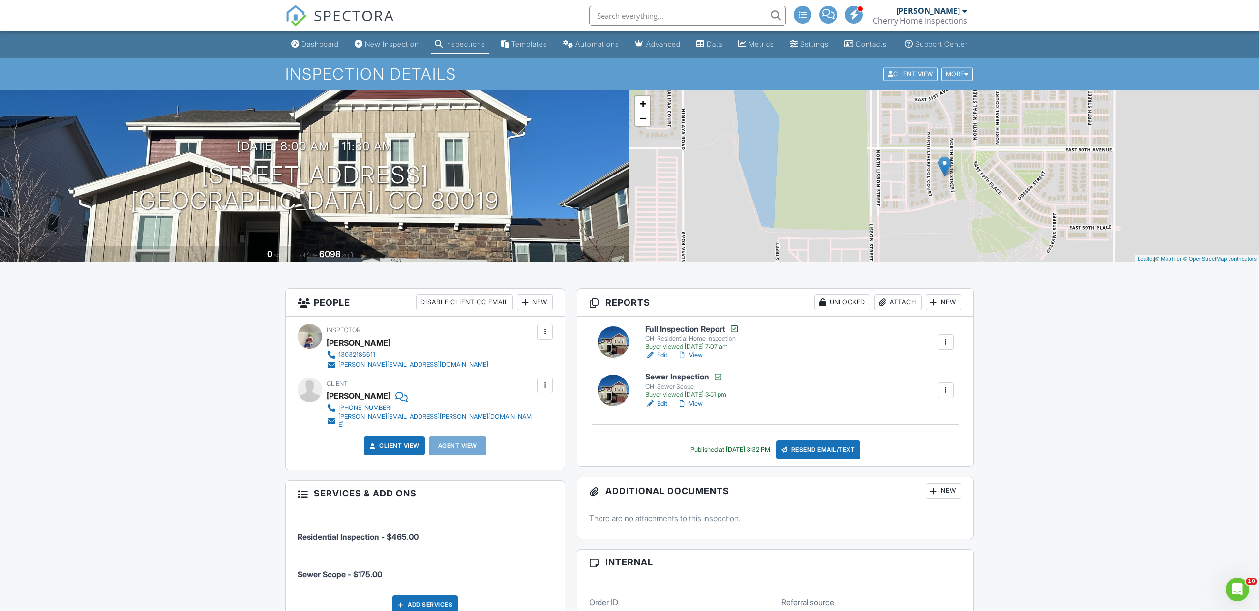
click at [352, 17] on span "SPECTORA" at bounding box center [354, 15] width 81 height 21
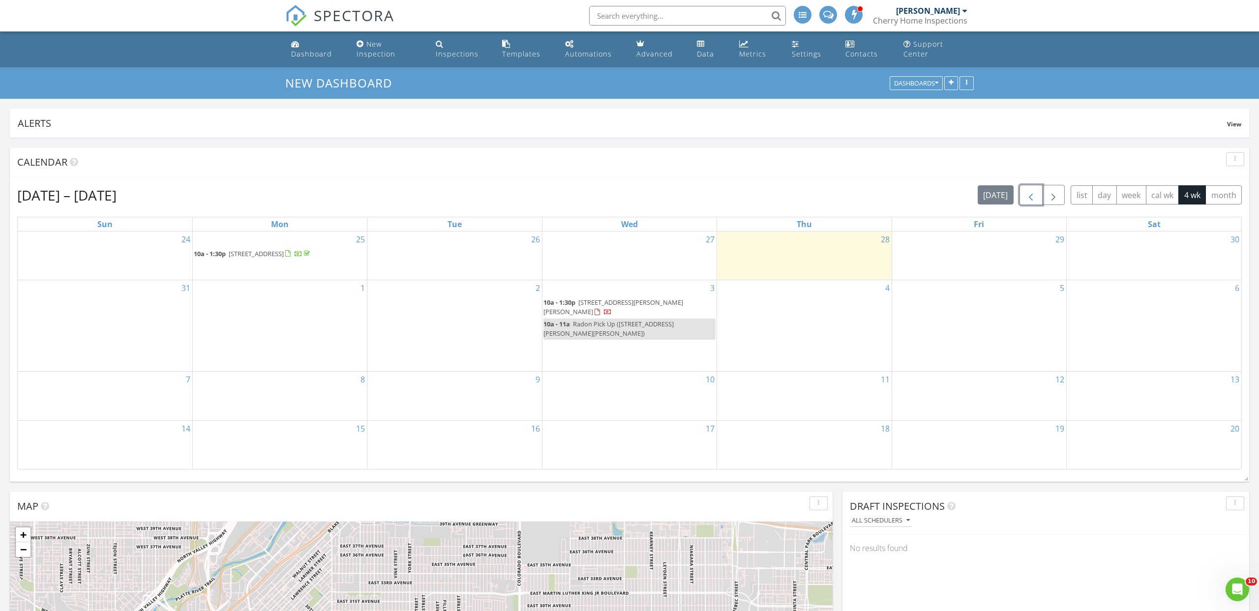
click at [1036, 196] on button "button" at bounding box center [1030, 195] width 23 height 20
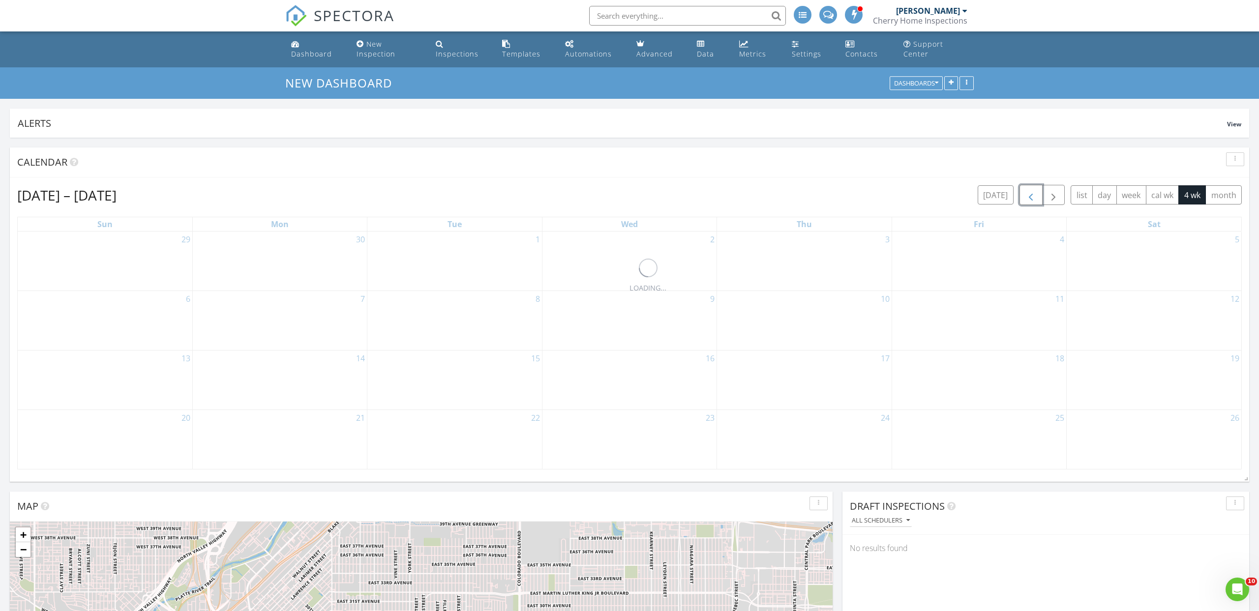
click at [1036, 196] on button "button" at bounding box center [1030, 195] width 23 height 20
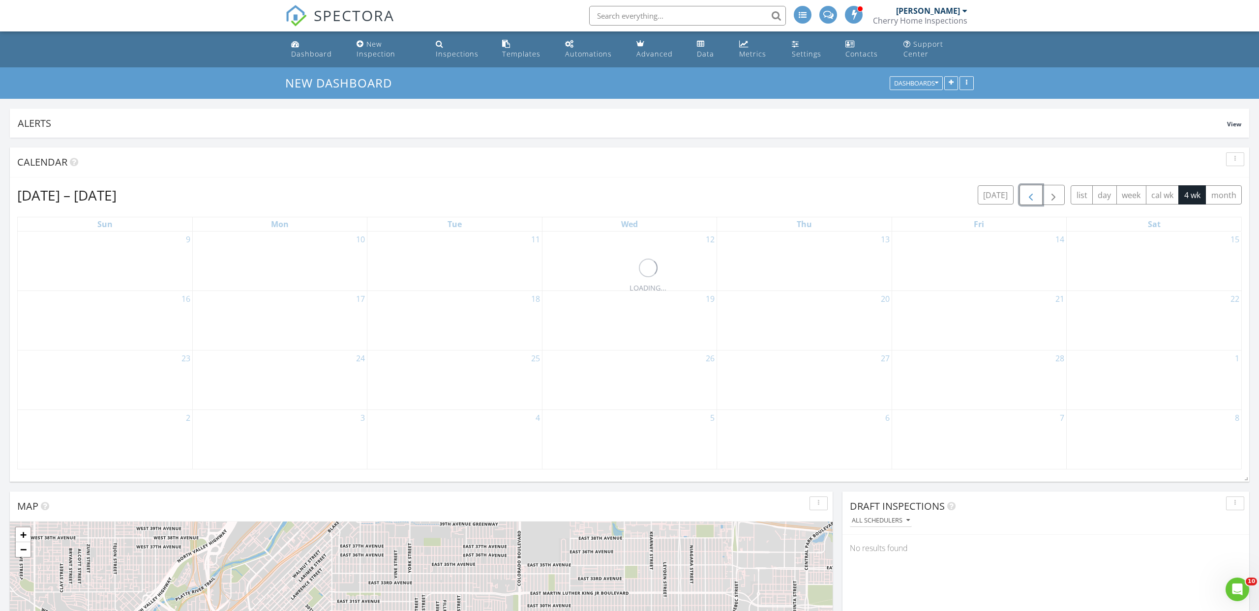
click at [1036, 196] on button "button" at bounding box center [1030, 195] width 23 height 20
click at [1036, 195] on button "button" at bounding box center [1030, 195] width 23 height 20
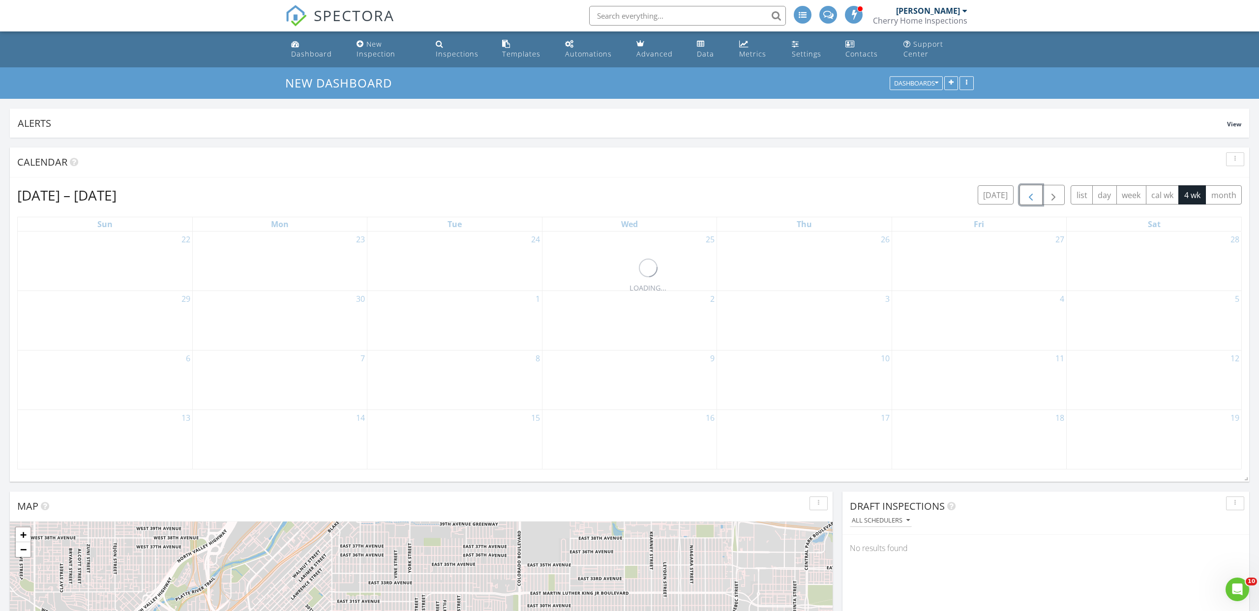
click at [1036, 195] on button "button" at bounding box center [1030, 195] width 23 height 20
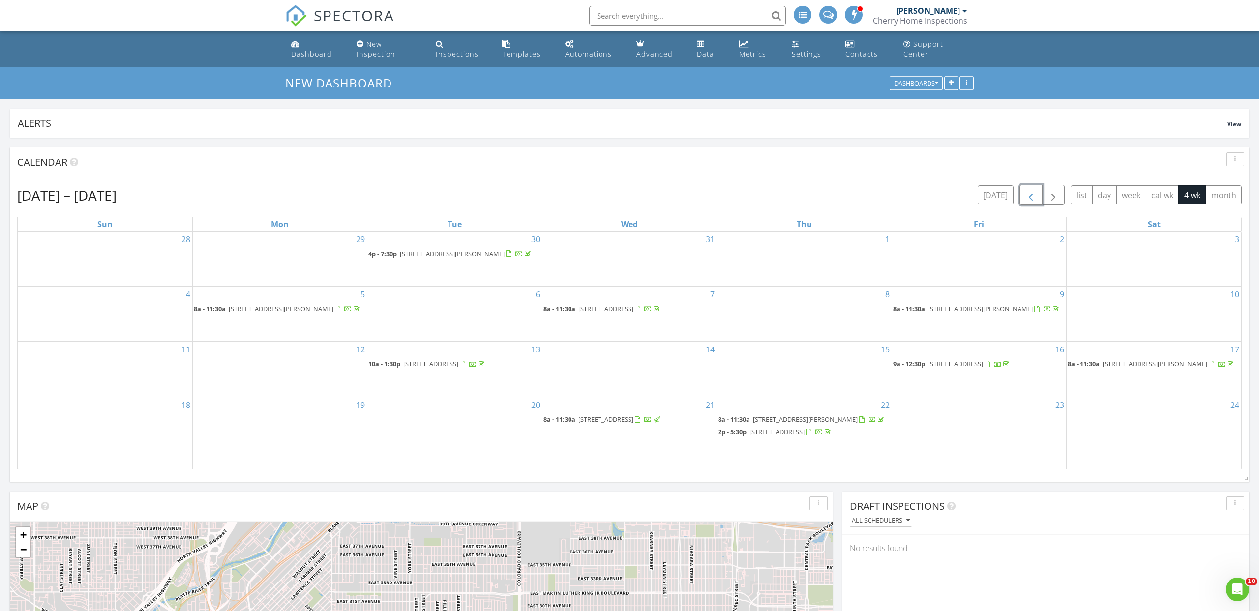
click at [1036, 195] on button "button" at bounding box center [1030, 195] width 23 height 20
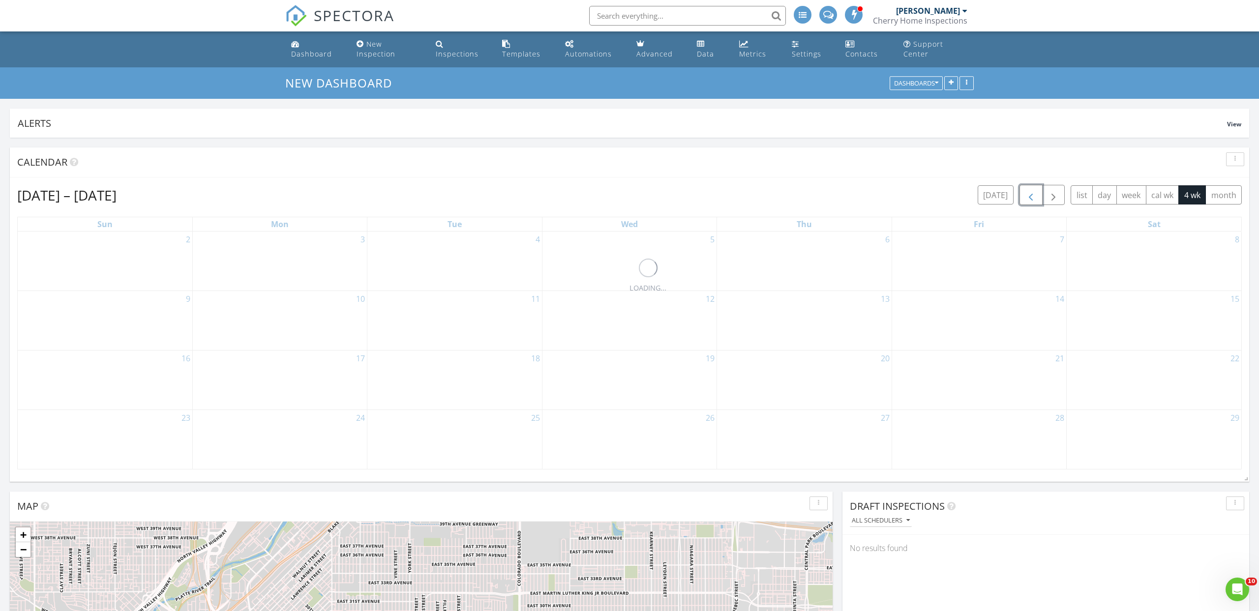
click at [1036, 195] on button "button" at bounding box center [1030, 195] width 23 height 20
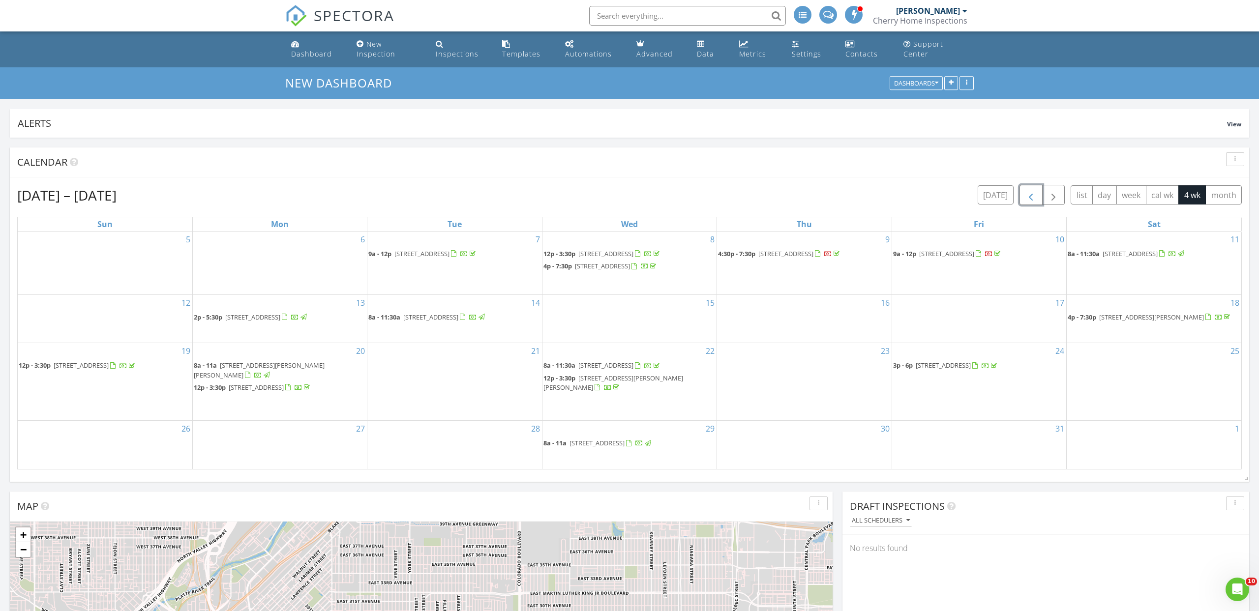
click at [1036, 195] on button "button" at bounding box center [1030, 195] width 23 height 20
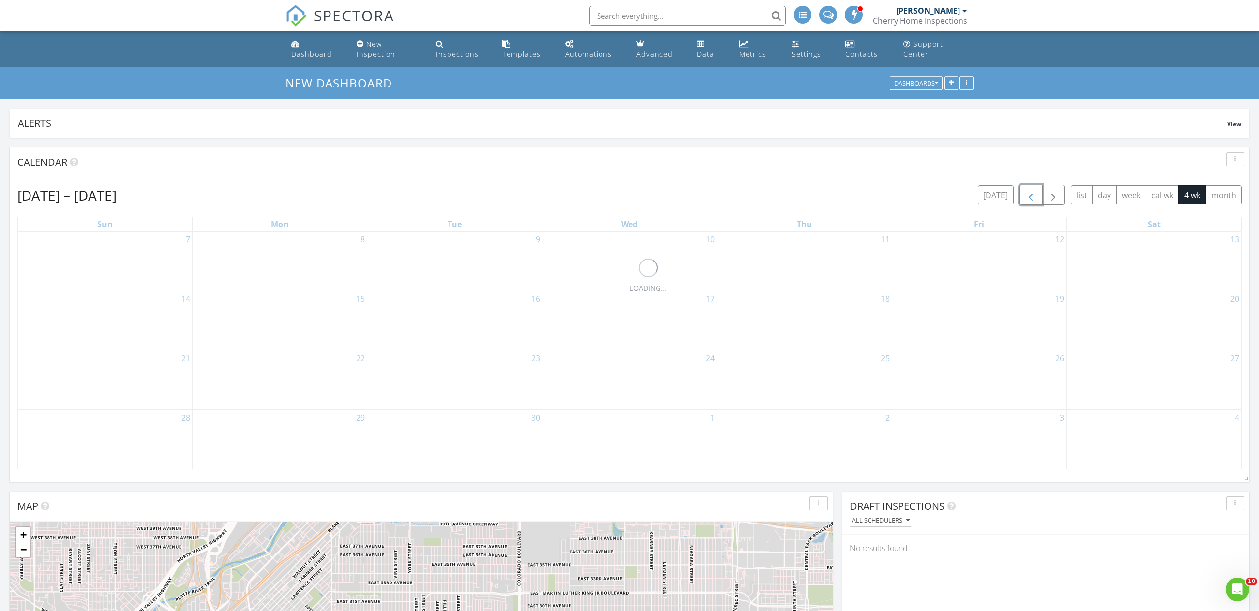
click at [1036, 195] on button "button" at bounding box center [1030, 195] width 23 height 20
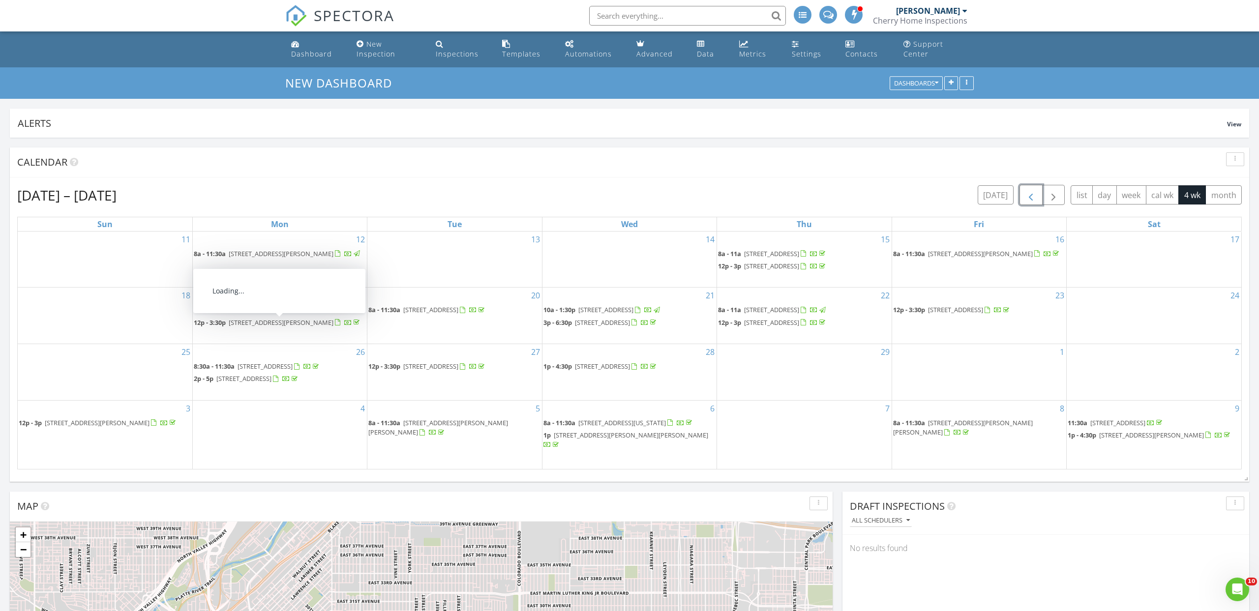
click at [288, 327] on span "[STREET_ADDRESS][PERSON_NAME]" at bounding box center [281, 322] width 105 height 9
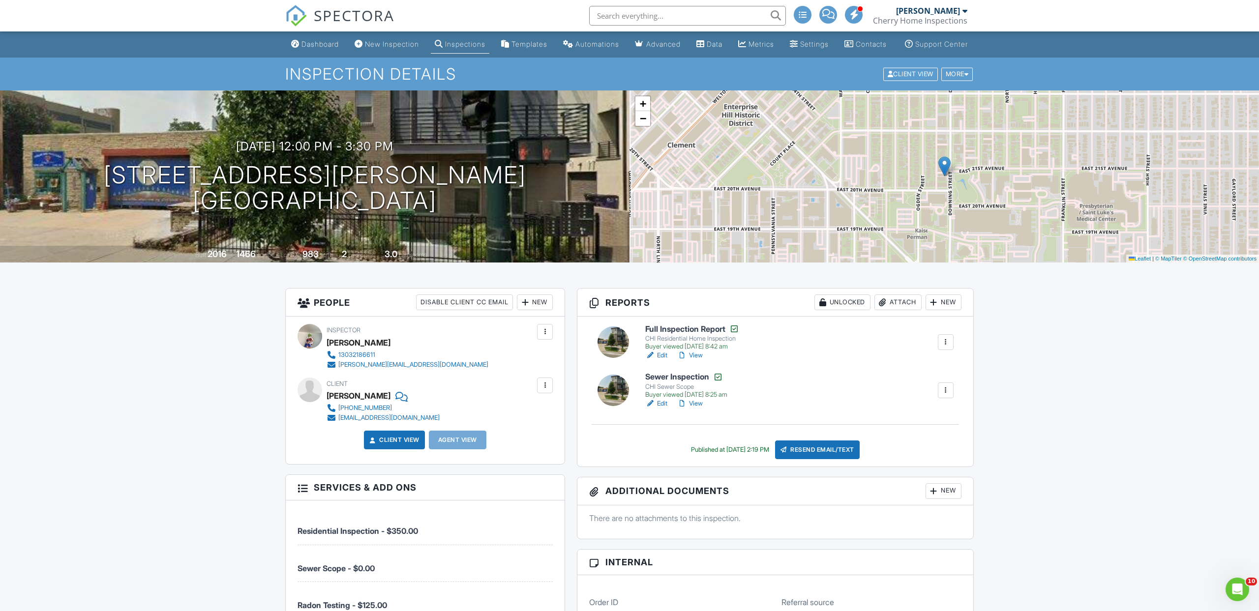
click at [359, 19] on span "SPECTORA" at bounding box center [354, 15] width 81 height 21
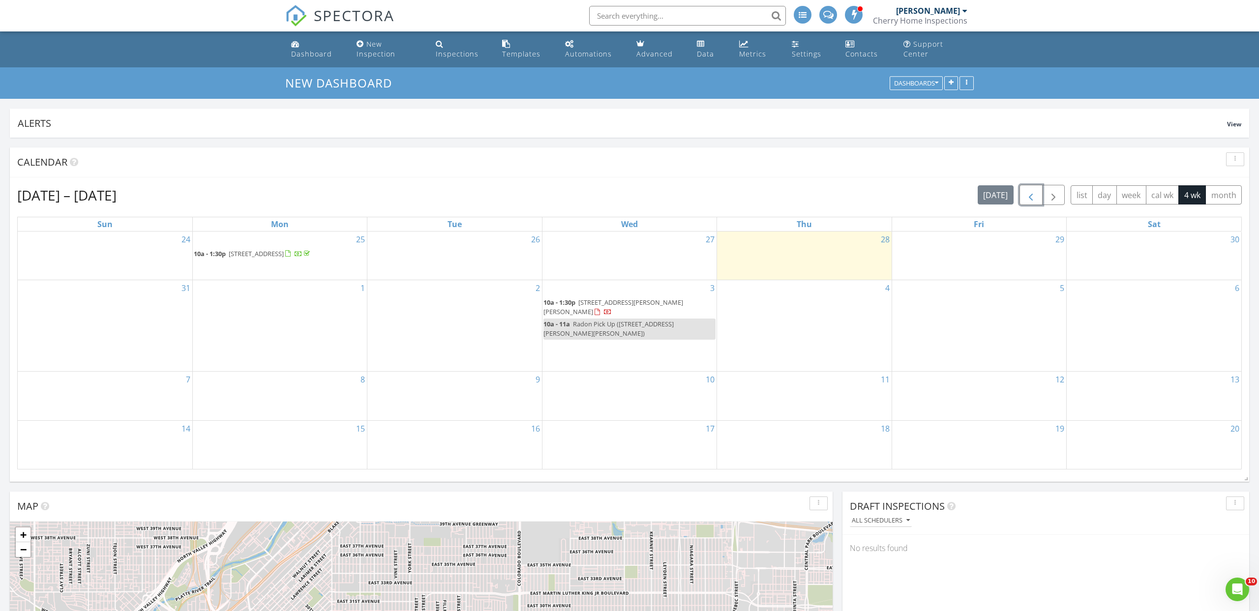
click at [1025, 203] on button "button" at bounding box center [1030, 195] width 23 height 20
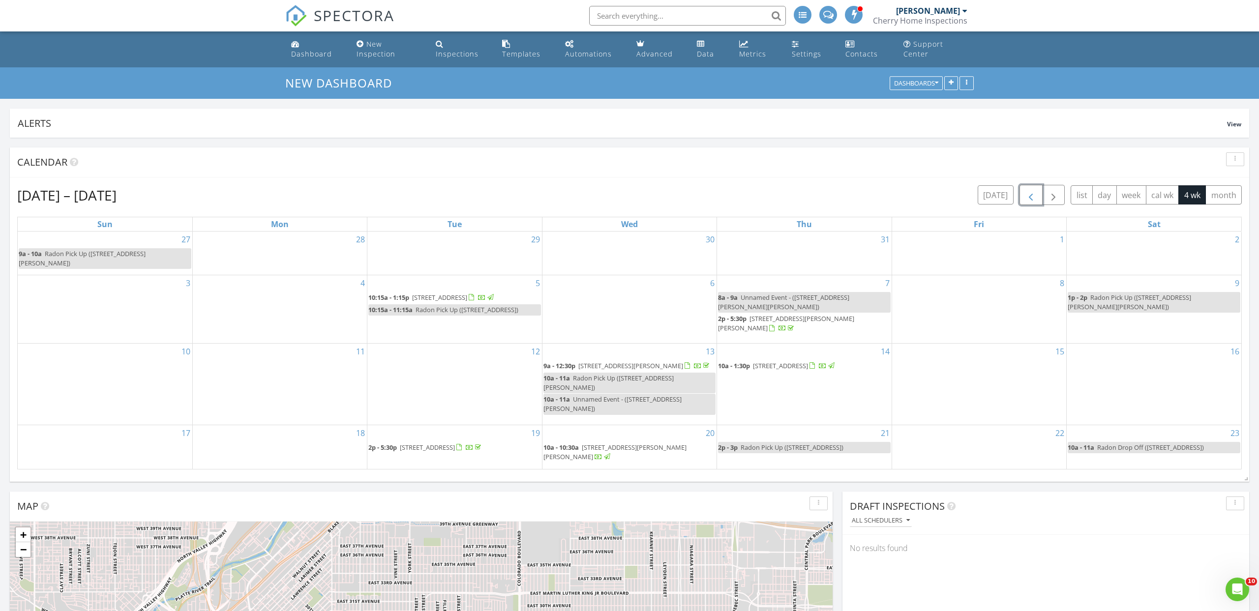
click at [1025, 203] on button "button" at bounding box center [1030, 195] width 23 height 20
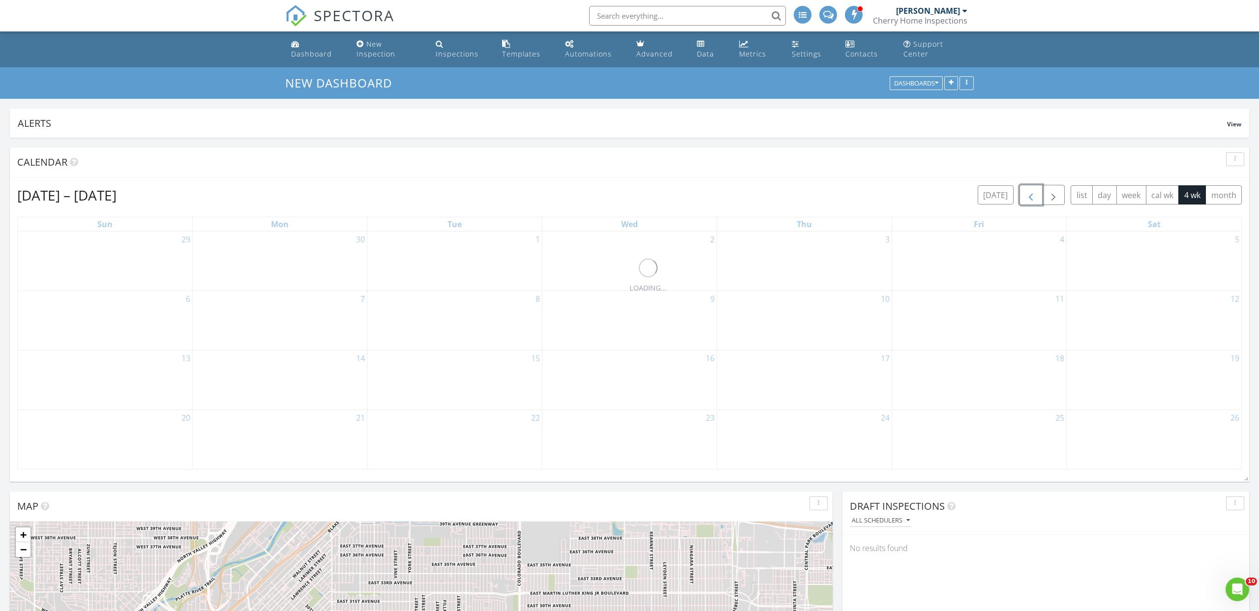
click at [1025, 203] on button "button" at bounding box center [1030, 195] width 23 height 20
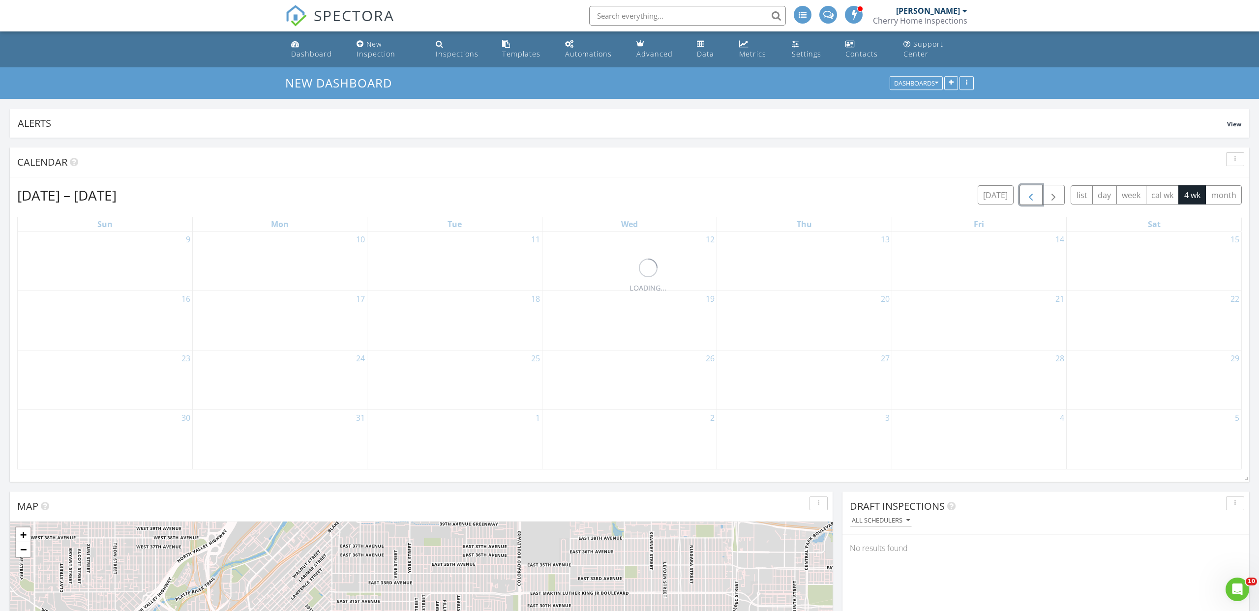
click at [1025, 203] on button "button" at bounding box center [1030, 195] width 23 height 20
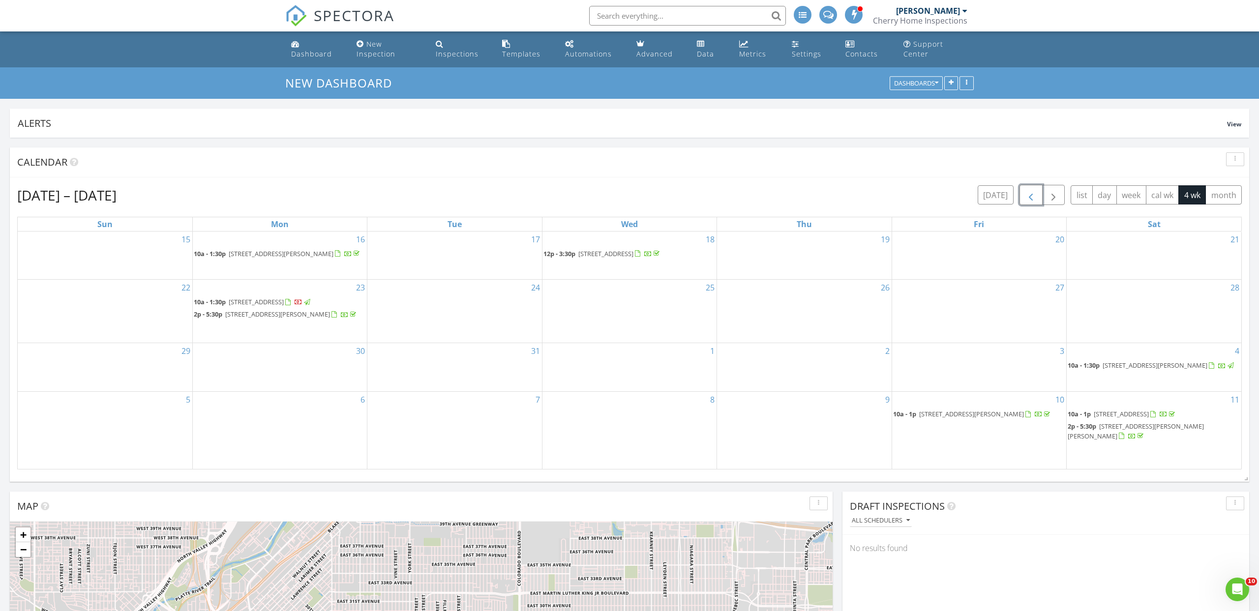
click at [1025, 203] on button "button" at bounding box center [1030, 195] width 23 height 20
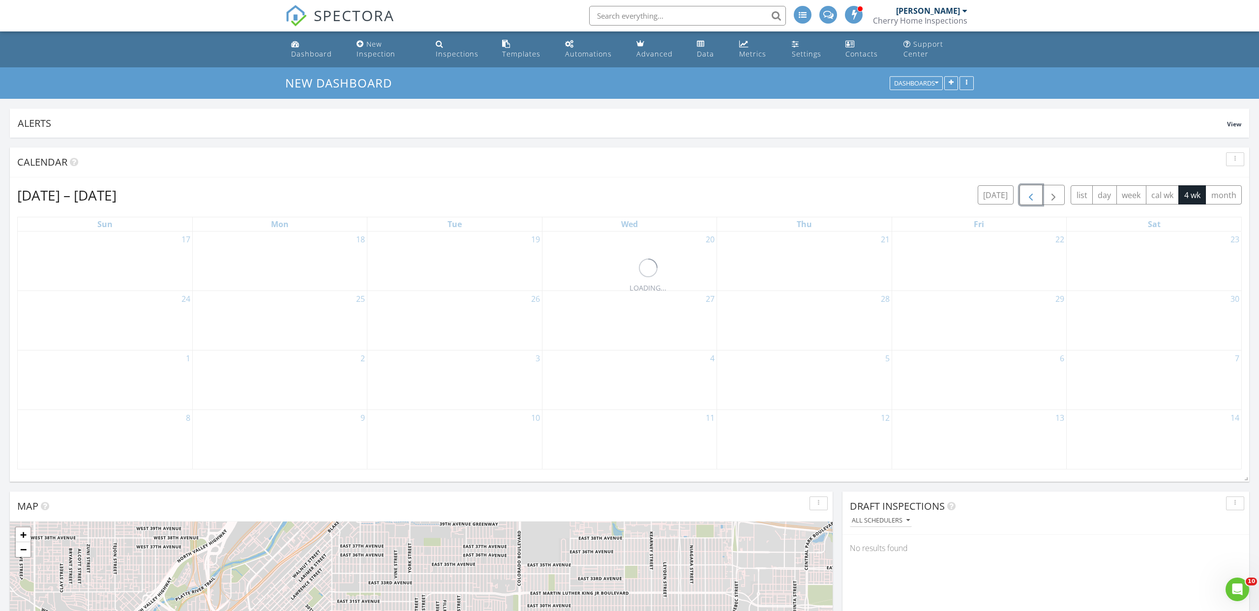
click at [1025, 203] on button "button" at bounding box center [1030, 195] width 23 height 20
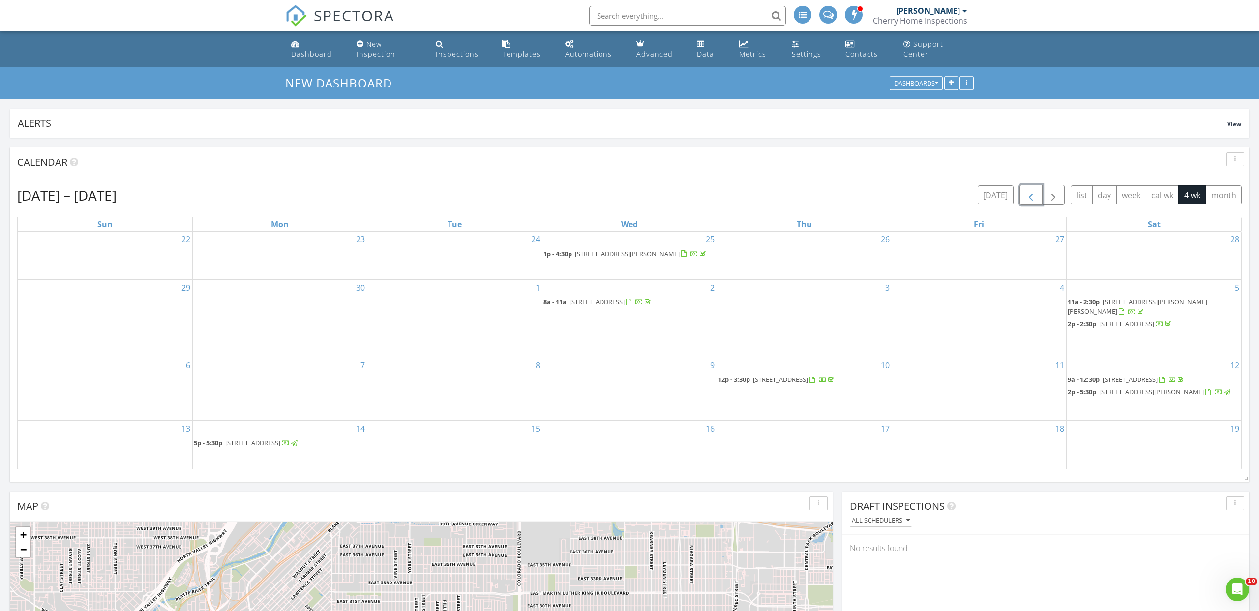
click at [1025, 203] on button "button" at bounding box center [1030, 195] width 23 height 20
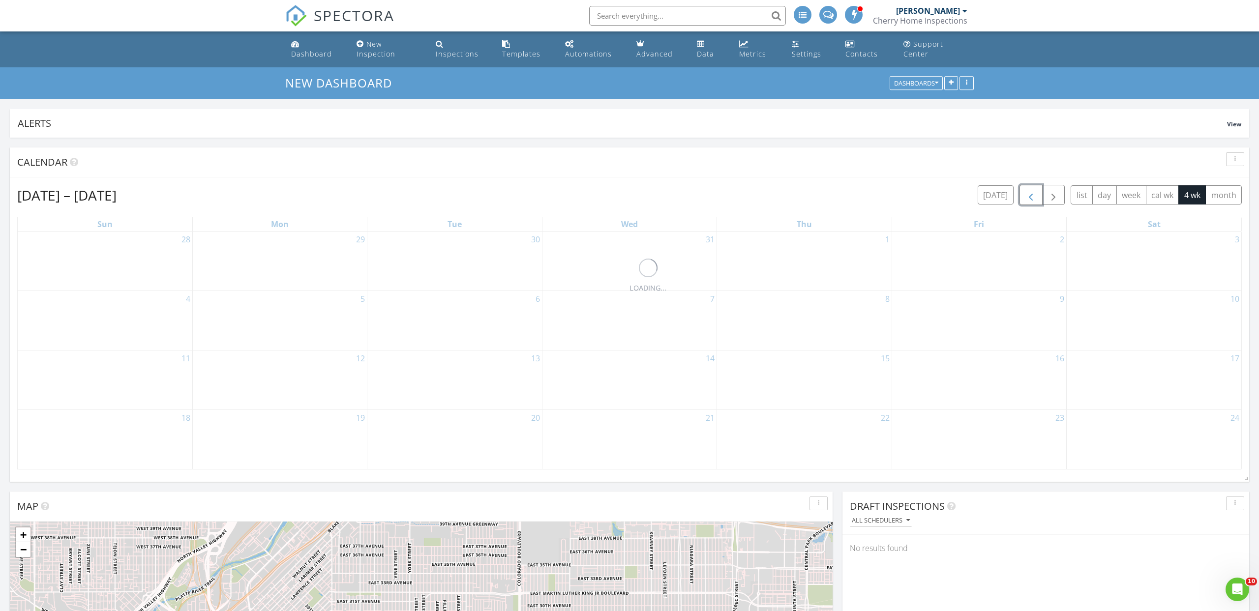
click at [1025, 203] on button "button" at bounding box center [1030, 195] width 23 height 20
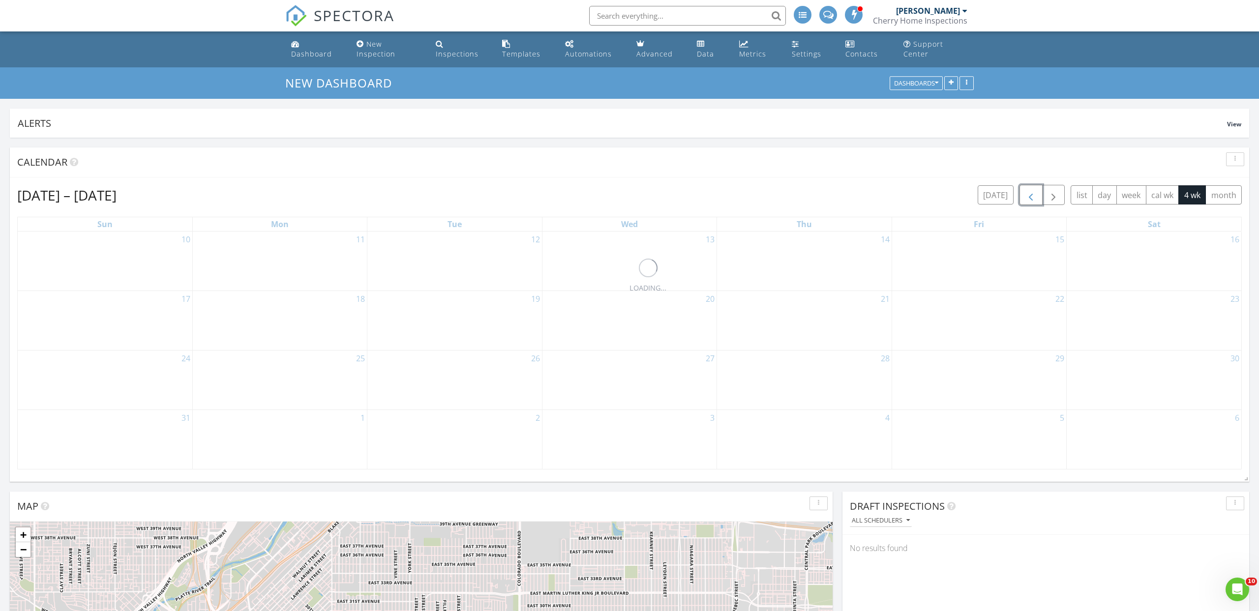
click at [1025, 203] on button "button" at bounding box center [1030, 195] width 23 height 20
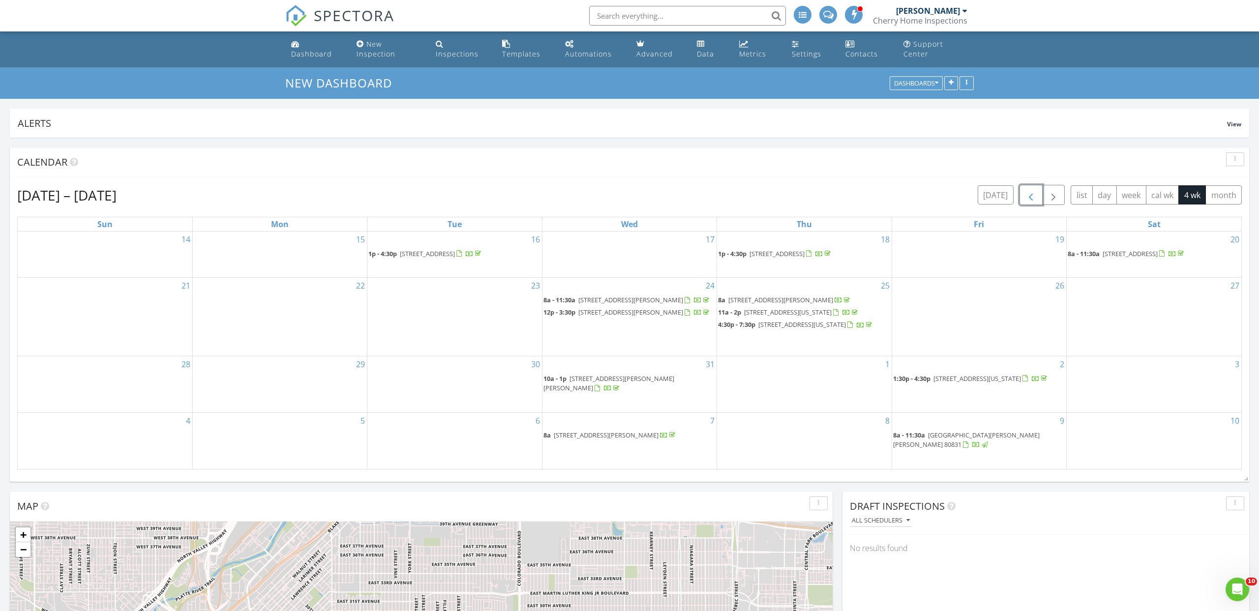
click at [1025, 203] on button "button" at bounding box center [1030, 195] width 23 height 20
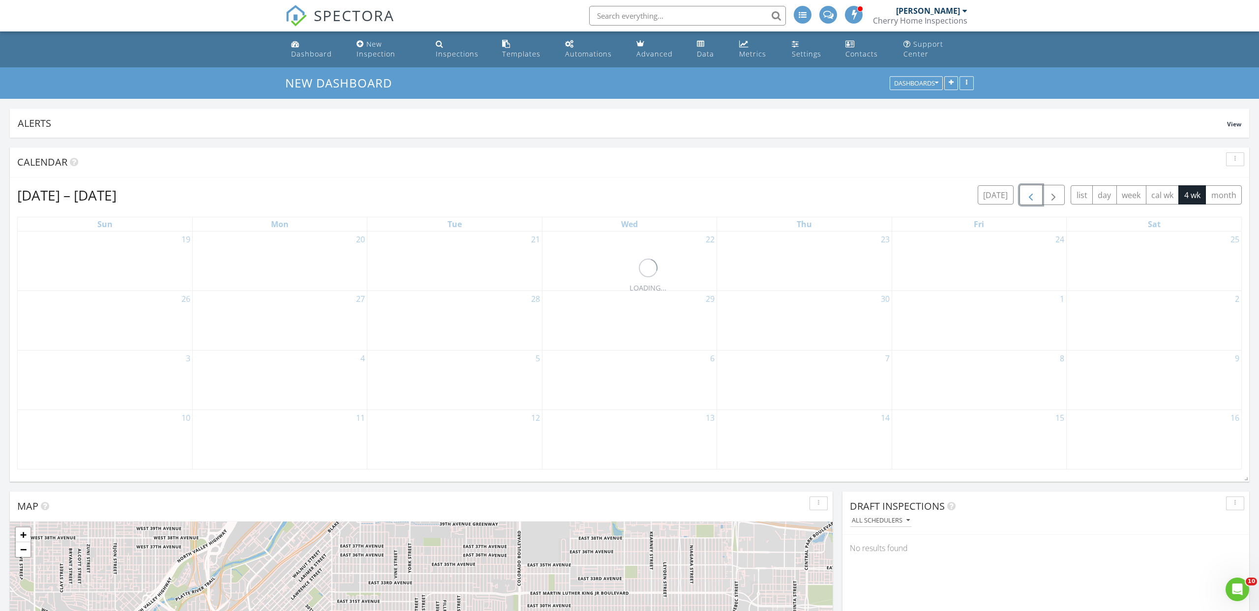
click at [1025, 203] on button "button" at bounding box center [1030, 195] width 23 height 20
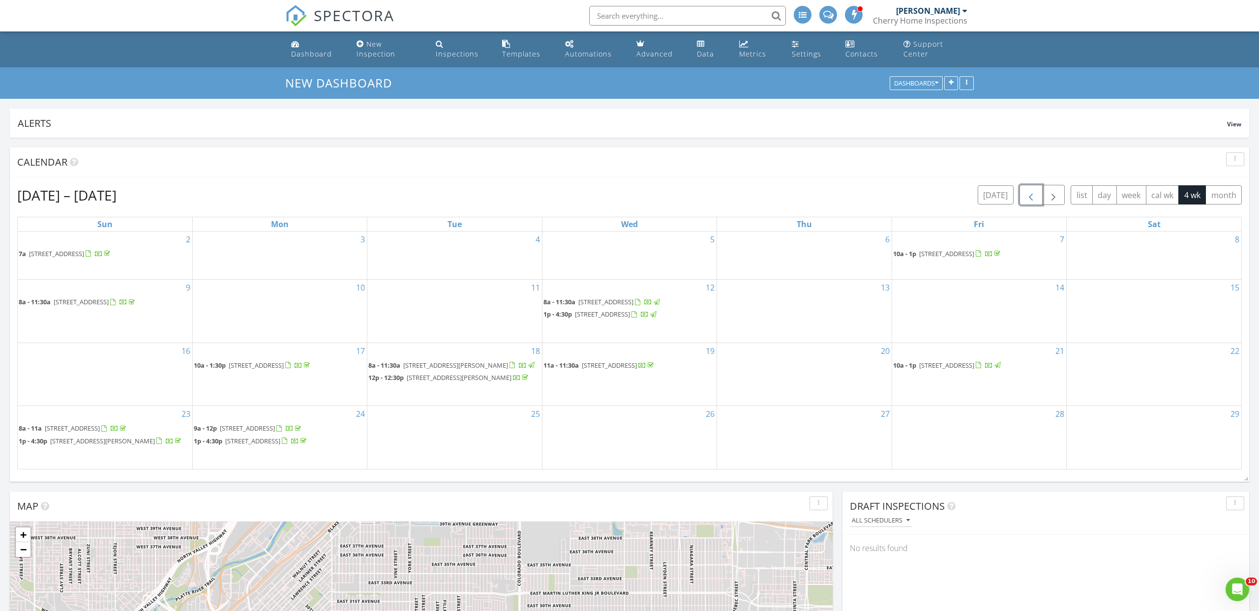
click at [1025, 203] on button "button" at bounding box center [1030, 195] width 23 height 20
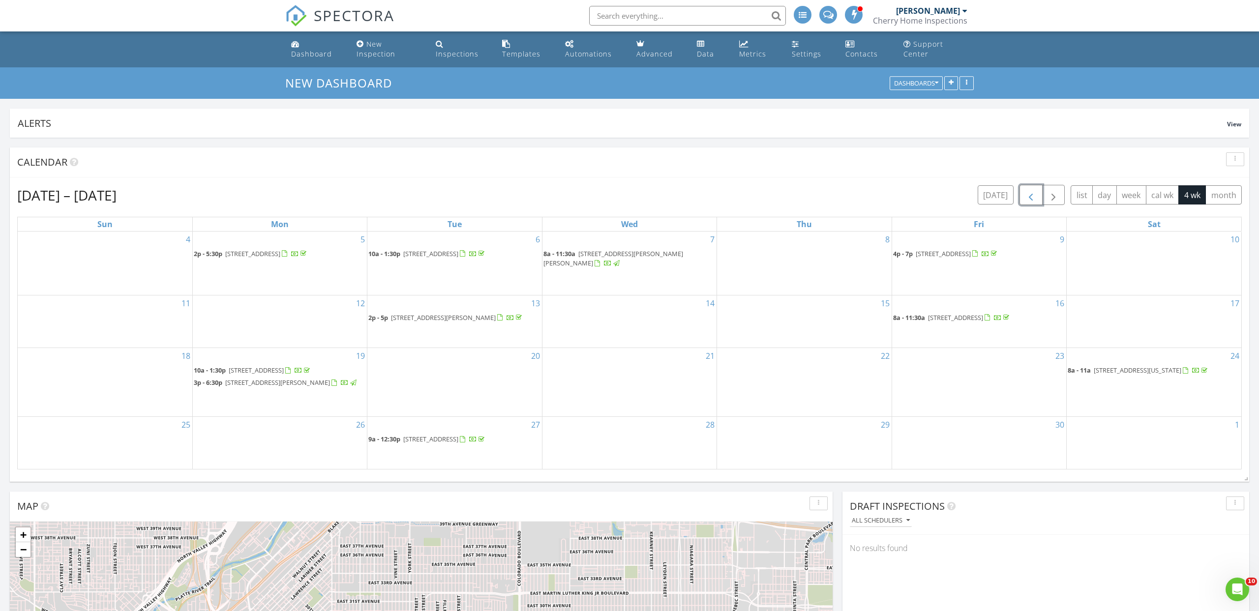
click at [1025, 203] on button "button" at bounding box center [1030, 195] width 23 height 20
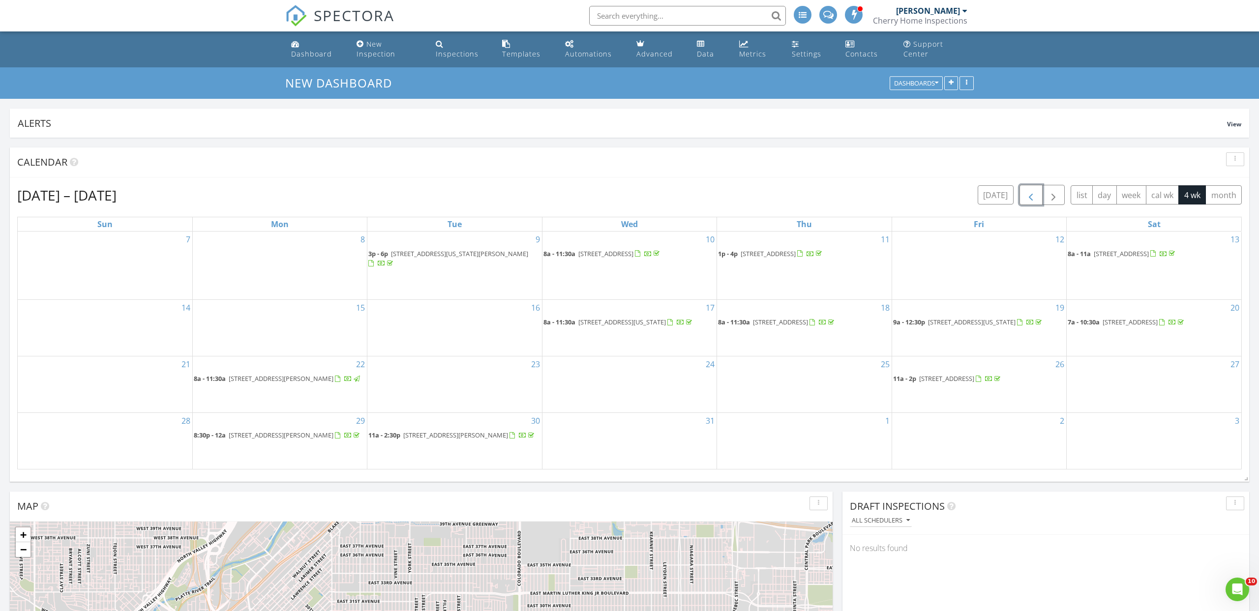
click at [1025, 203] on button "button" at bounding box center [1030, 195] width 23 height 20
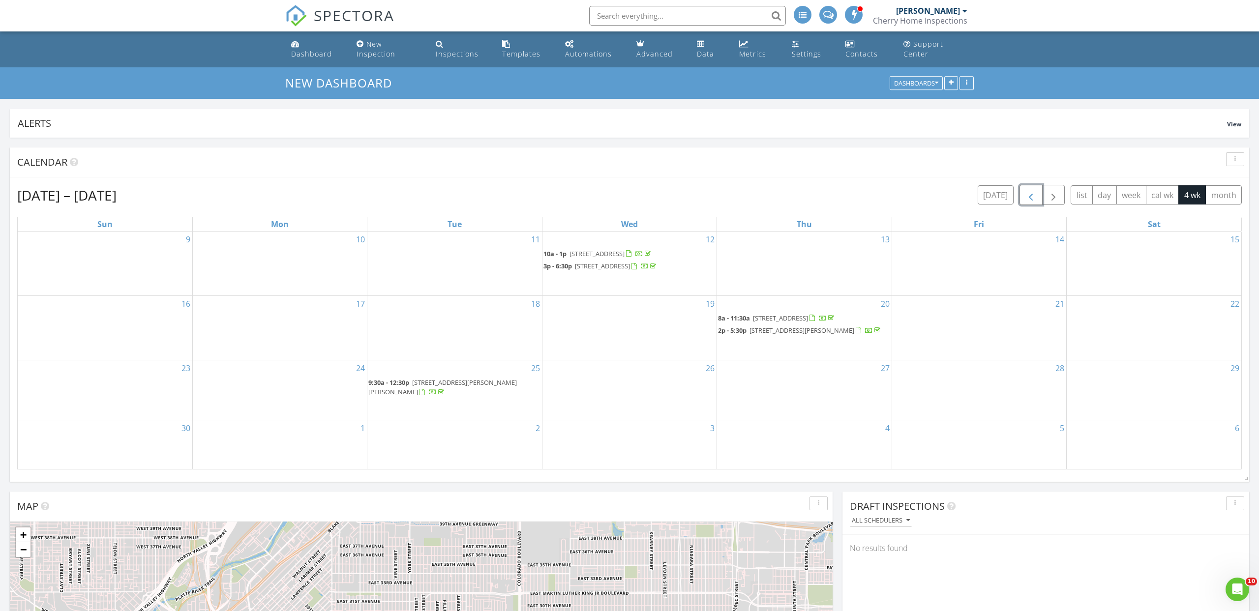
click at [1025, 203] on button "button" at bounding box center [1030, 195] width 23 height 20
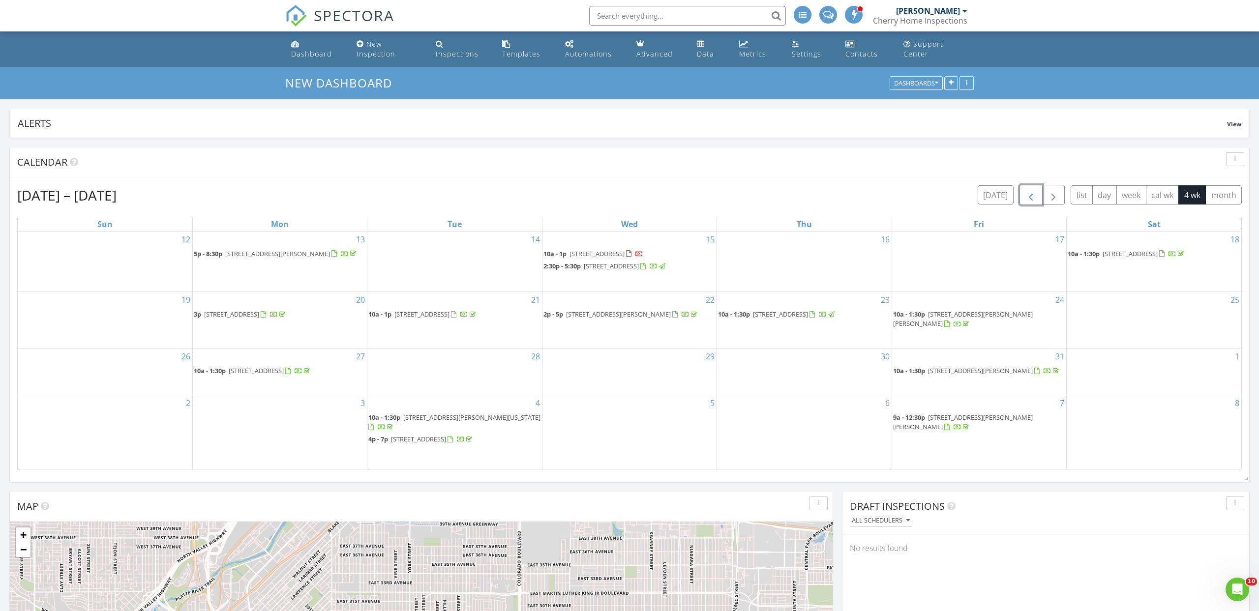
click at [1025, 203] on button "button" at bounding box center [1030, 195] width 23 height 20
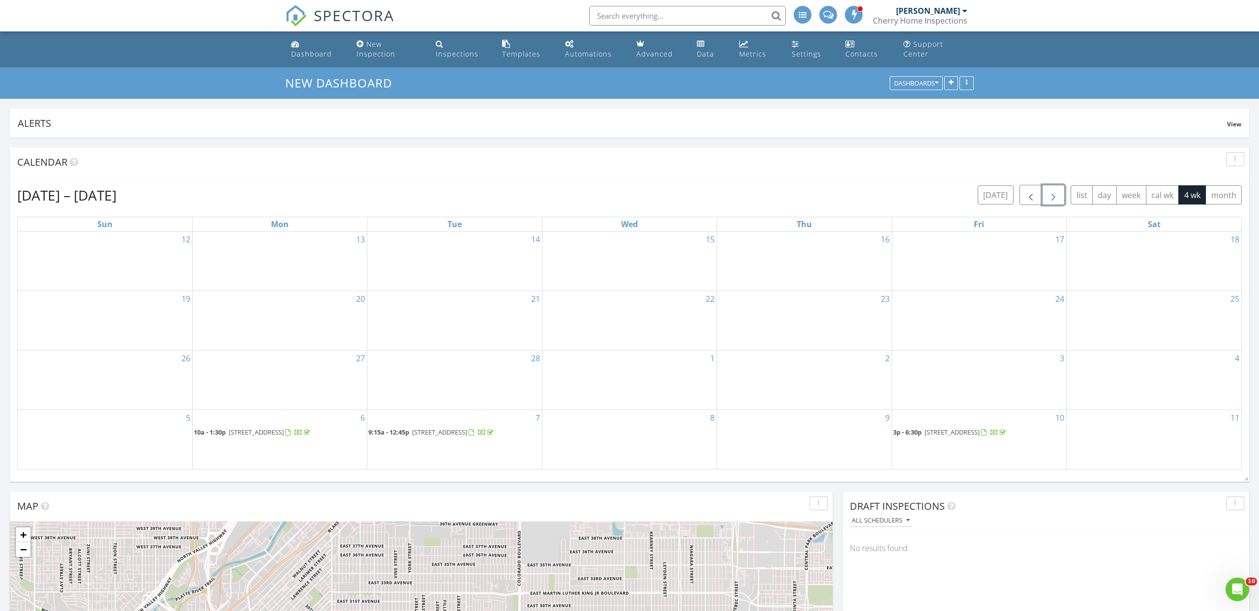
click at [1061, 196] on button "button" at bounding box center [1053, 195] width 23 height 20
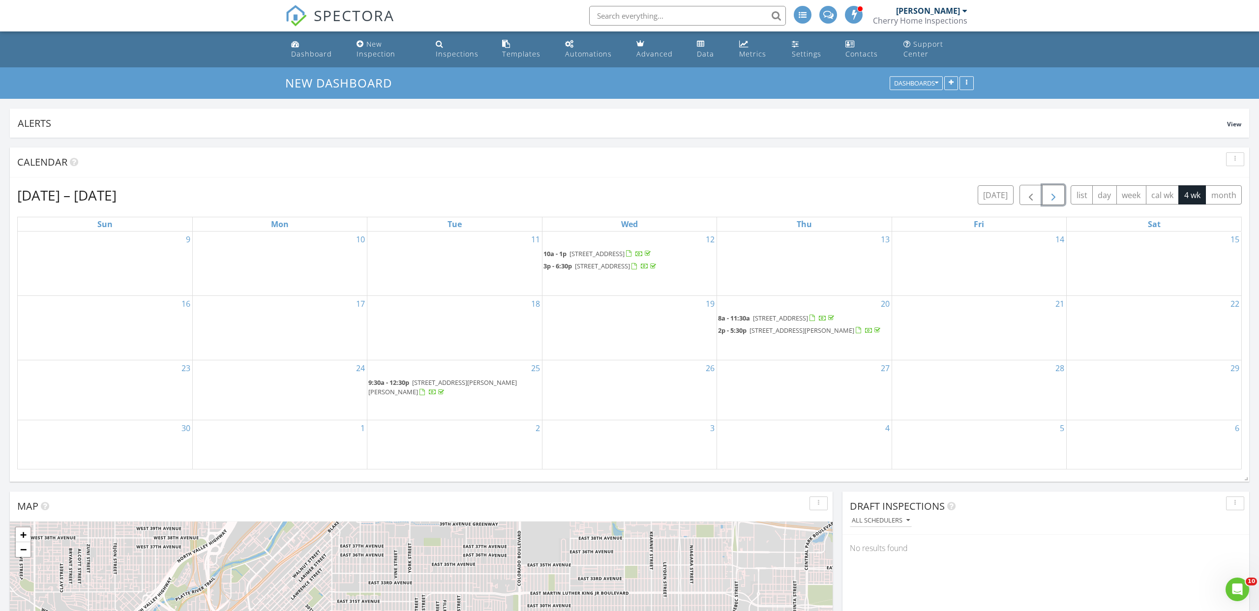
click at [1061, 196] on button "button" at bounding box center [1053, 195] width 23 height 20
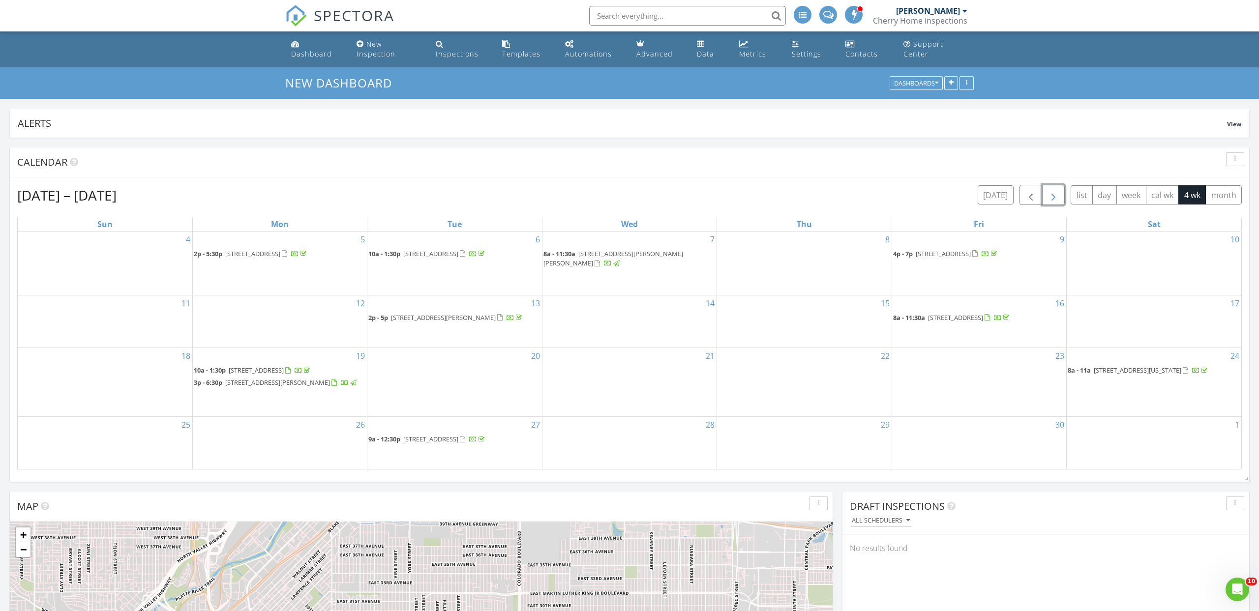
click at [1061, 196] on button "button" at bounding box center [1053, 195] width 23 height 20
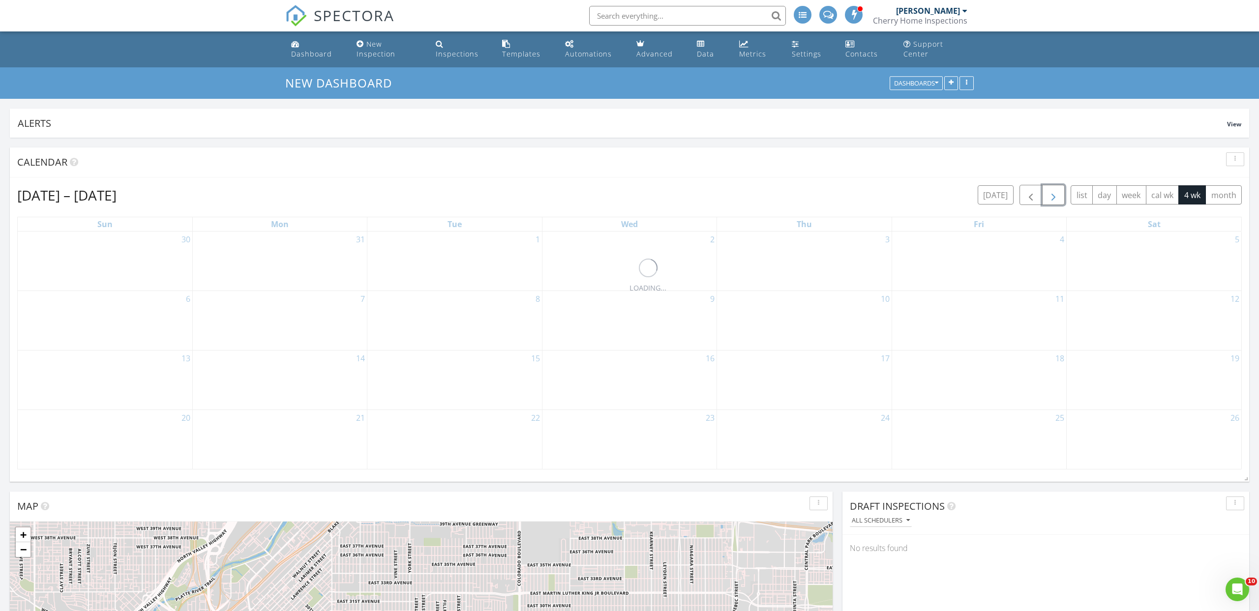
click at [1061, 196] on button "button" at bounding box center [1053, 195] width 23 height 20
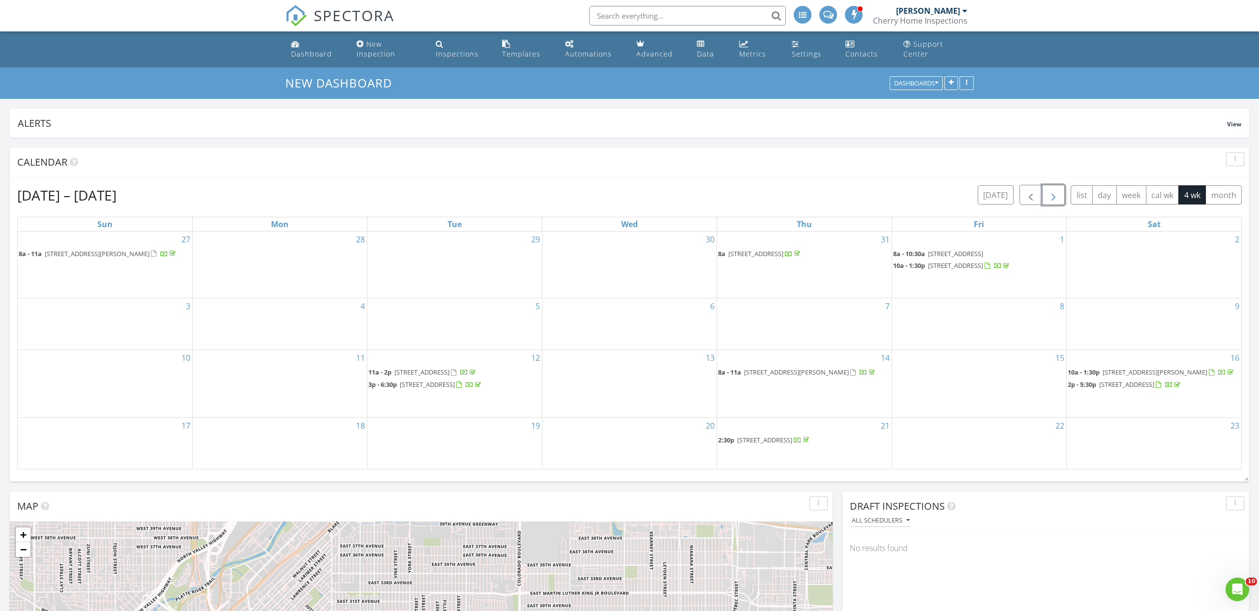
click at [1061, 196] on button "button" at bounding box center [1053, 195] width 23 height 20
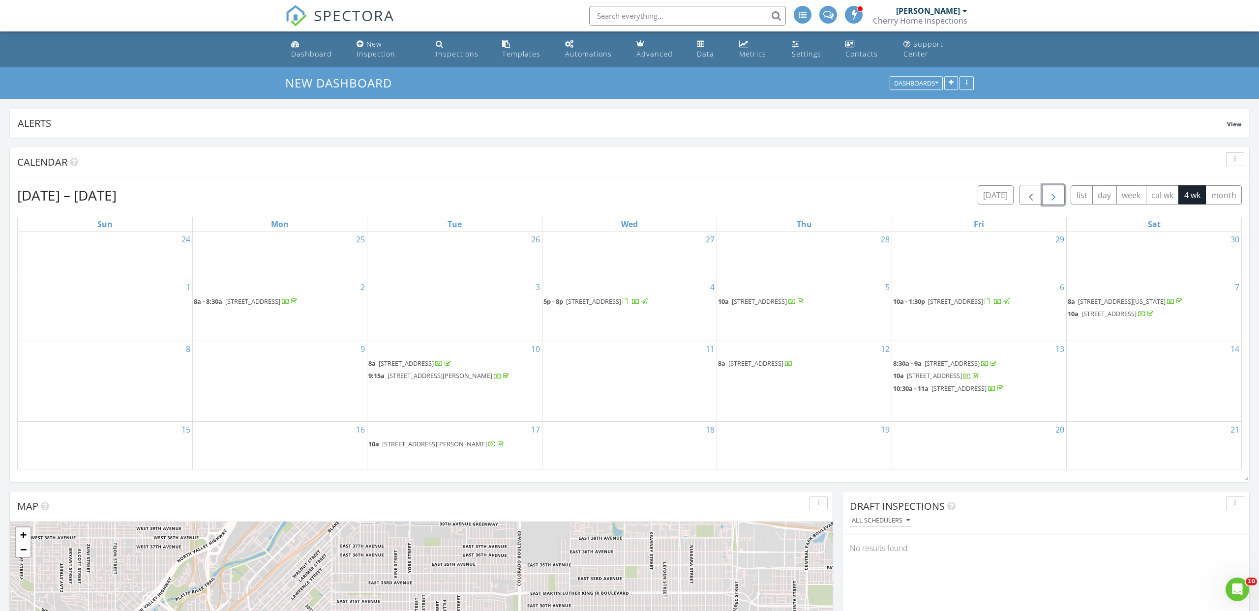
click at [1061, 196] on button "button" at bounding box center [1053, 195] width 23 height 20
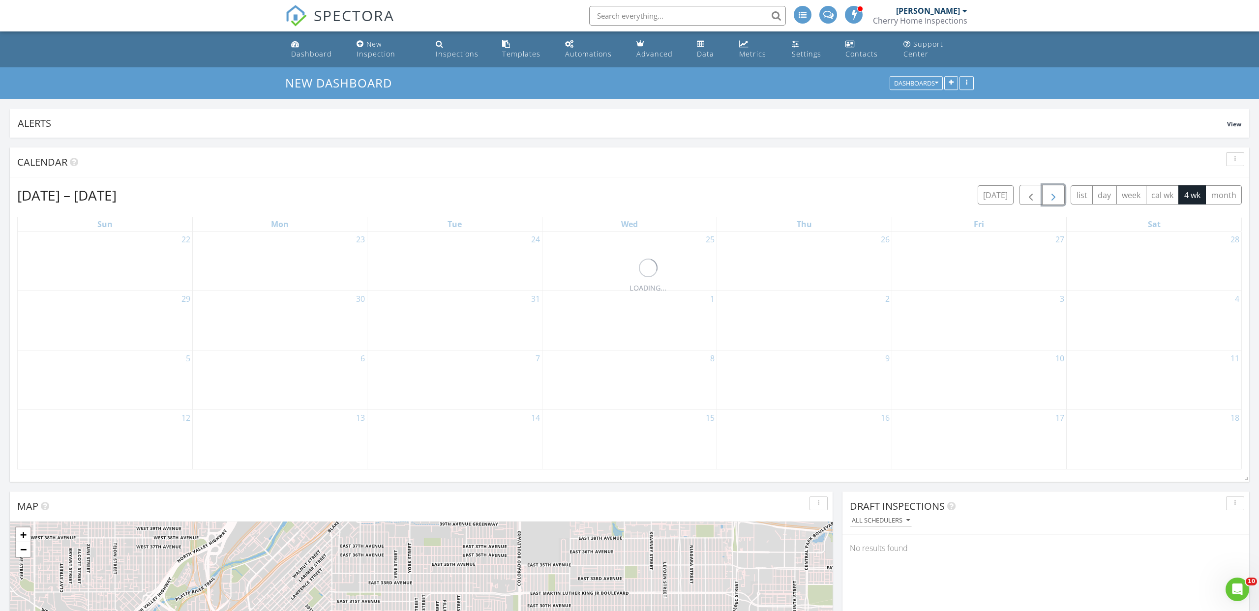
click at [1061, 196] on button "button" at bounding box center [1053, 195] width 23 height 20
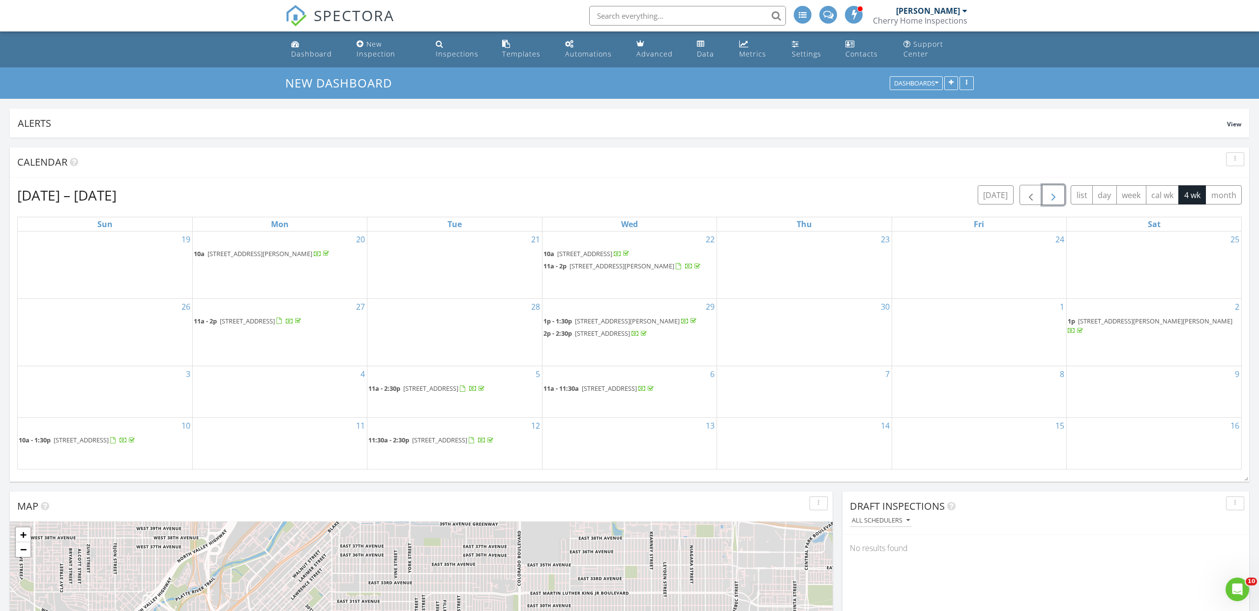
click at [1061, 196] on button "button" at bounding box center [1053, 195] width 23 height 20
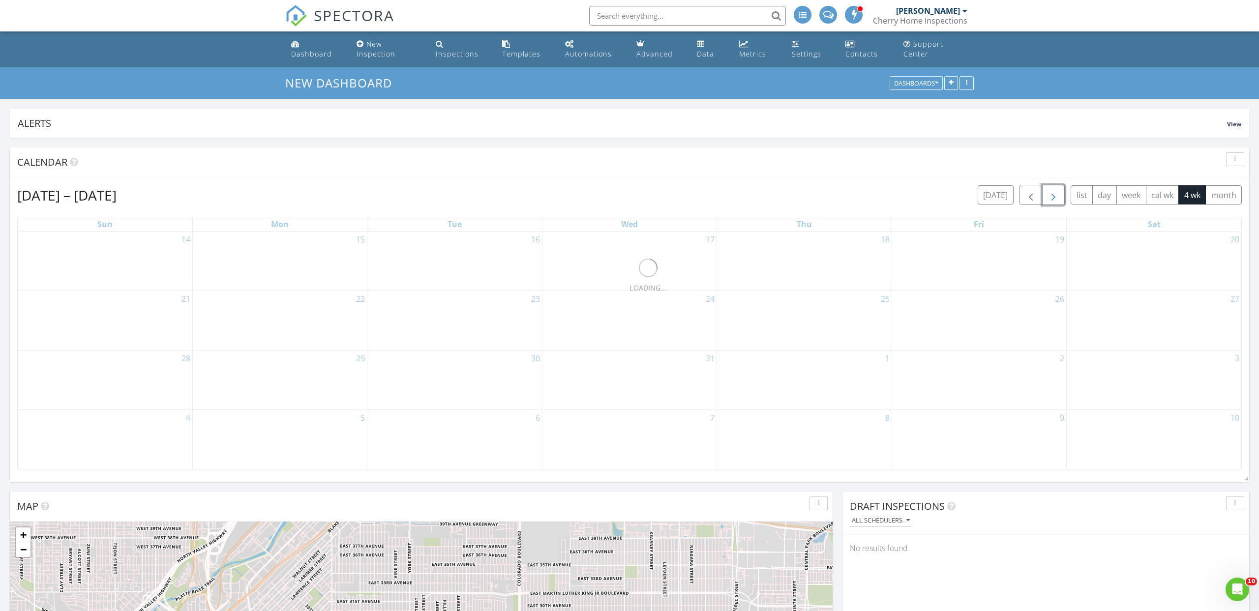
click at [1061, 196] on button "button" at bounding box center [1053, 195] width 23 height 20
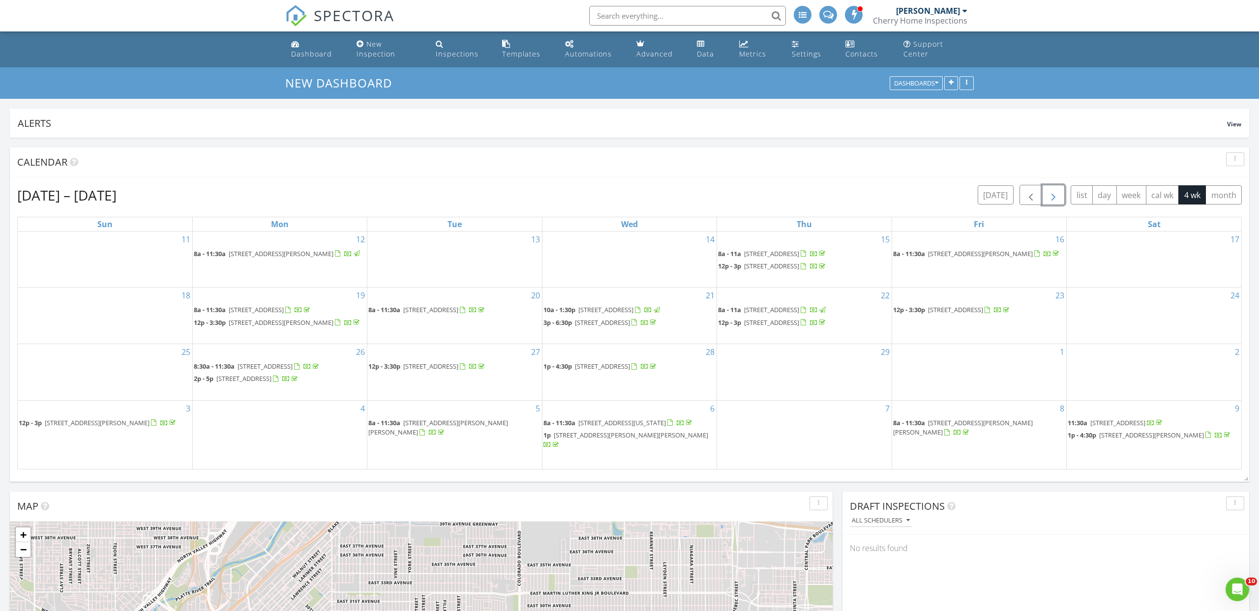
click at [1061, 196] on button "button" at bounding box center [1053, 195] width 23 height 20
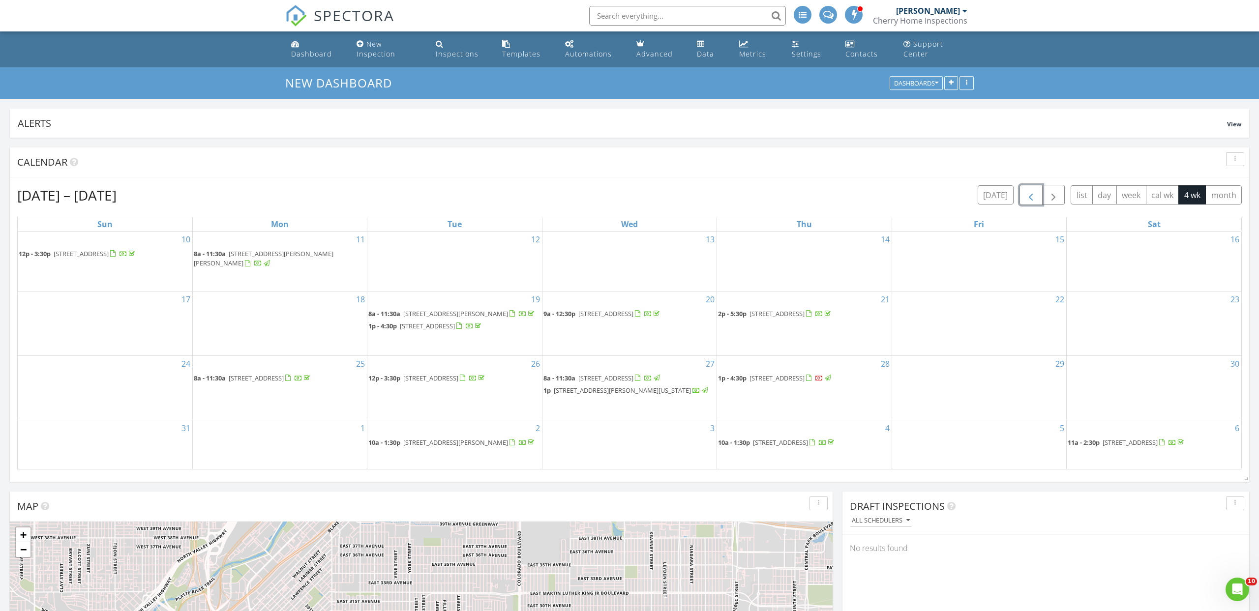
click at [1027, 195] on span "button" at bounding box center [1031, 195] width 12 height 12
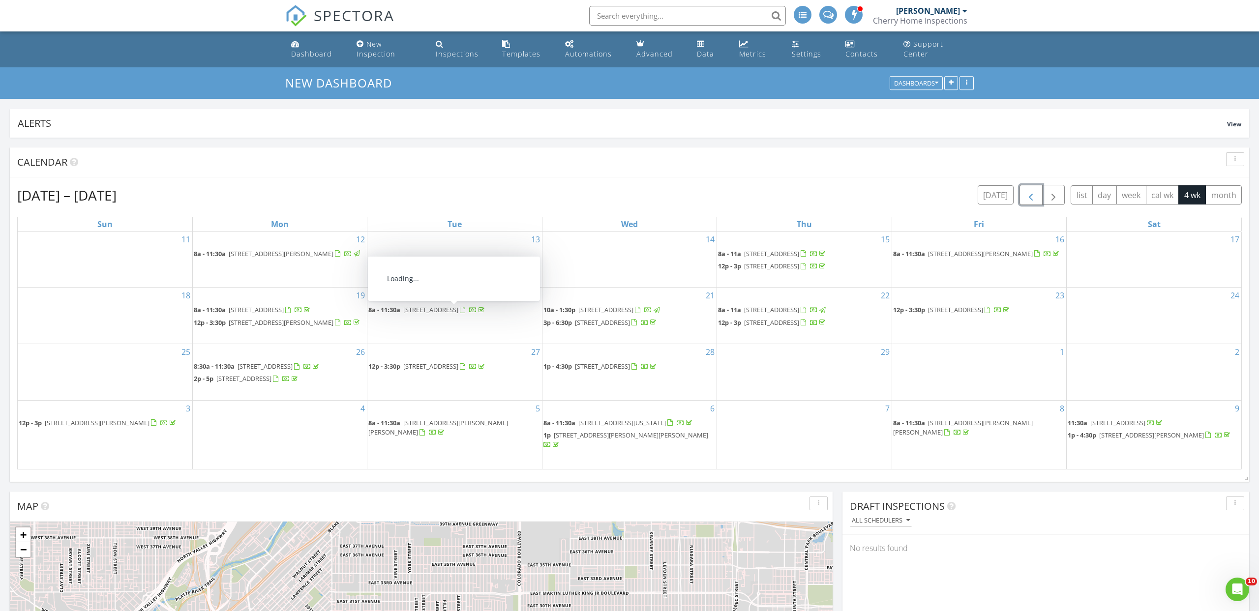
click at [458, 314] on span "9737 W Elmhurst Pl, Littleton 80128" at bounding box center [430, 309] width 55 height 9
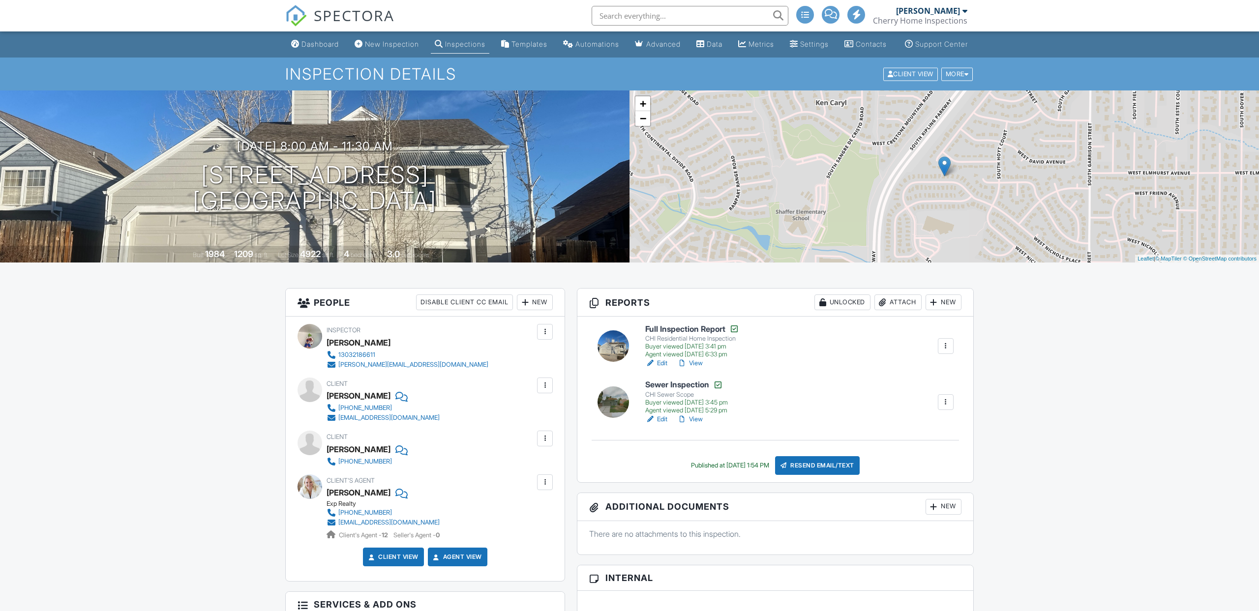
click at [371, 15] on span "SPECTORA" at bounding box center [354, 15] width 81 height 21
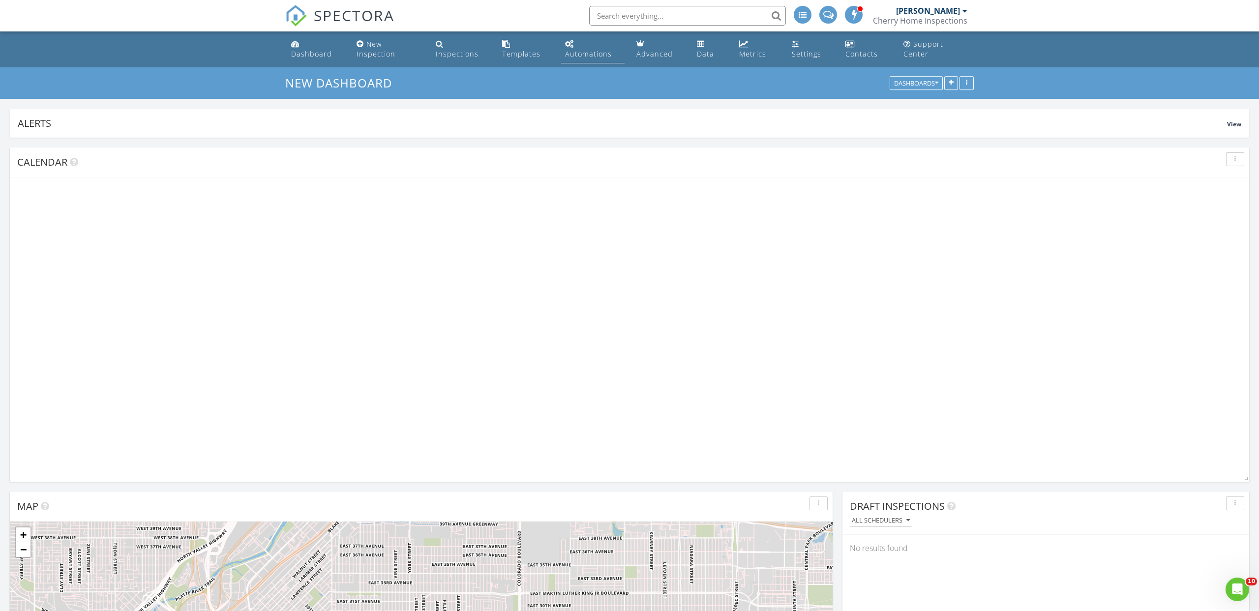
scroll to position [211, 407]
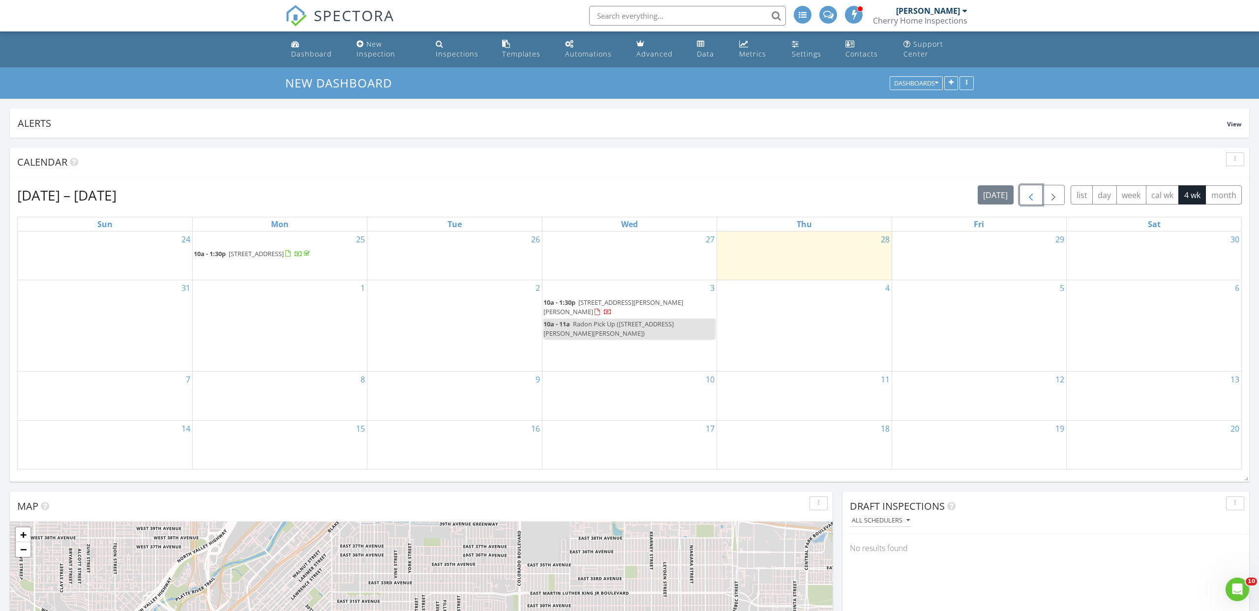
click at [1035, 194] on span "button" at bounding box center [1031, 195] width 12 height 12
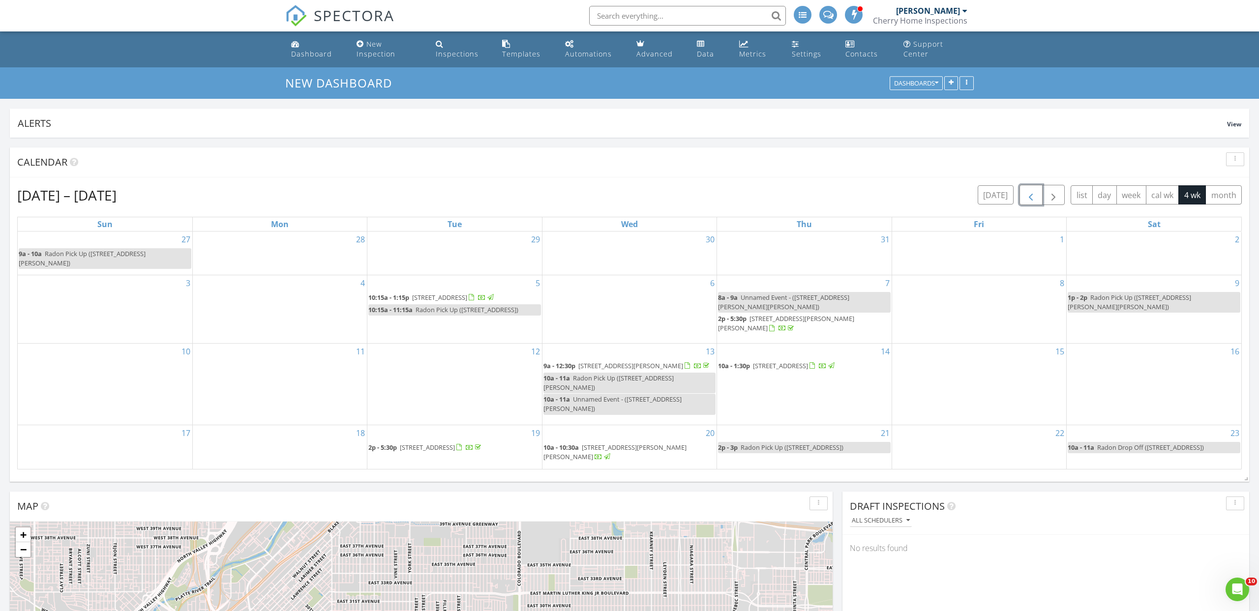
click at [1035, 194] on span "button" at bounding box center [1031, 195] width 12 height 12
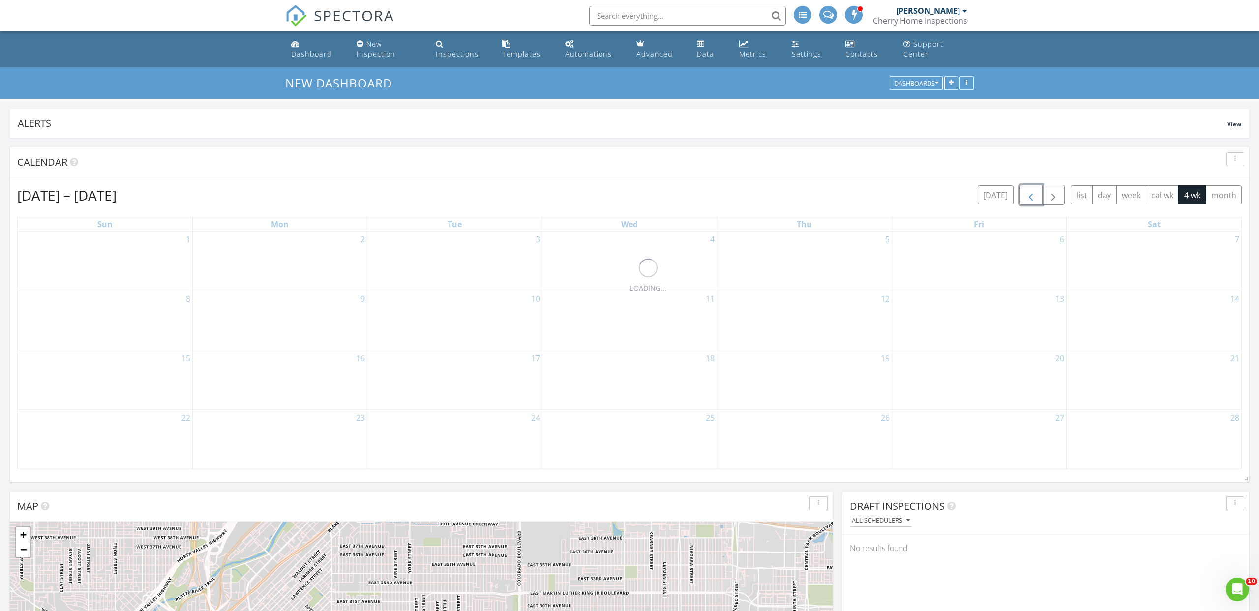
click at [1035, 194] on span "button" at bounding box center [1031, 195] width 12 height 12
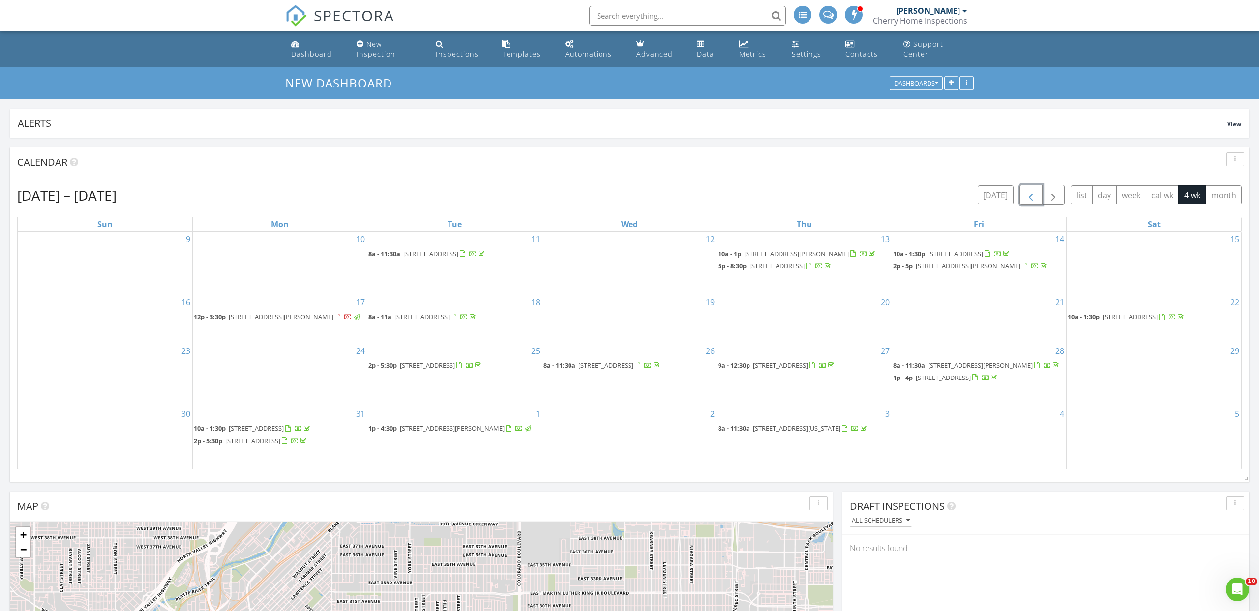
click at [1035, 194] on span "button" at bounding box center [1031, 195] width 12 height 12
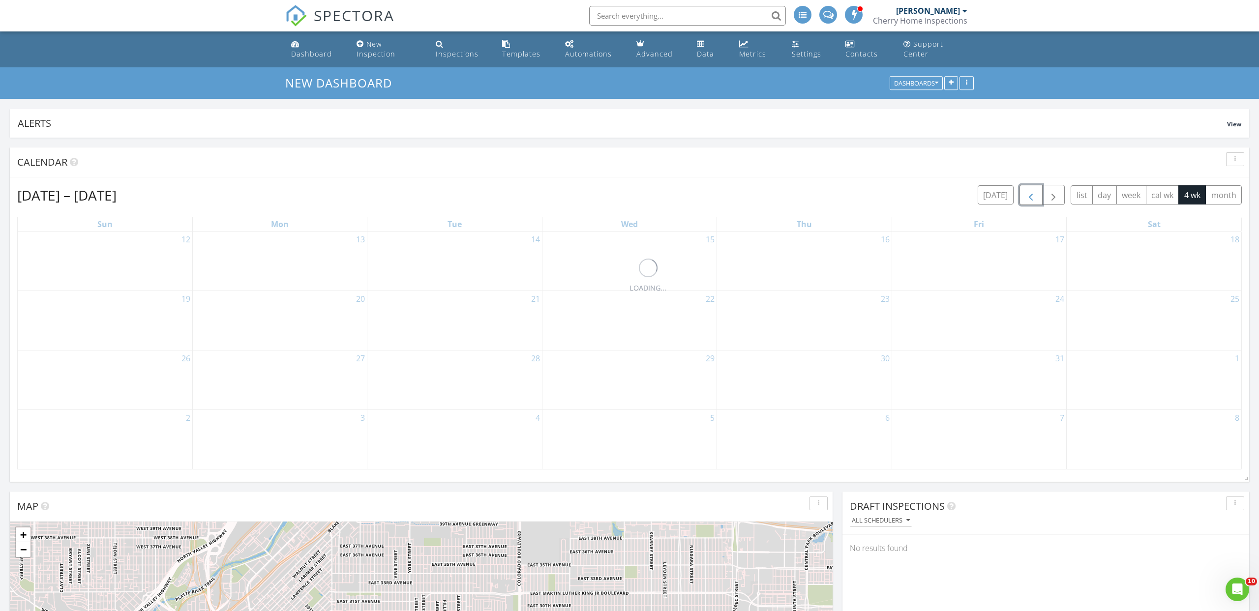
click at [1035, 194] on span "button" at bounding box center [1031, 195] width 12 height 12
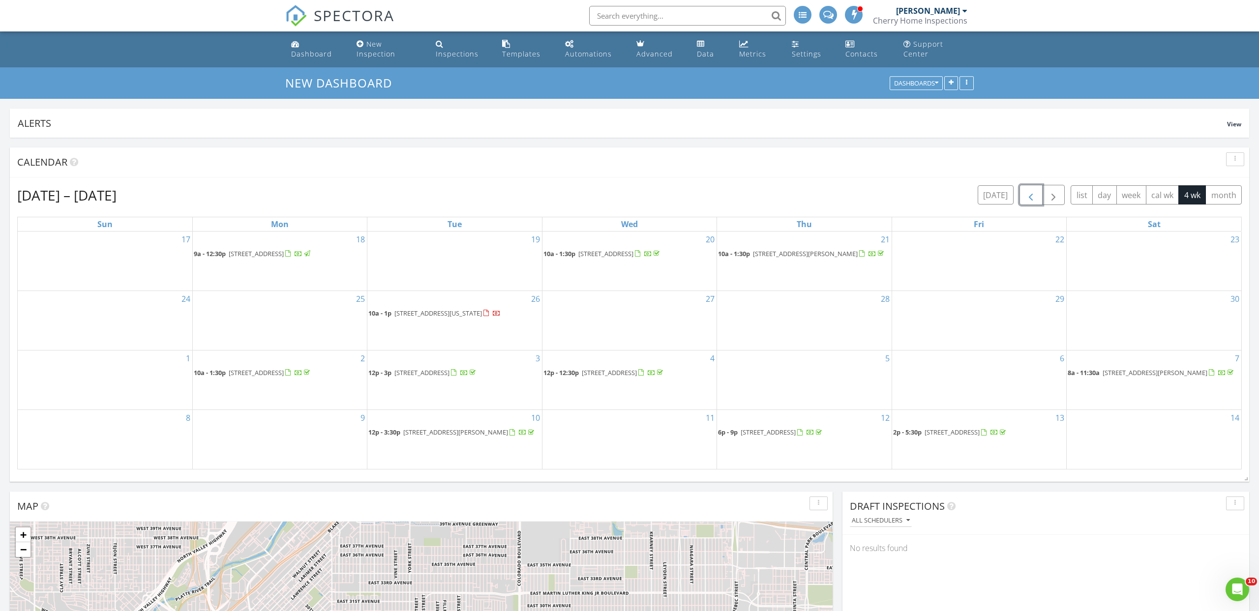
click at [1035, 194] on span "button" at bounding box center [1031, 195] width 12 height 12
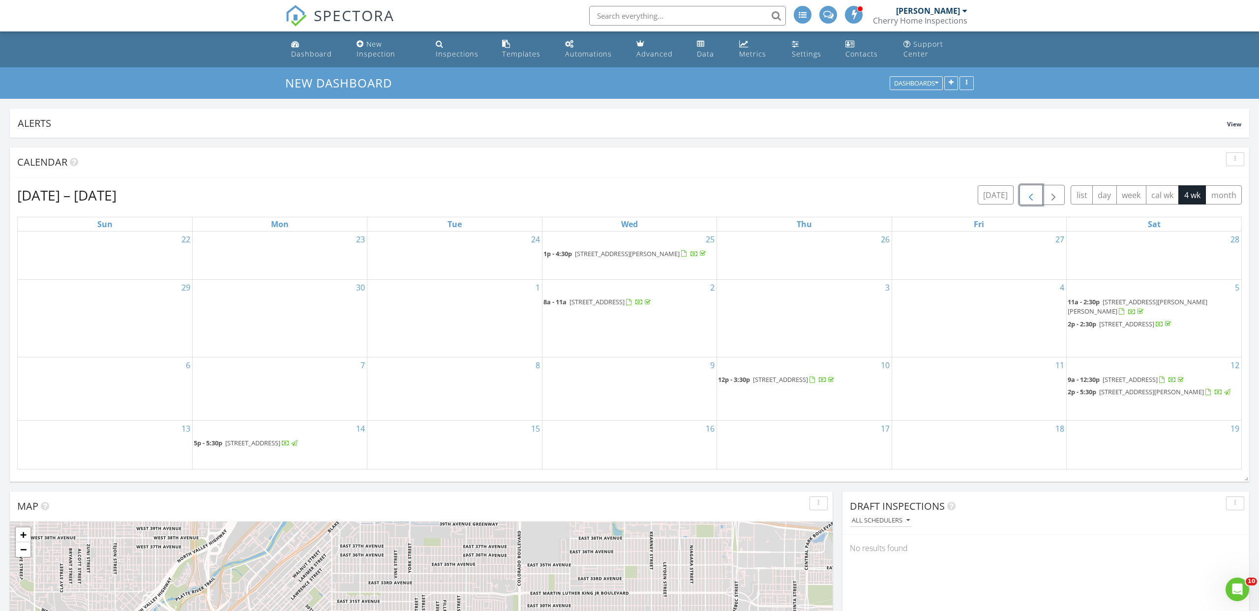
click at [1035, 194] on span "button" at bounding box center [1031, 195] width 12 height 12
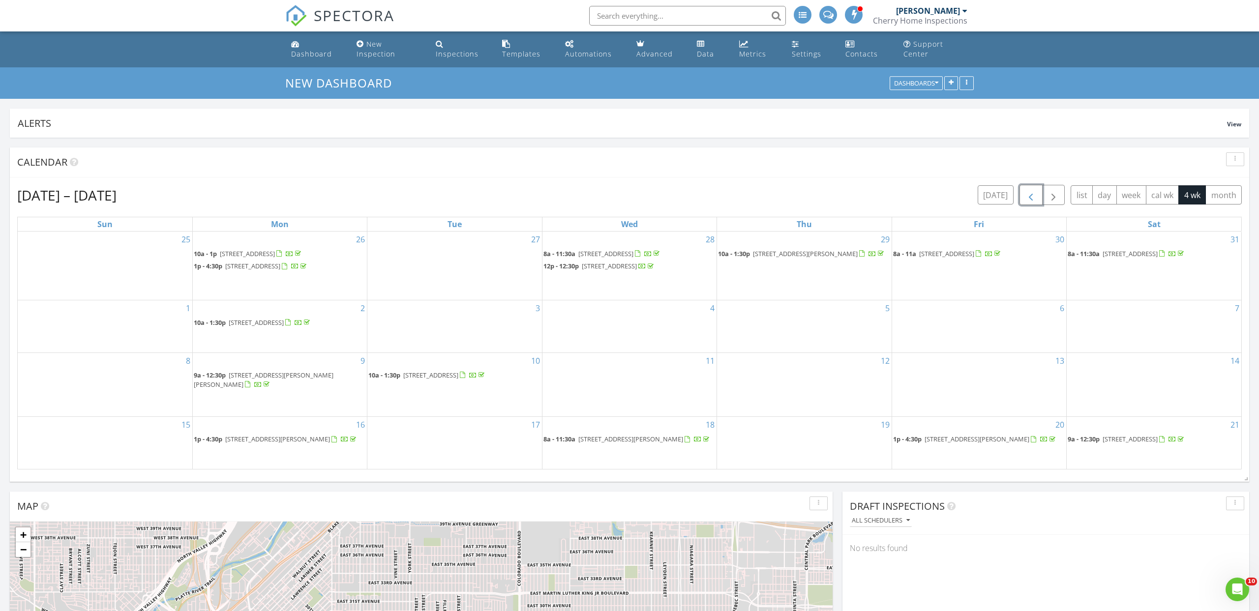
click at [1035, 194] on span "button" at bounding box center [1031, 195] width 12 height 12
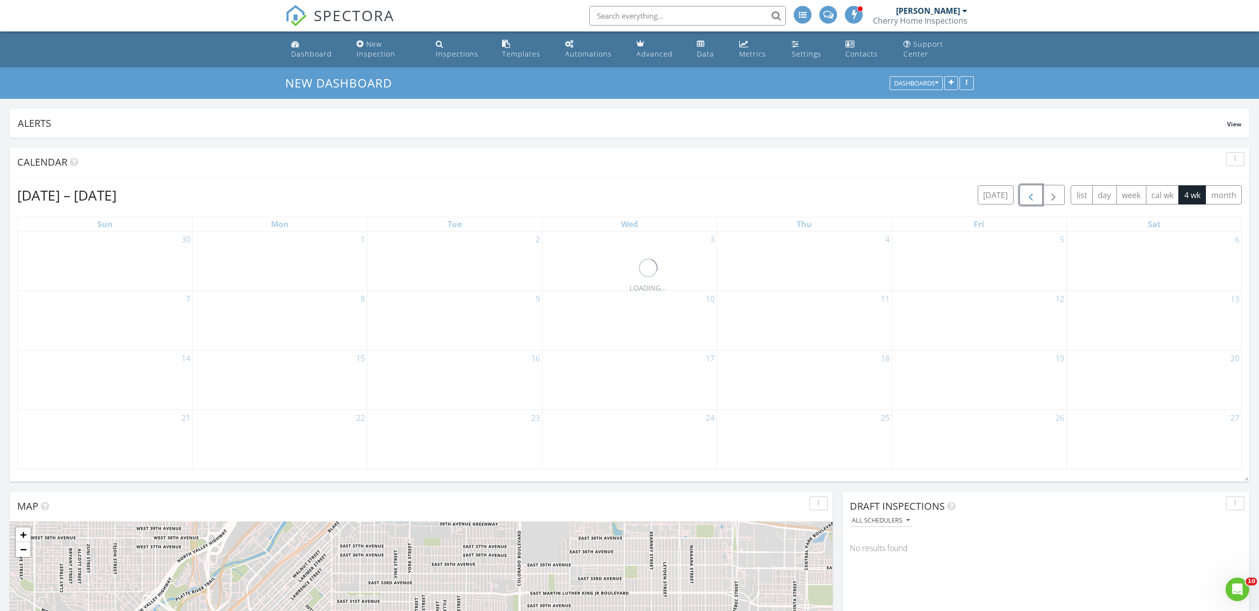
click at [1035, 194] on span "button" at bounding box center [1031, 195] width 12 height 12
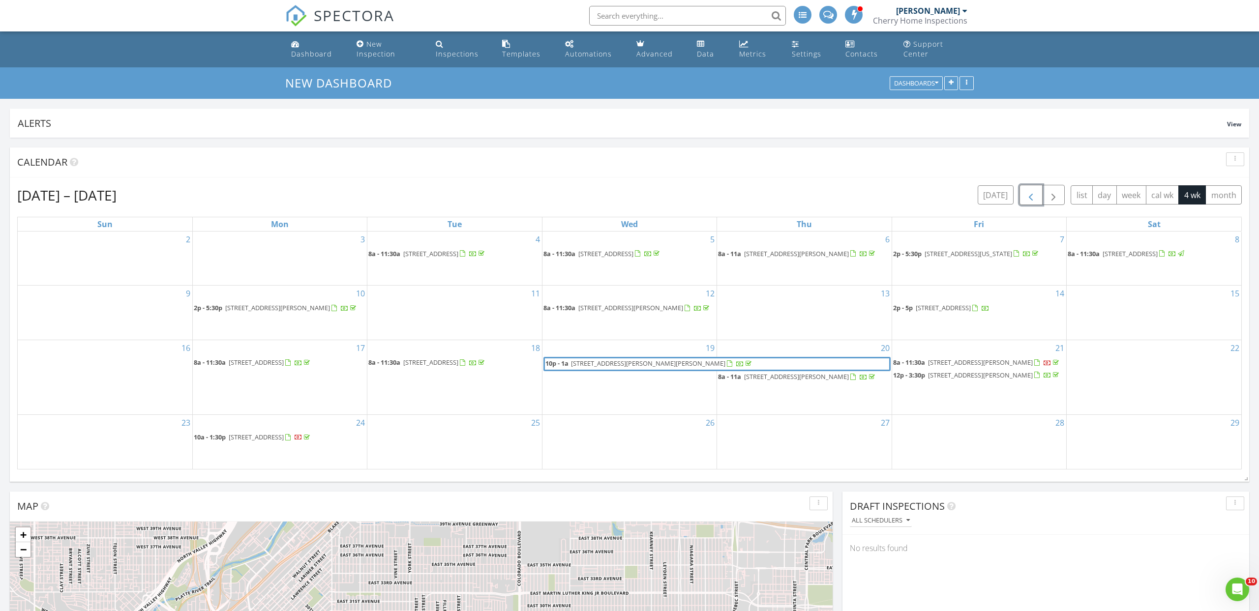
click at [1035, 194] on span "button" at bounding box center [1031, 195] width 12 height 12
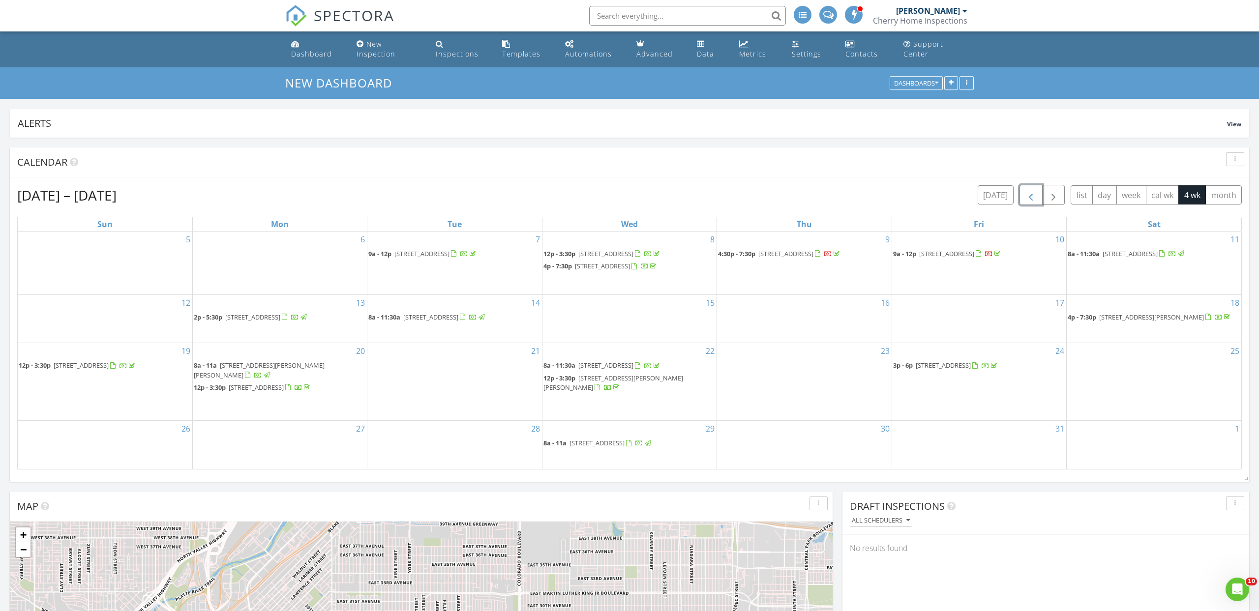
click at [1035, 194] on span "button" at bounding box center [1031, 195] width 12 height 12
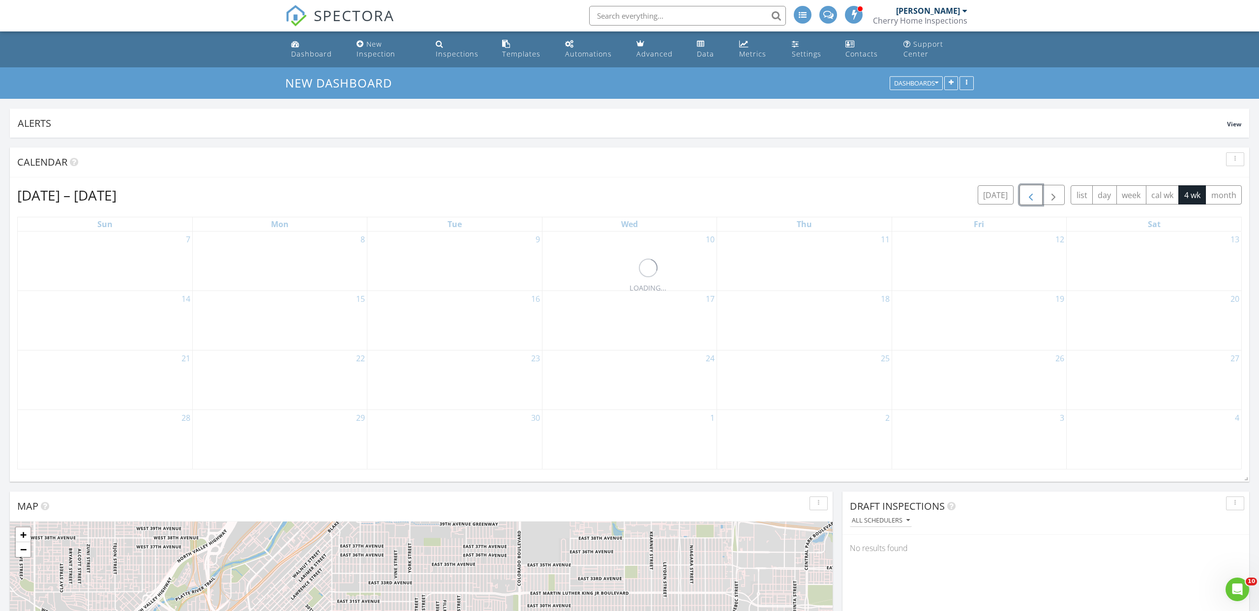
click at [1035, 194] on span "button" at bounding box center [1031, 195] width 12 height 12
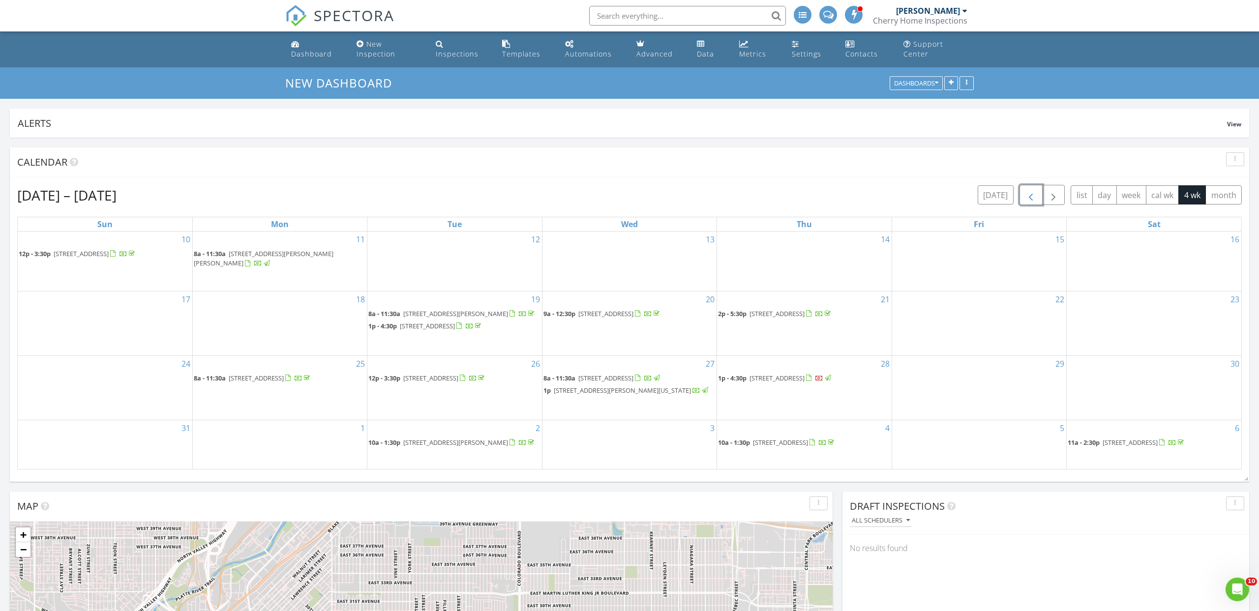
click at [1035, 194] on span "button" at bounding box center [1031, 195] width 12 height 12
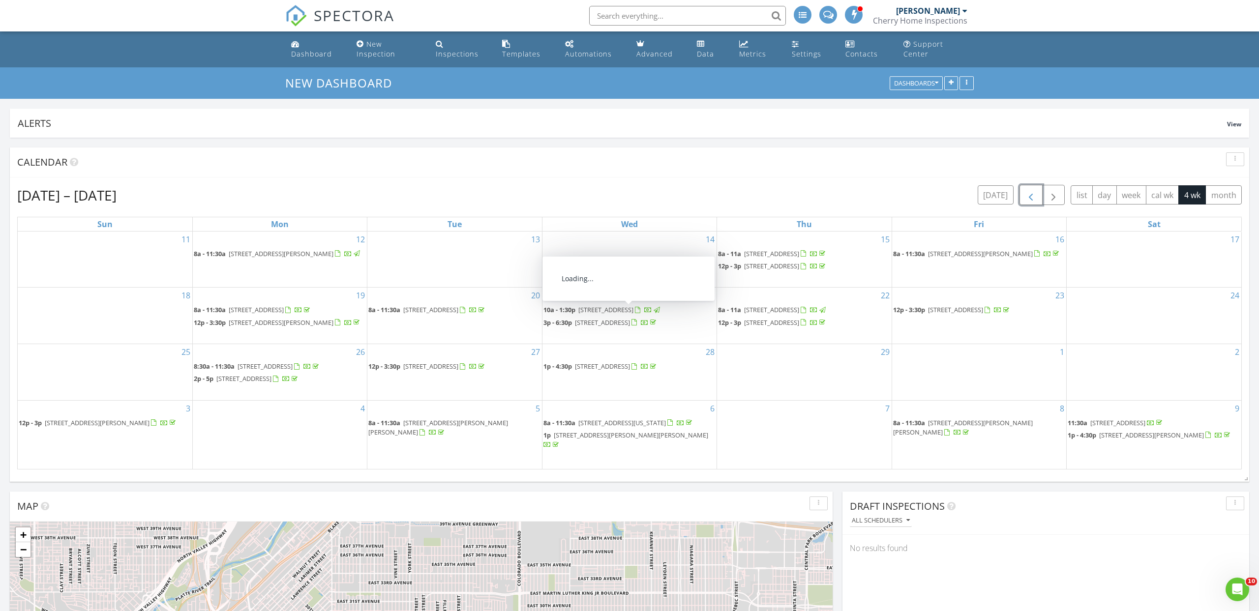
click at [611, 313] on span "5843 S Datura St, Littleton 80120" at bounding box center [605, 309] width 55 height 9
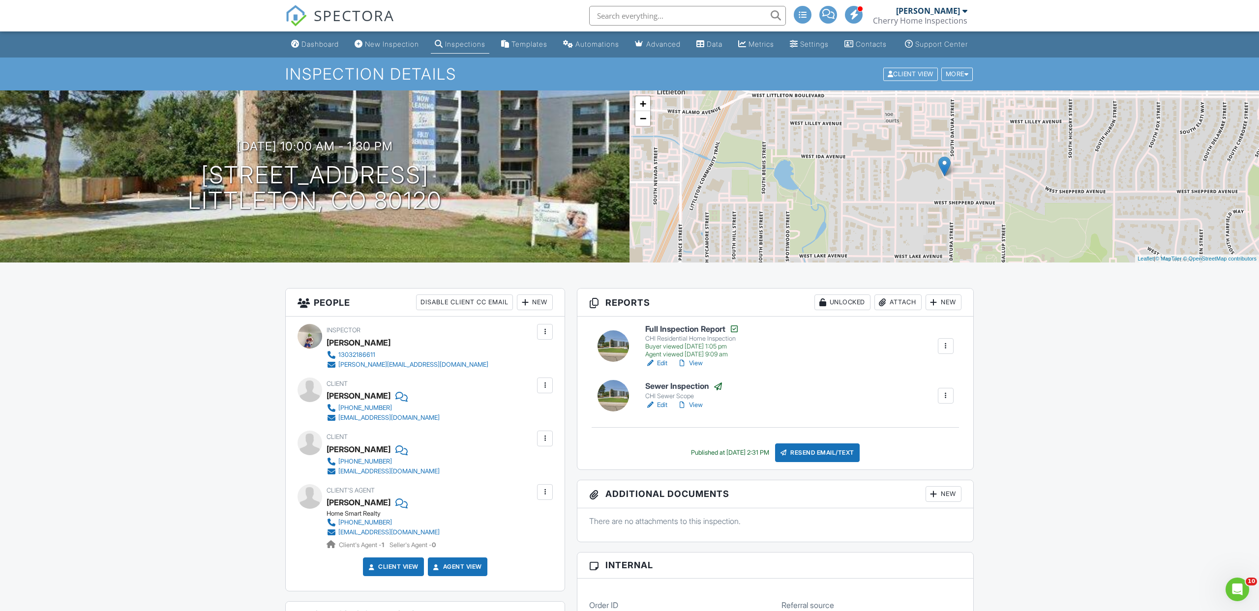
click at [353, 9] on span "SPECTORA" at bounding box center [354, 15] width 81 height 21
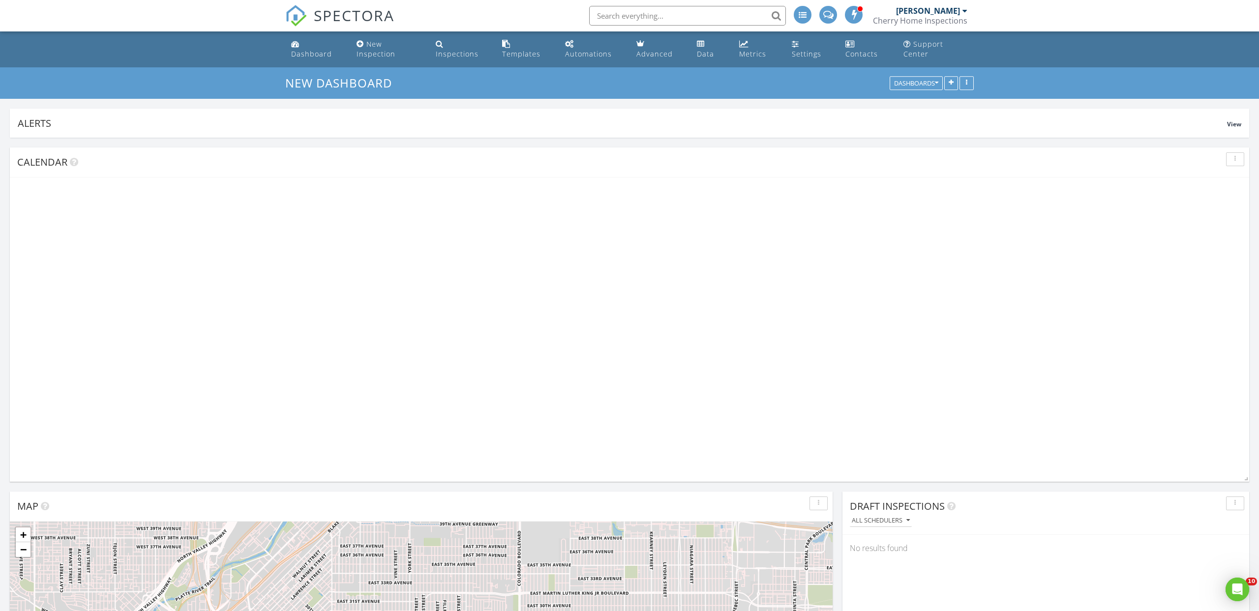
scroll to position [211, 407]
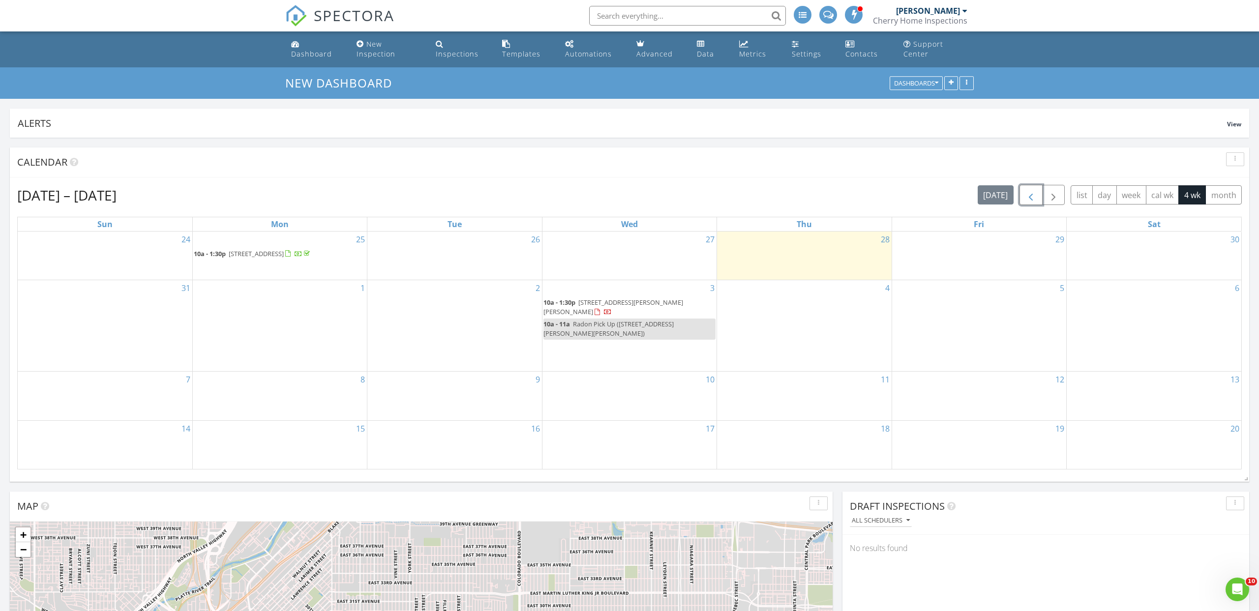
click at [1032, 198] on span "button" at bounding box center [1031, 195] width 12 height 12
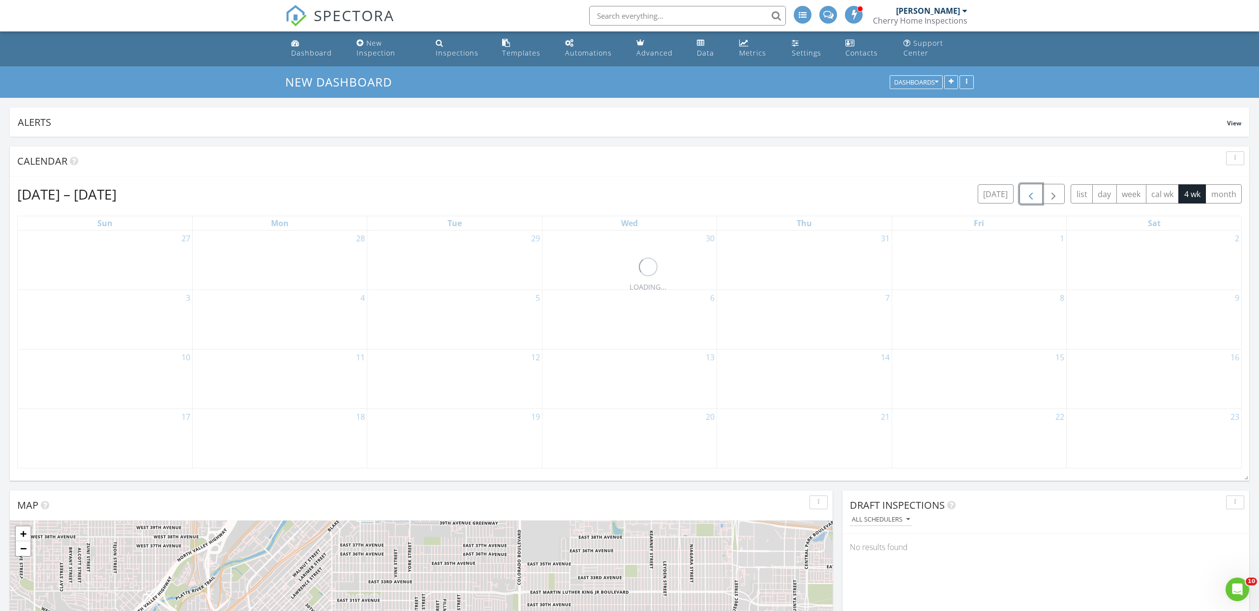
click at [1032, 198] on span "button" at bounding box center [1031, 194] width 12 height 12
click at [1032, 197] on span "button" at bounding box center [1031, 194] width 12 height 12
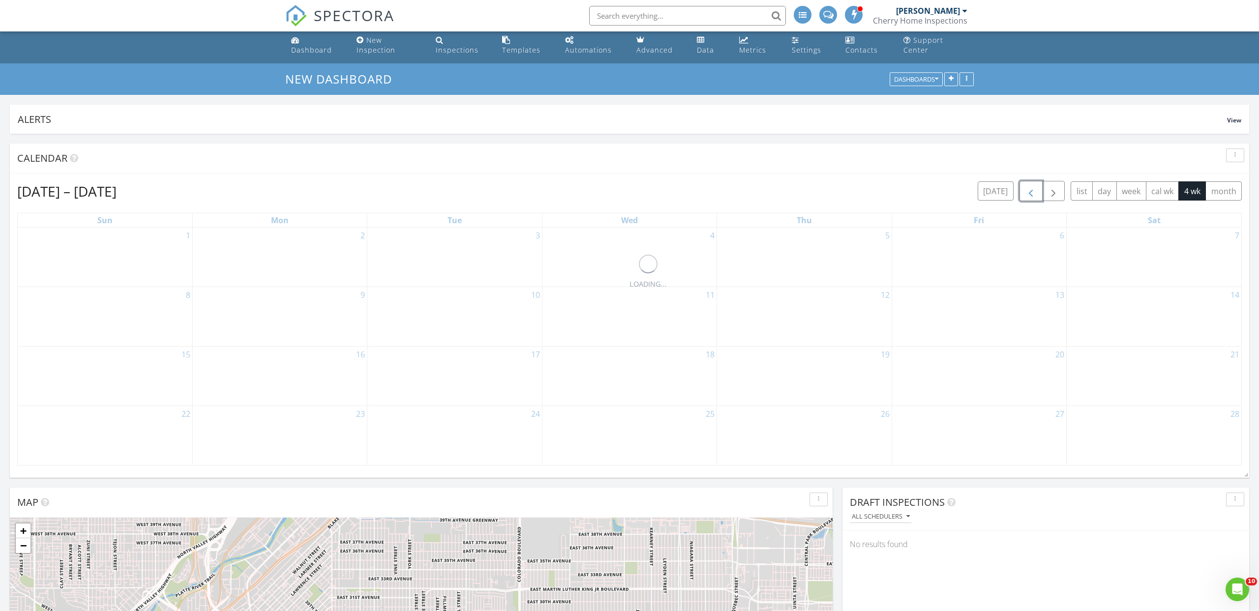
click at [1032, 197] on span "button" at bounding box center [1031, 191] width 12 height 12
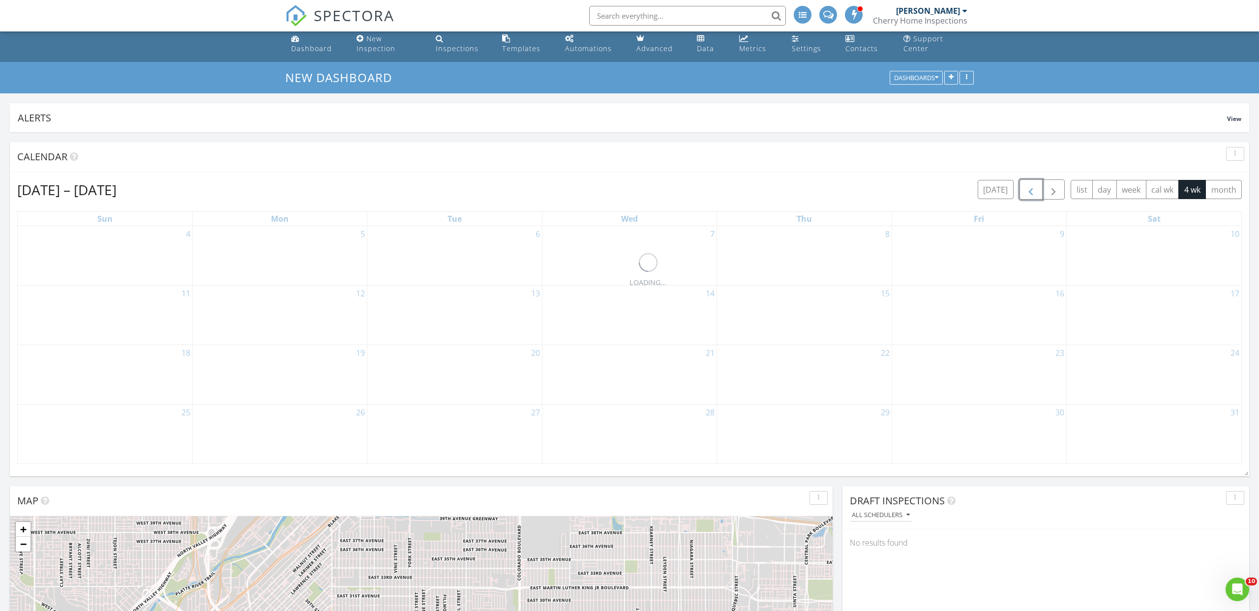
click at [1032, 196] on span "button" at bounding box center [1031, 190] width 12 height 12
click at [1032, 197] on button "button" at bounding box center [1030, 189] width 23 height 20
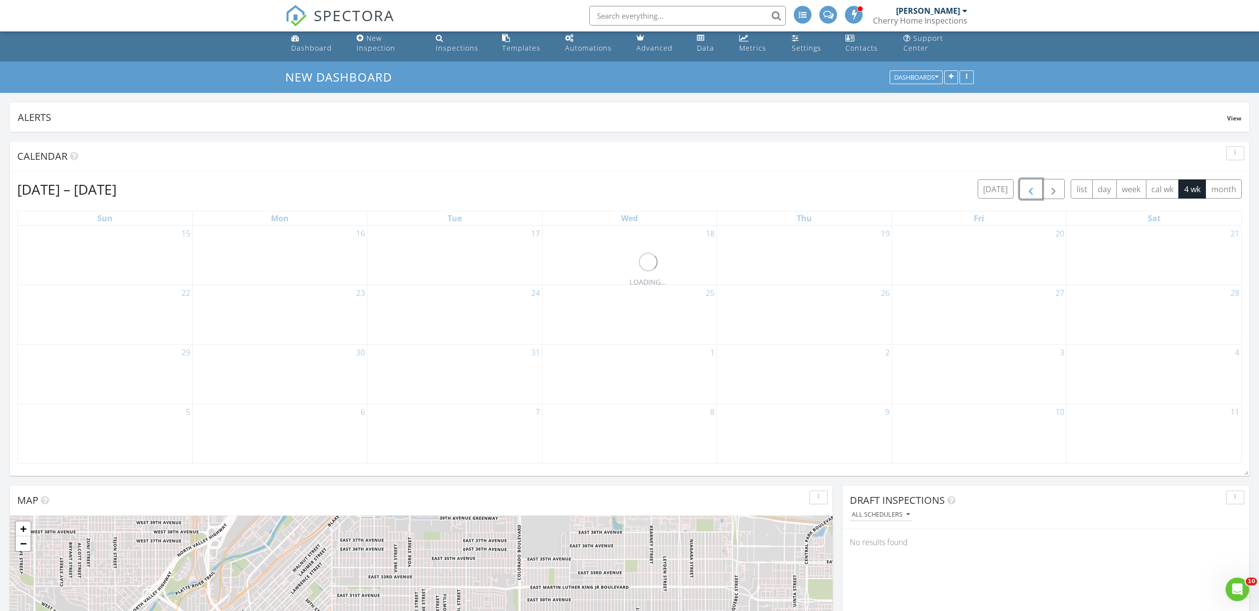
scroll to position [7, 0]
click at [1032, 197] on button "button" at bounding box center [1030, 188] width 23 height 20
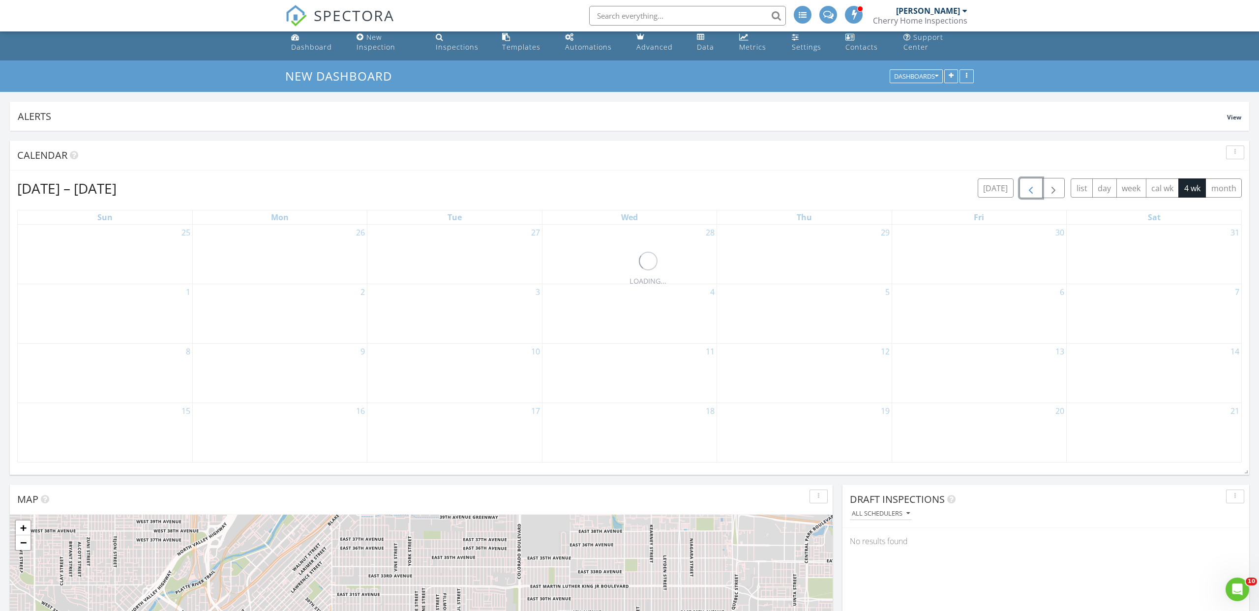
click at [1032, 197] on button "button" at bounding box center [1030, 188] width 23 height 20
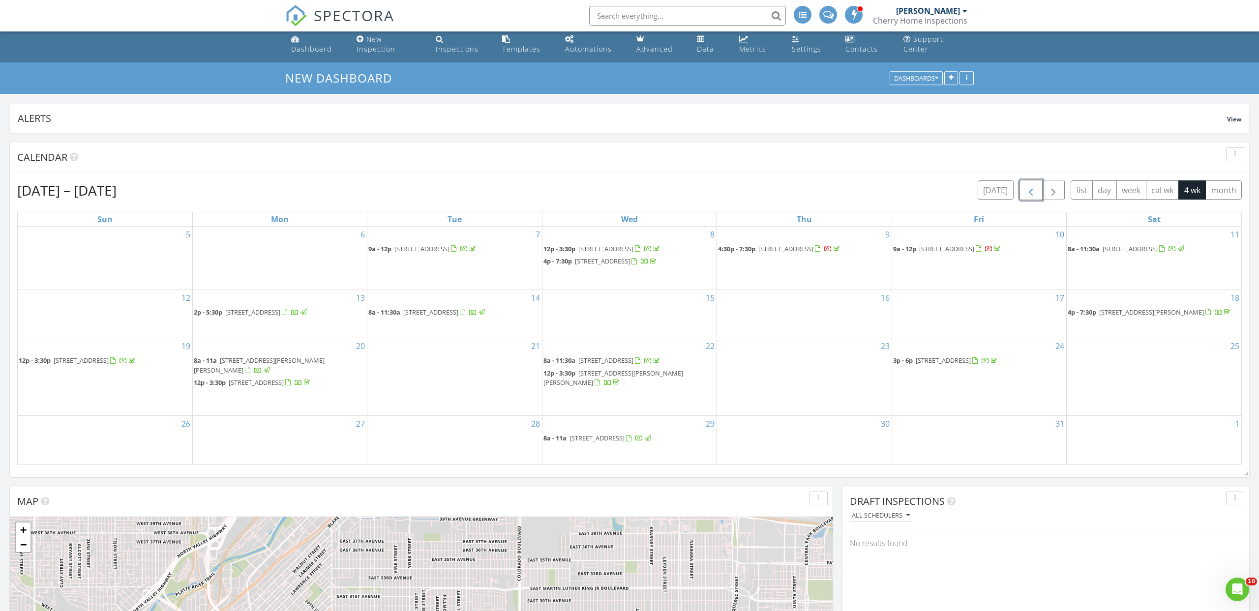
scroll to position [2, 0]
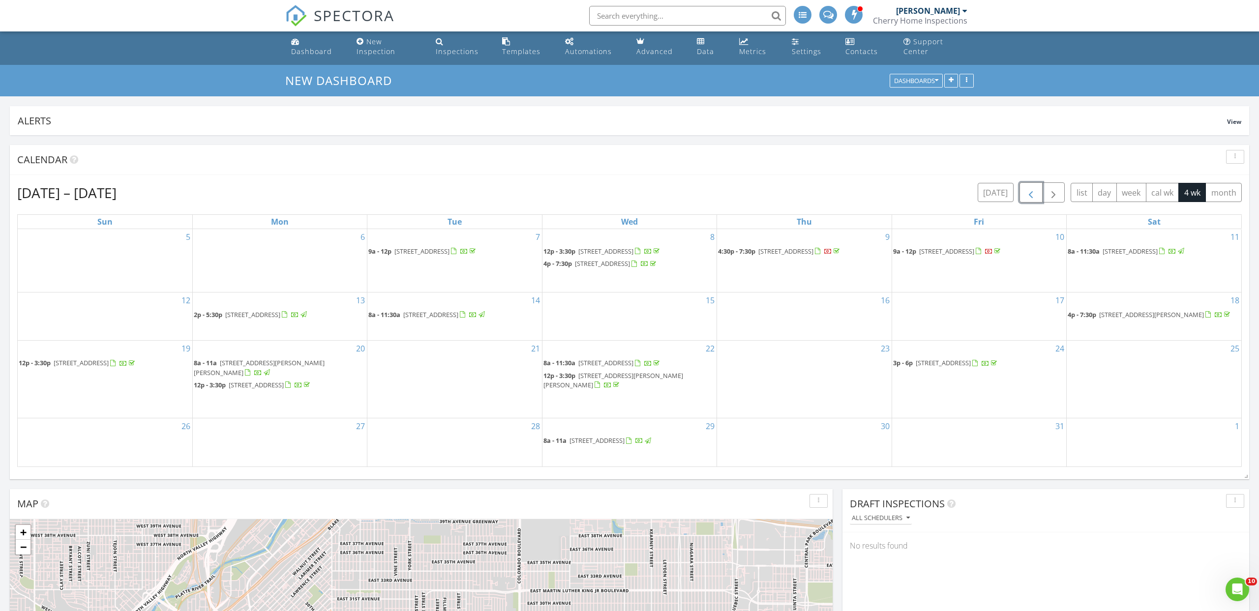
click at [1032, 197] on span "button" at bounding box center [1031, 193] width 12 height 12
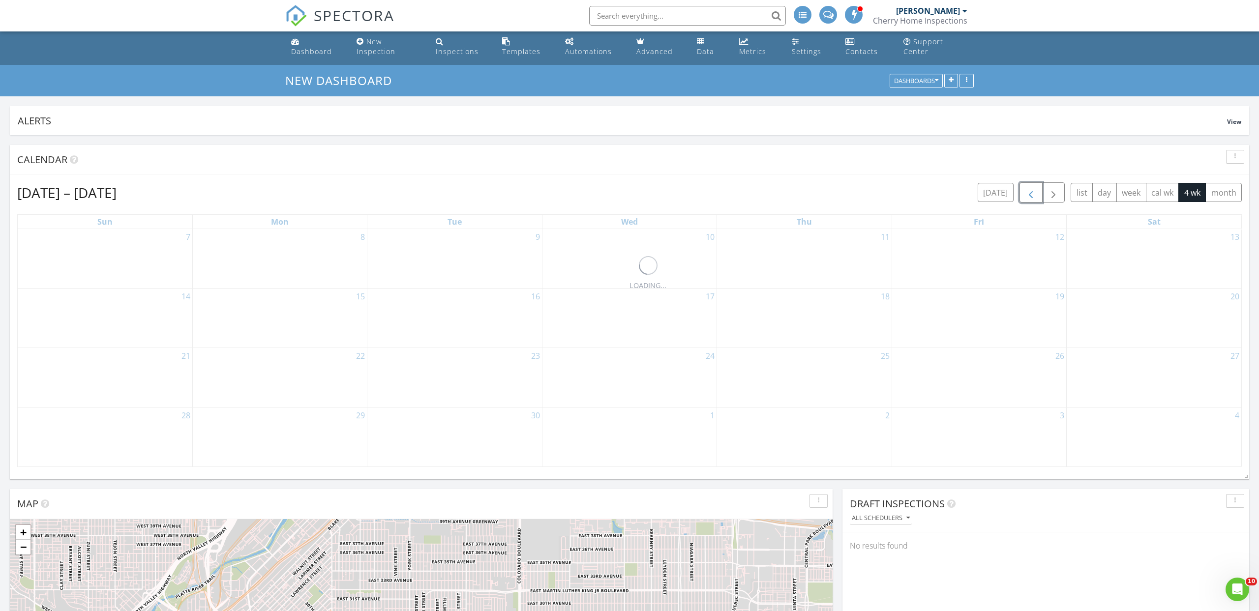
click at [1032, 197] on span "button" at bounding box center [1031, 193] width 12 height 12
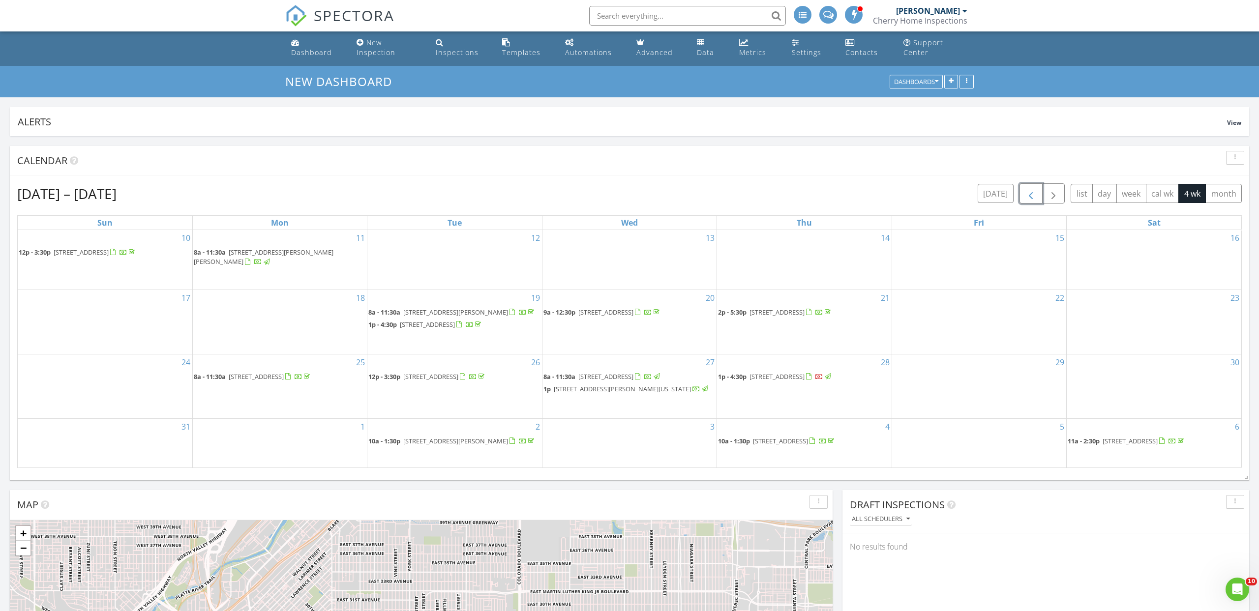
click at [1032, 197] on span "button" at bounding box center [1031, 194] width 12 height 12
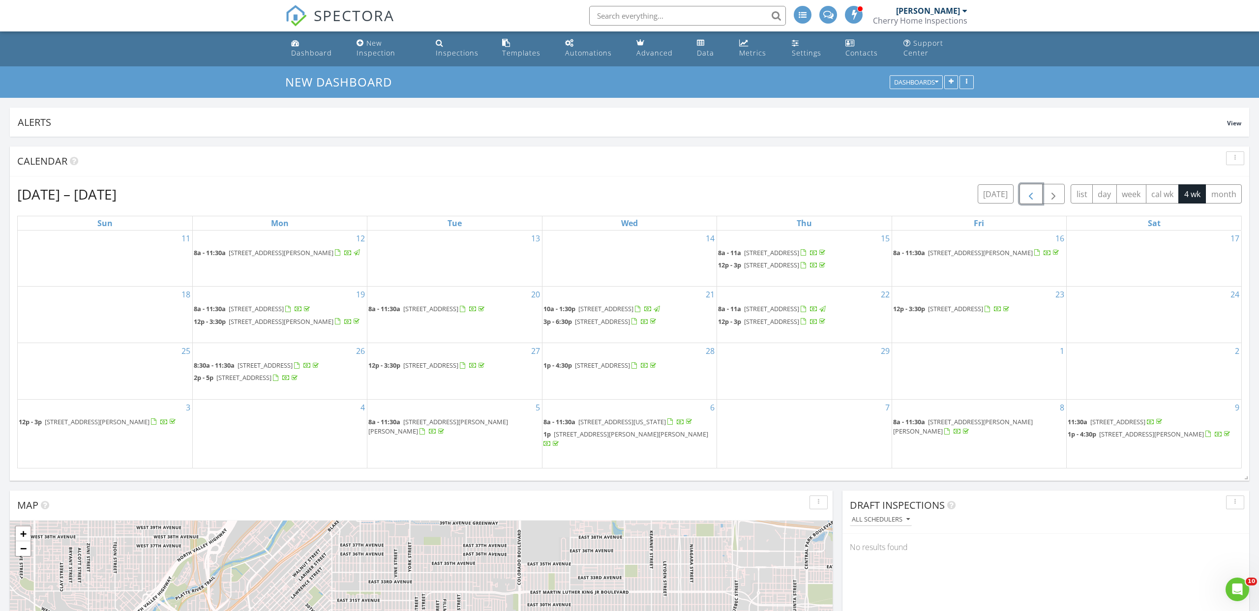
scroll to position [0, 0]
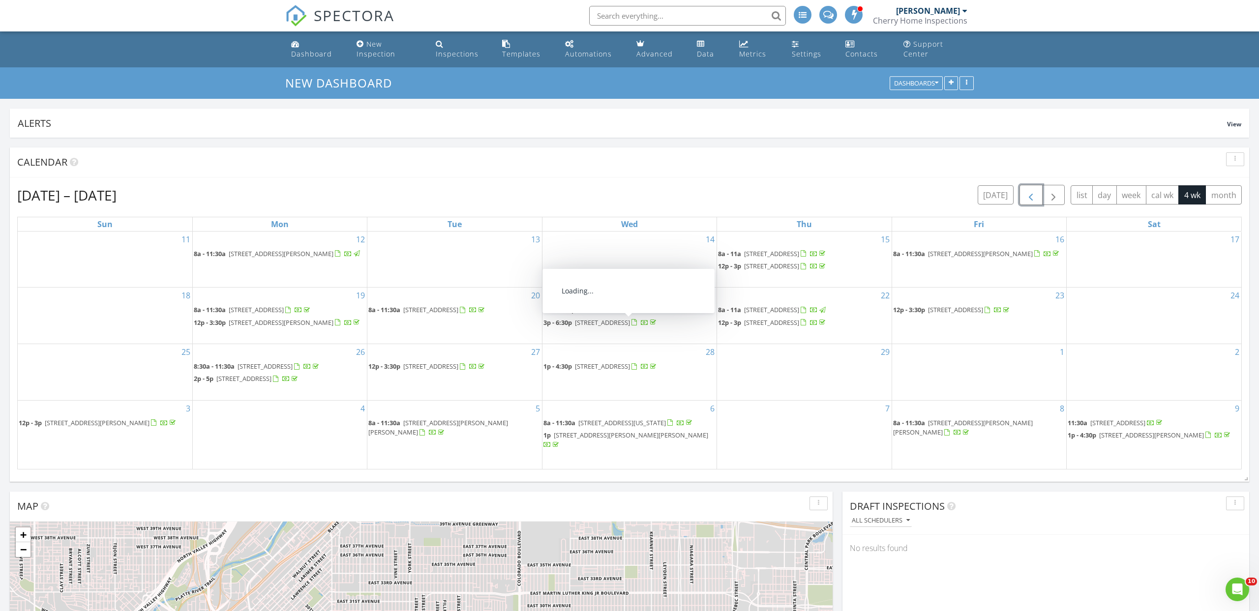
click at [605, 327] on span "8912 E 29th Pl, Denver 80238" at bounding box center [602, 322] width 55 height 9
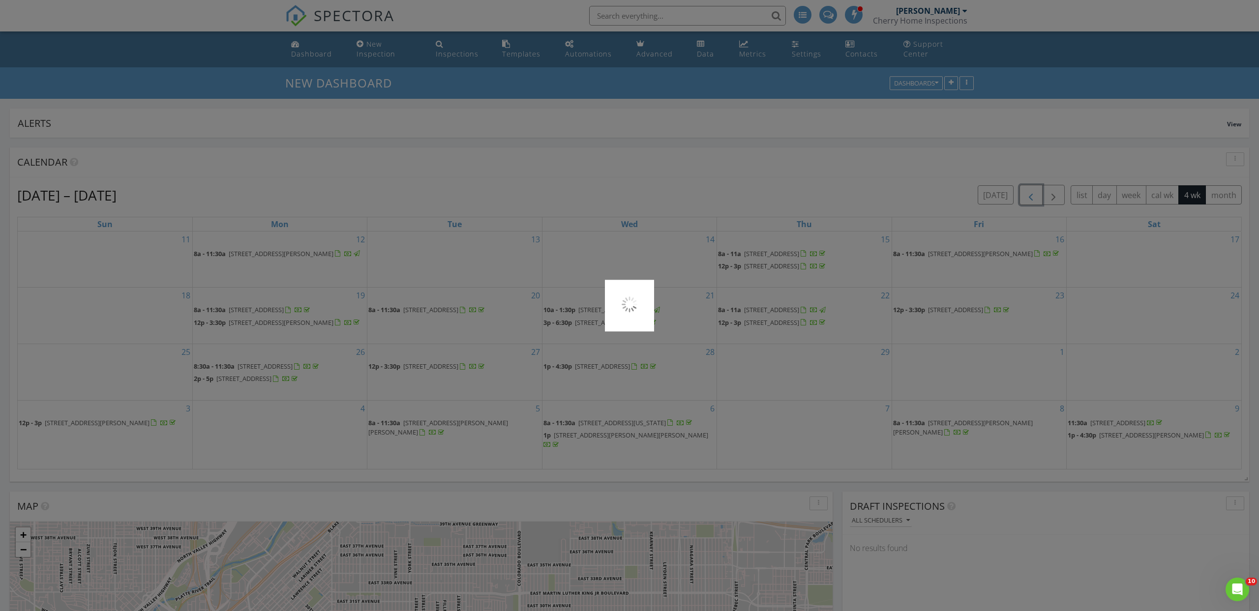
scroll to position [3, 0]
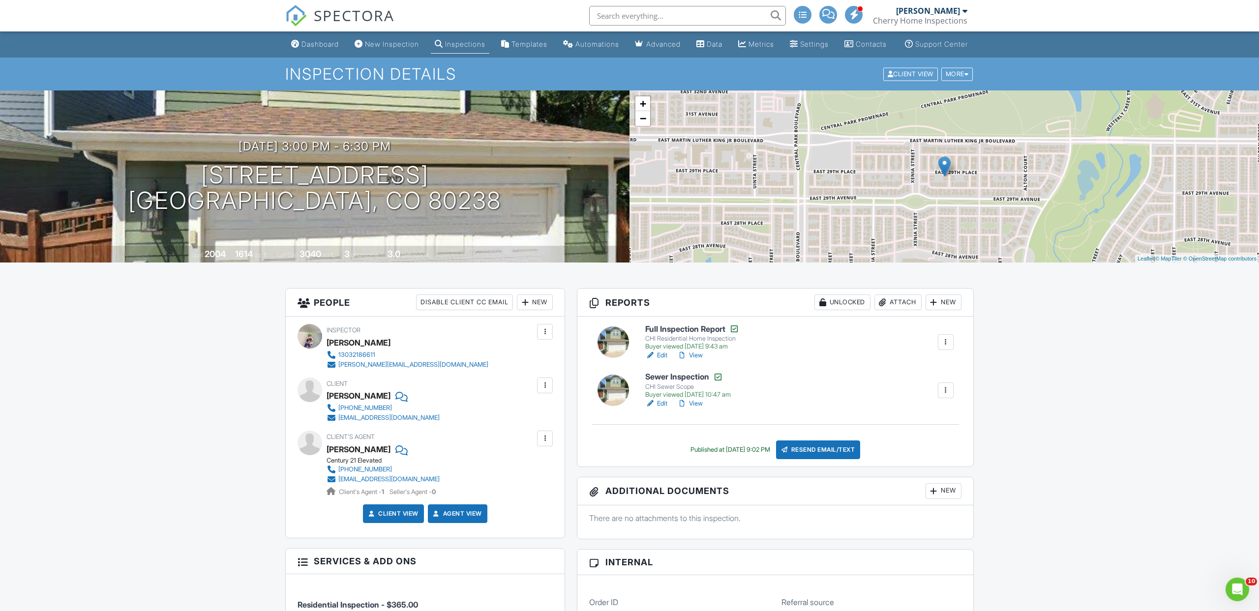
scroll to position [4, 0]
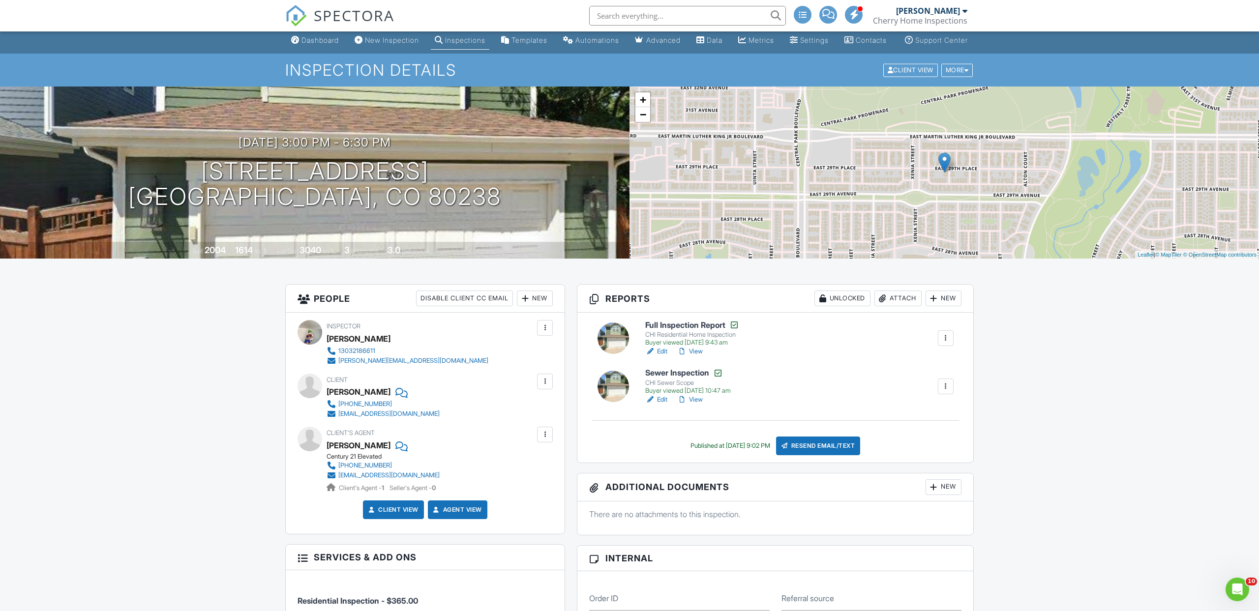
click at [374, 19] on span "SPECTORA" at bounding box center [354, 15] width 81 height 21
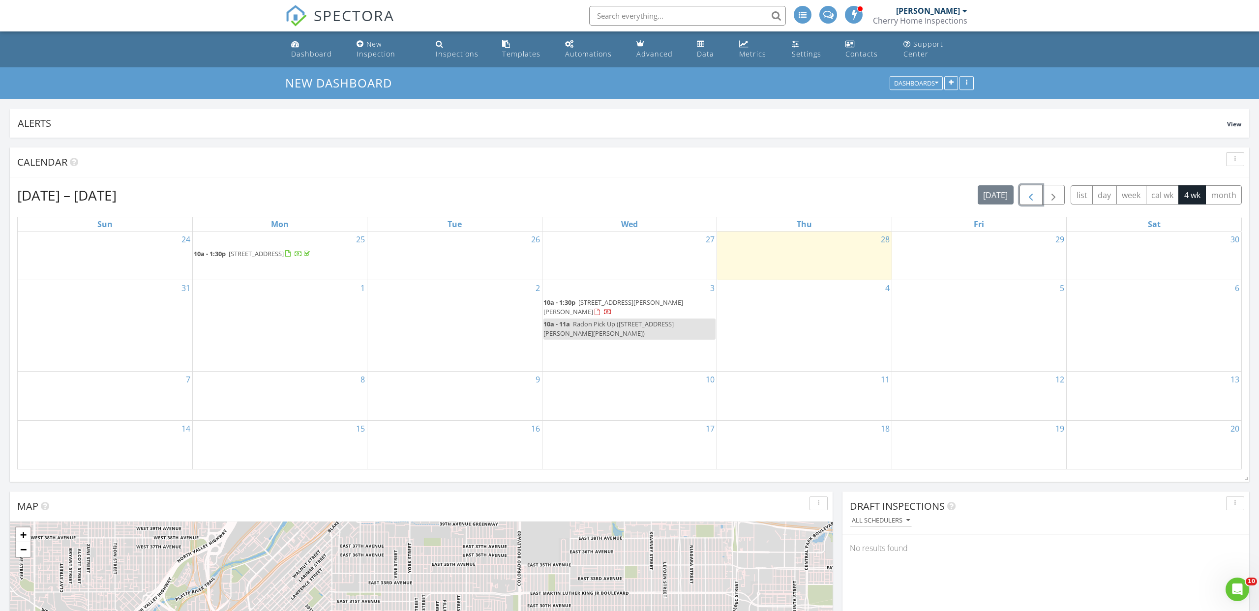
click at [1037, 194] on button "button" at bounding box center [1030, 195] width 23 height 20
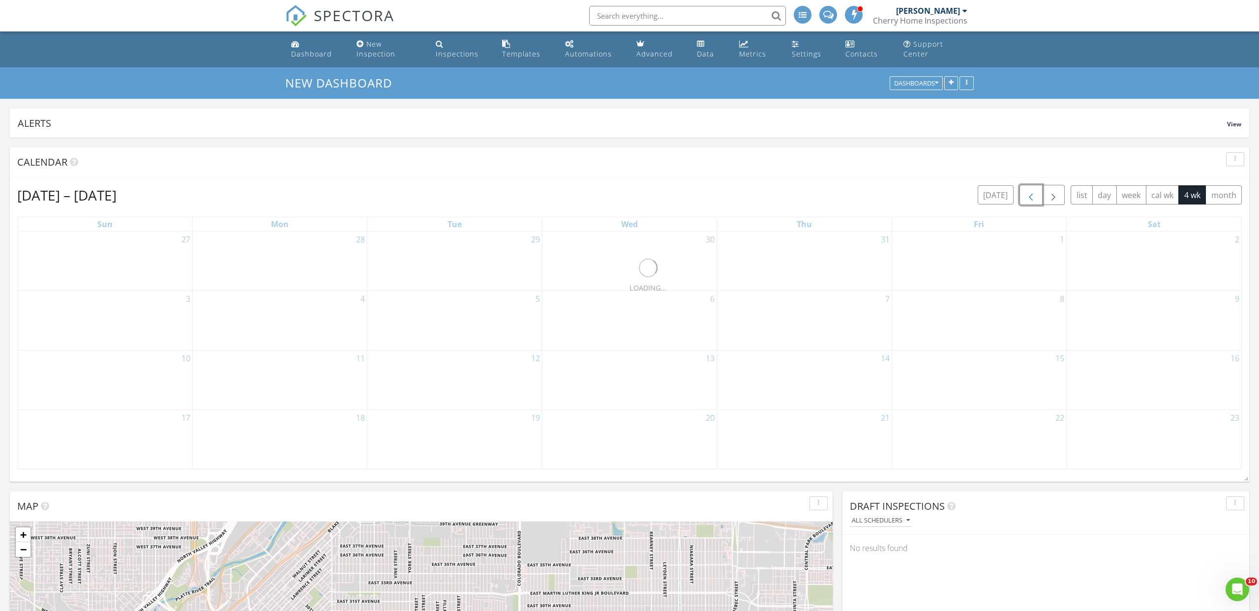
click at [1037, 194] on button "button" at bounding box center [1030, 195] width 23 height 20
click at [1037, 194] on button "button" at bounding box center [1030, 194] width 23 height 20
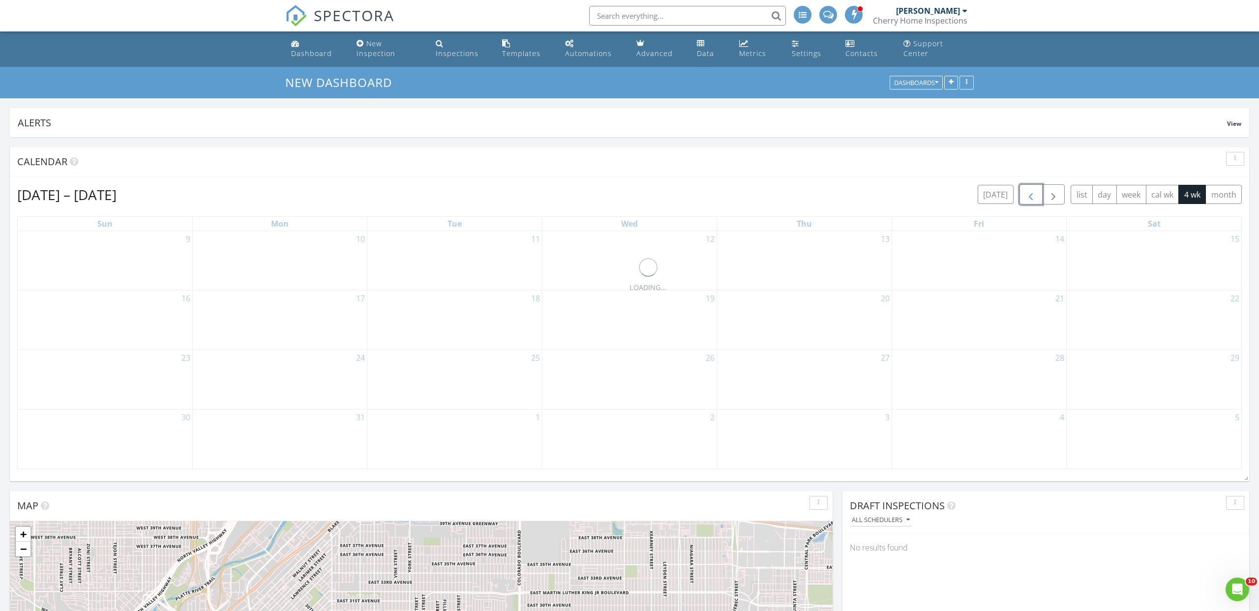
scroll to position [1, 0]
click at [1037, 194] on button "button" at bounding box center [1030, 194] width 23 height 20
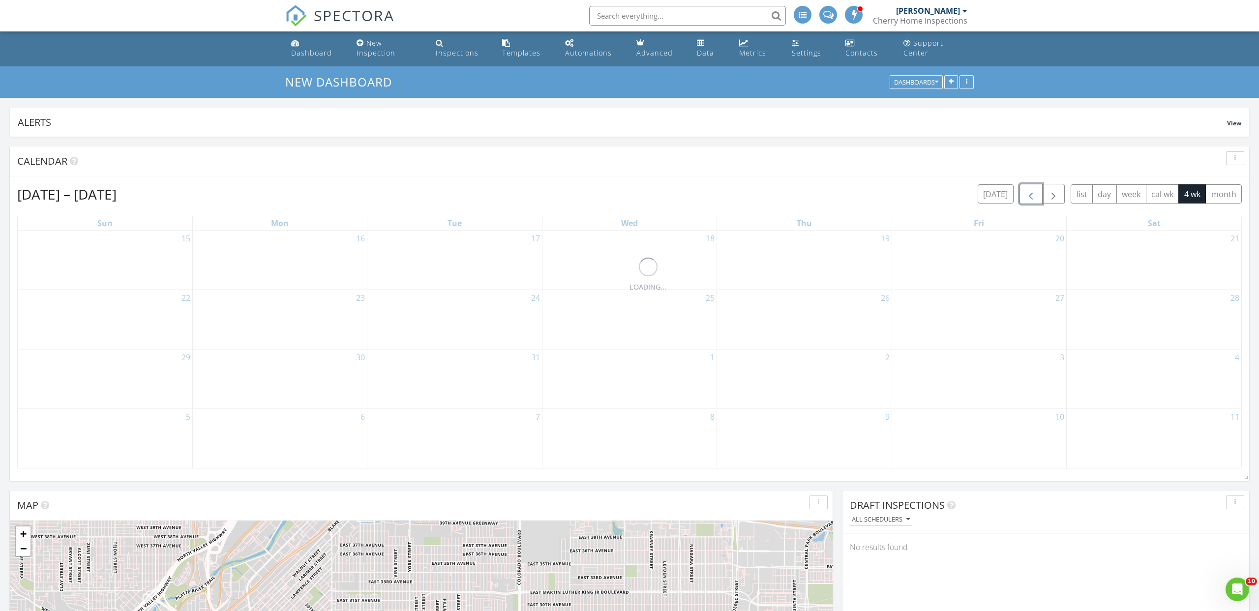
click at [1037, 194] on button "button" at bounding box center [1030, 194] width 23 height 20
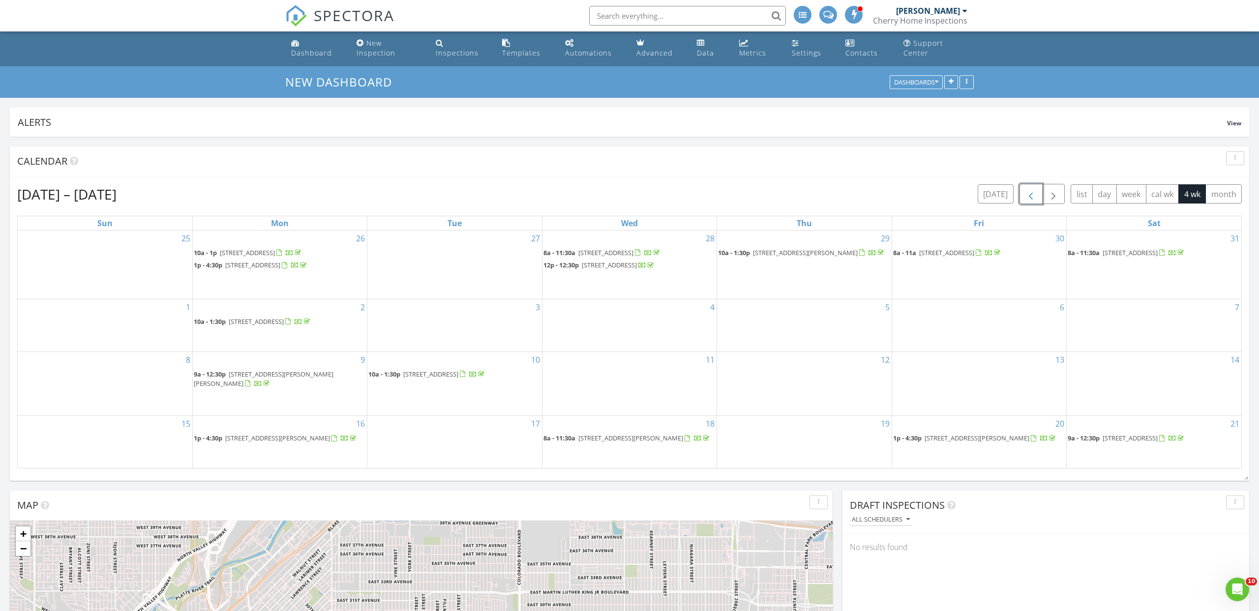
scroll to position [0, 0]
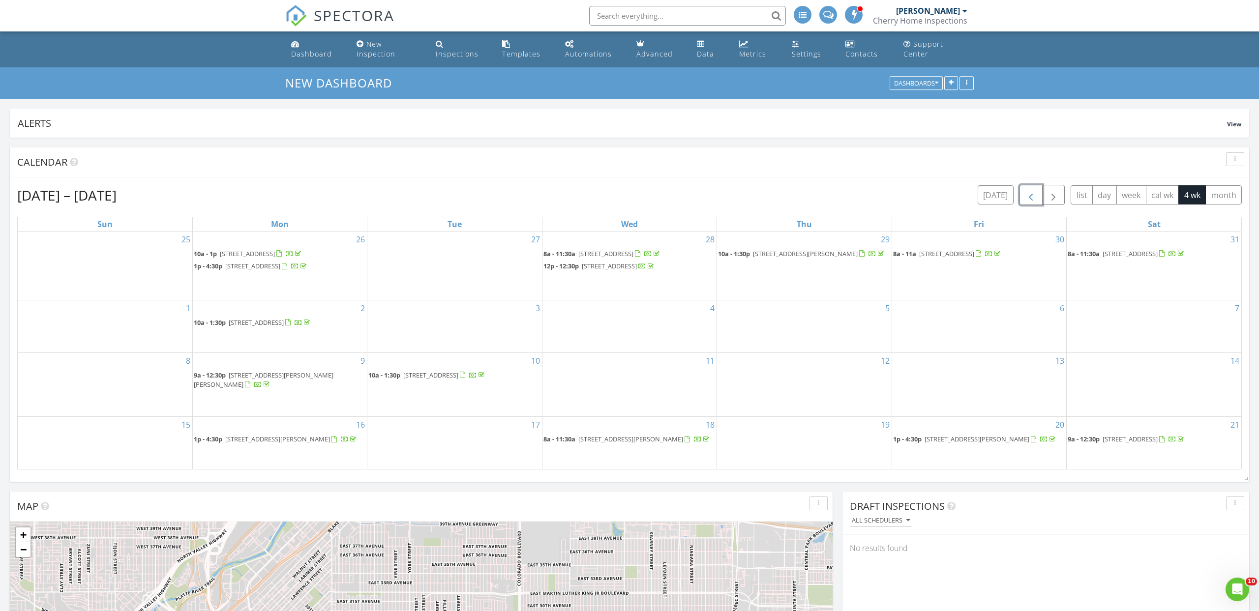
click at [1037, 194] on button "button" at bounding box center [1030, 195] width 23 height 20
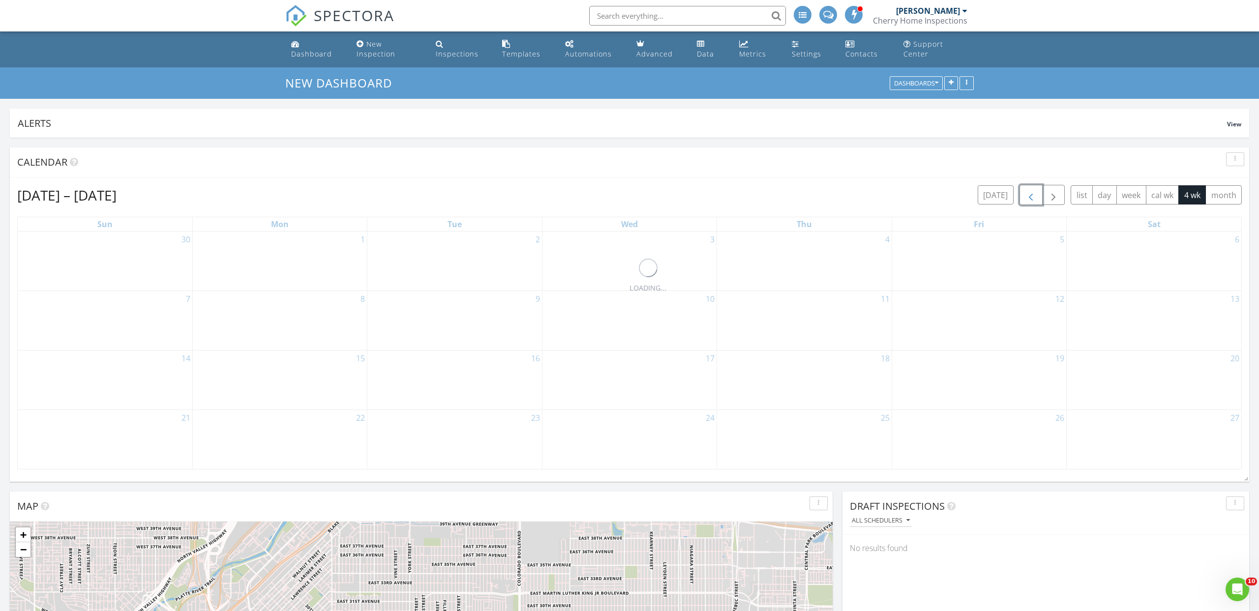
click at [1037, 194] on button "button" at bounding box center [1030, 195] width 23 height 20
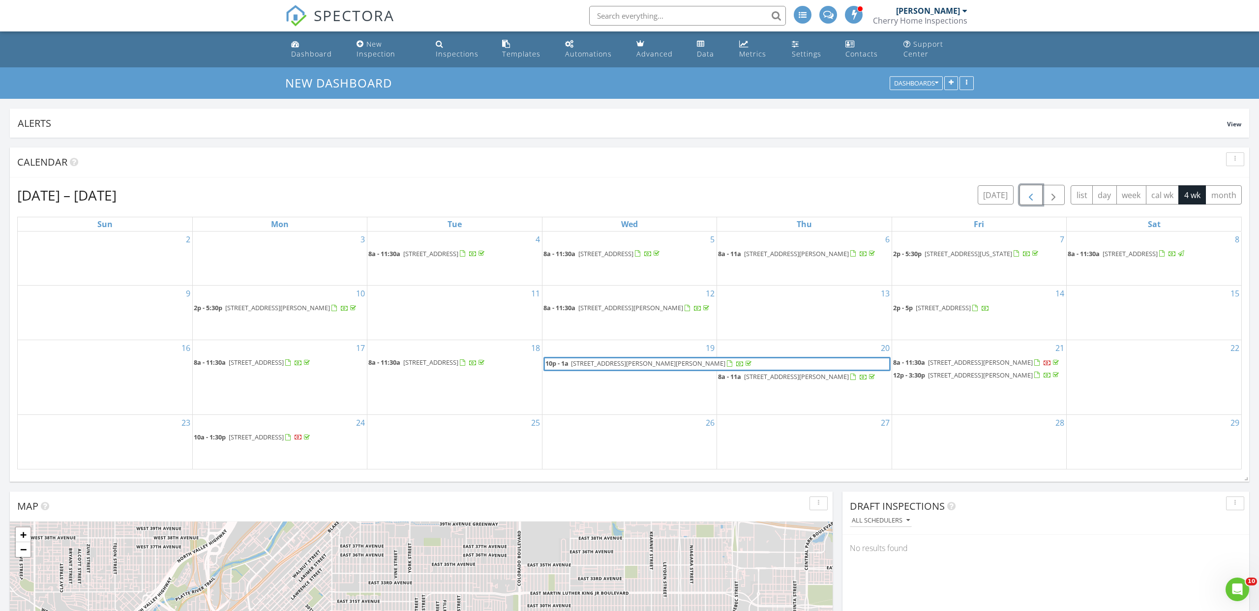
click at [1037, 194] on button "button" at bounding box center [1030, 195] width 23 height 20
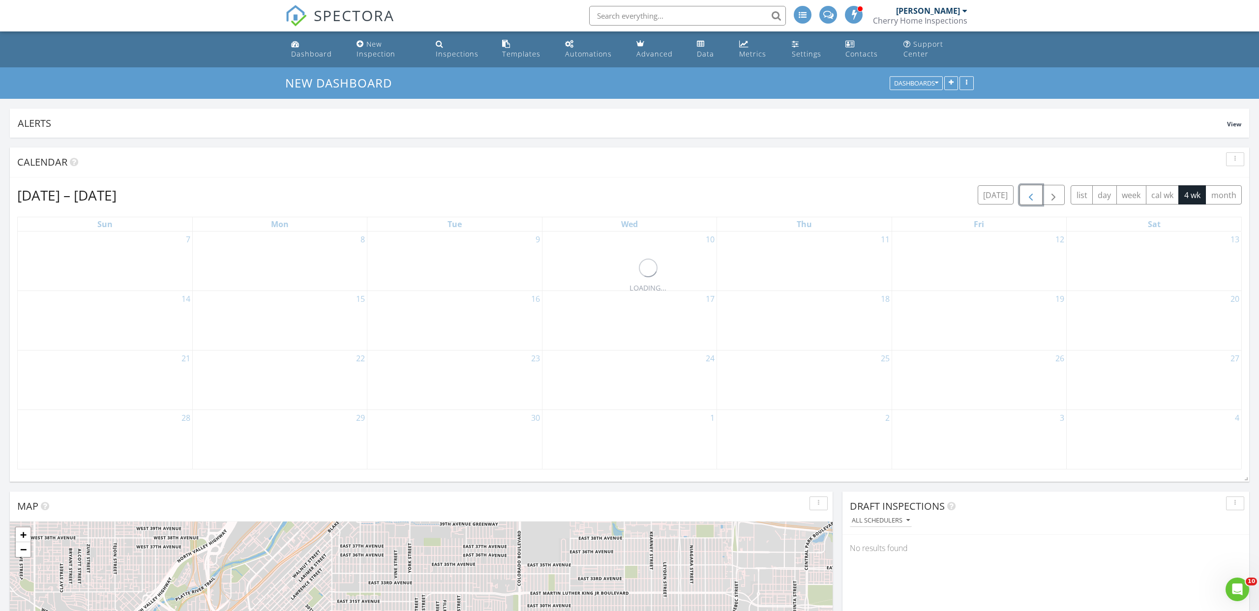
click at [1037, 194] on button "button" at bounding box center [1030, 195] width 23 height 20
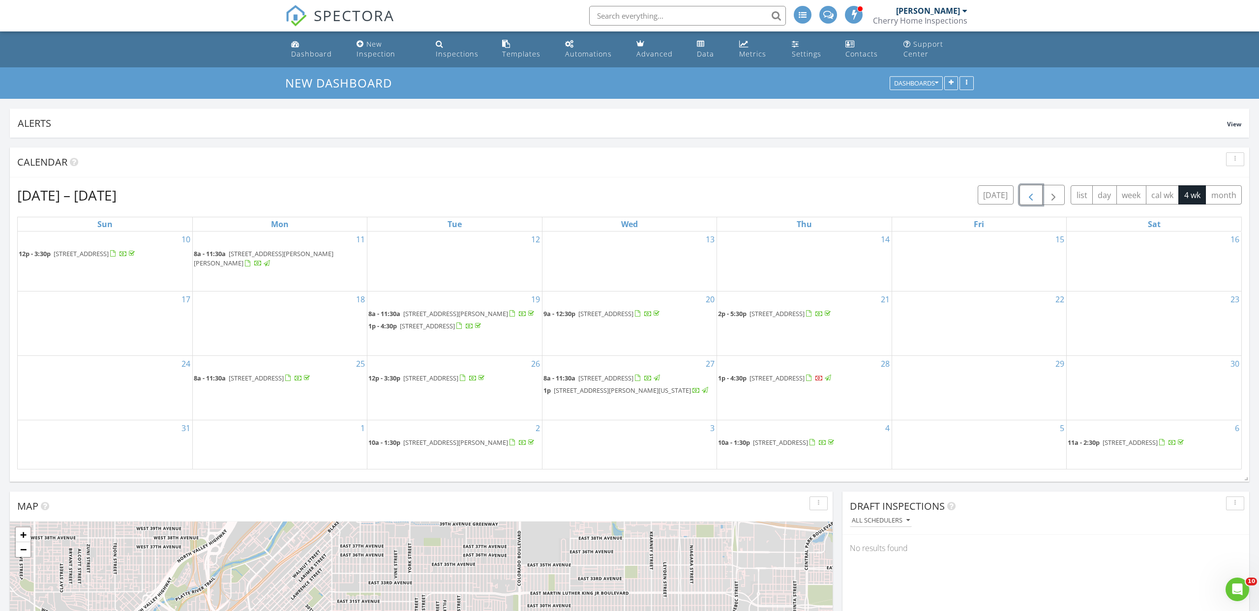
click at [1037, 194] on button "button" at bounding box center [1030, 195] width 23 height 20
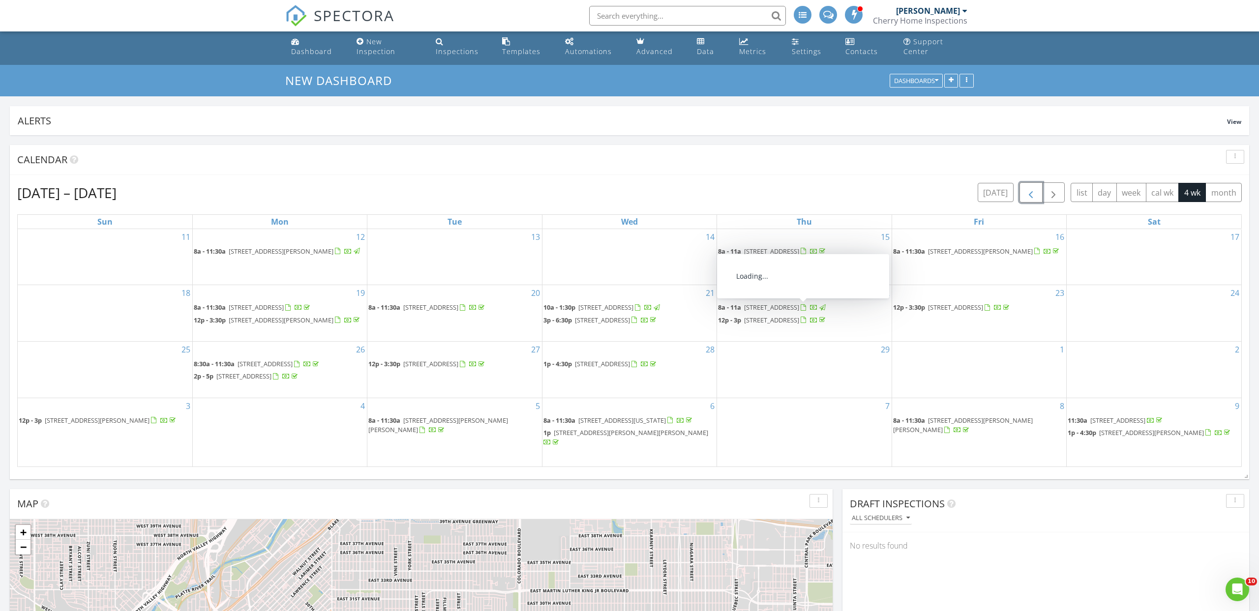
scroll to position [3, 0]
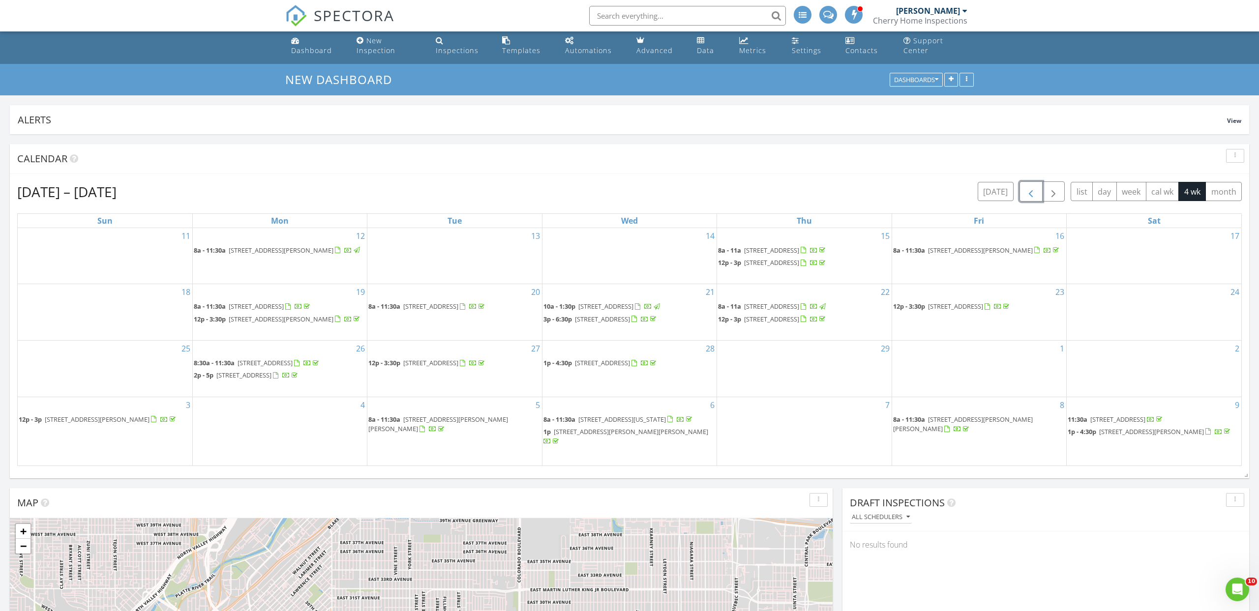
click at [774, 311] on span "5430 Independence St, Arvada 80002" at bounding box center [771, 306] width 55 height 9
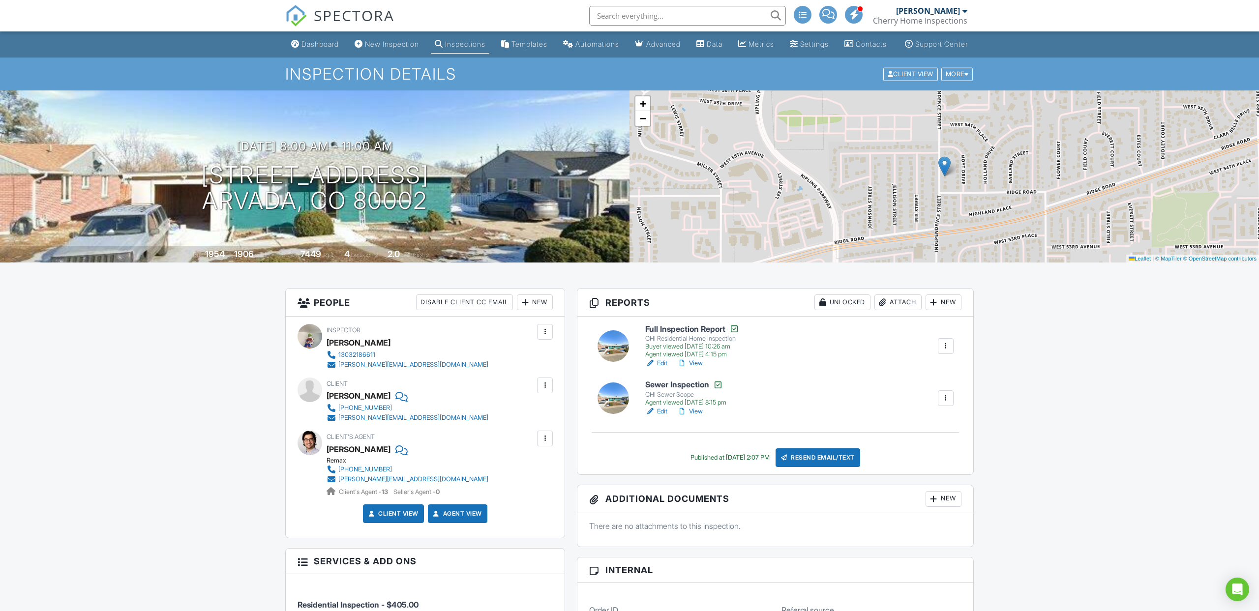
click at [356, 13] on span "SPECTORA" at bounding box center [354, 15] width 81 height 21
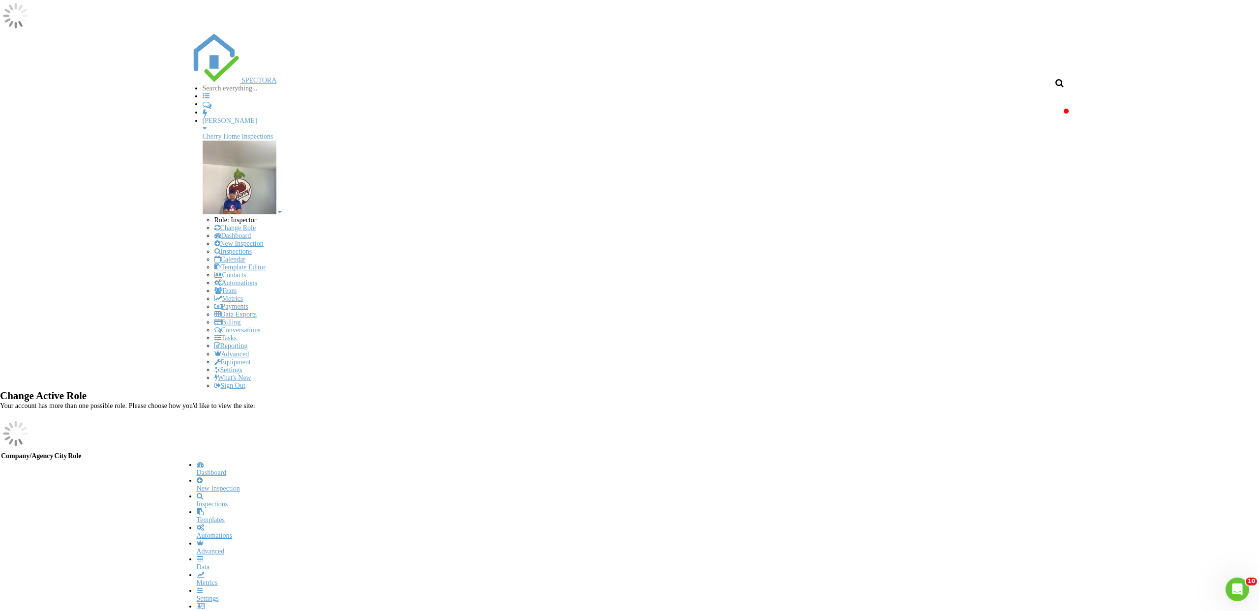
scroll to position [1, 0]
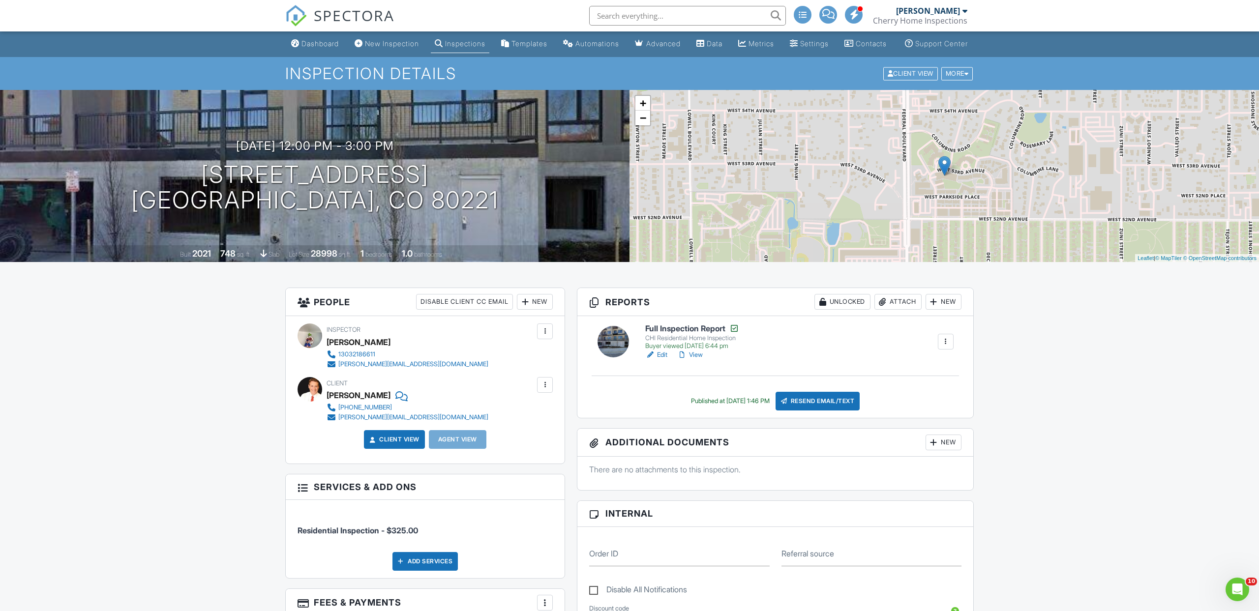
scroll to position [1, 0]
click at [376, 12] on span "SPECTORA" at bounding box center [354, 15] width 81 height 21
